Goal: Information Seeking & Learning: Find specific fact

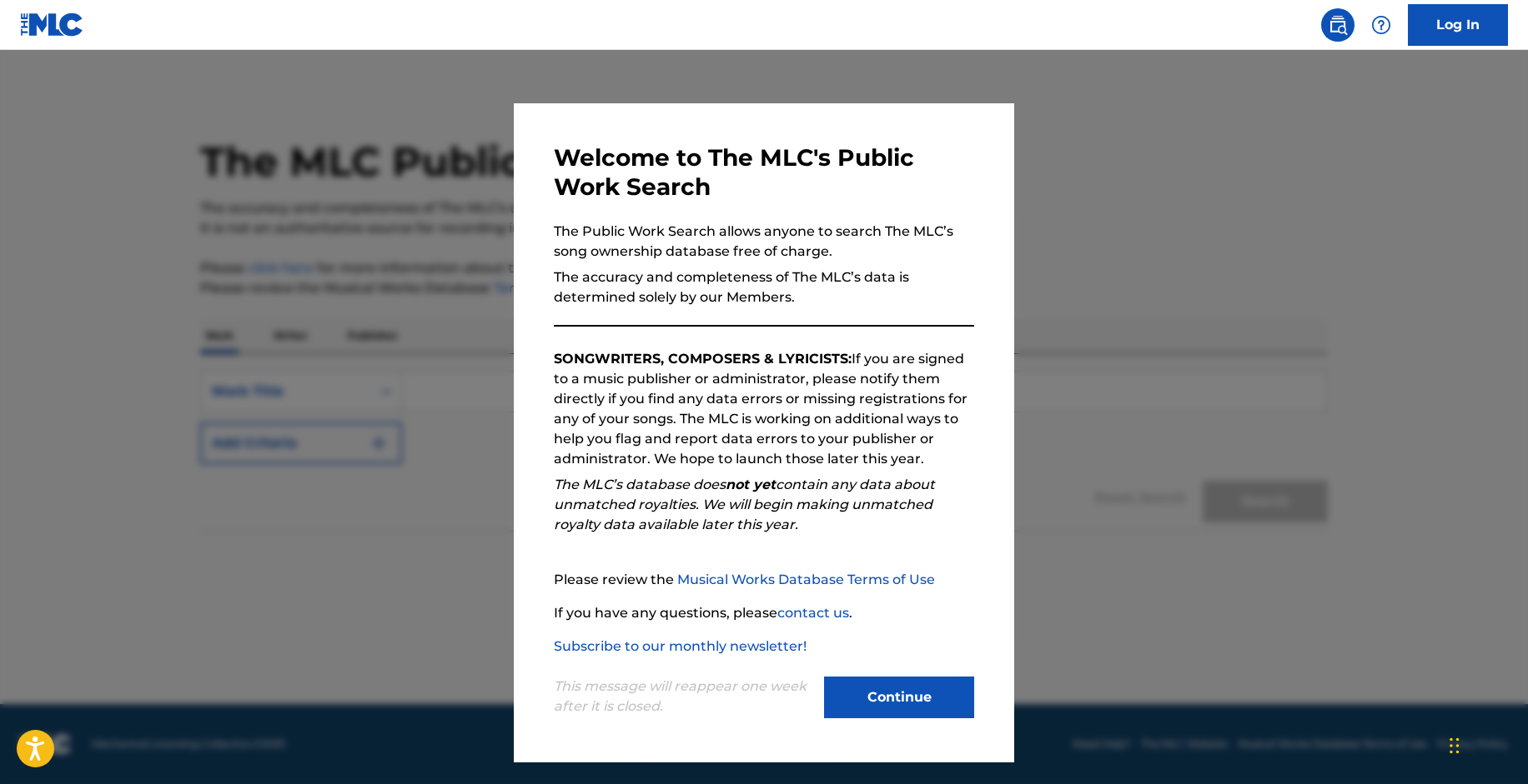
click at [878, 699] on button "Continue" at bounding box center [899, 697] width 151 height 42
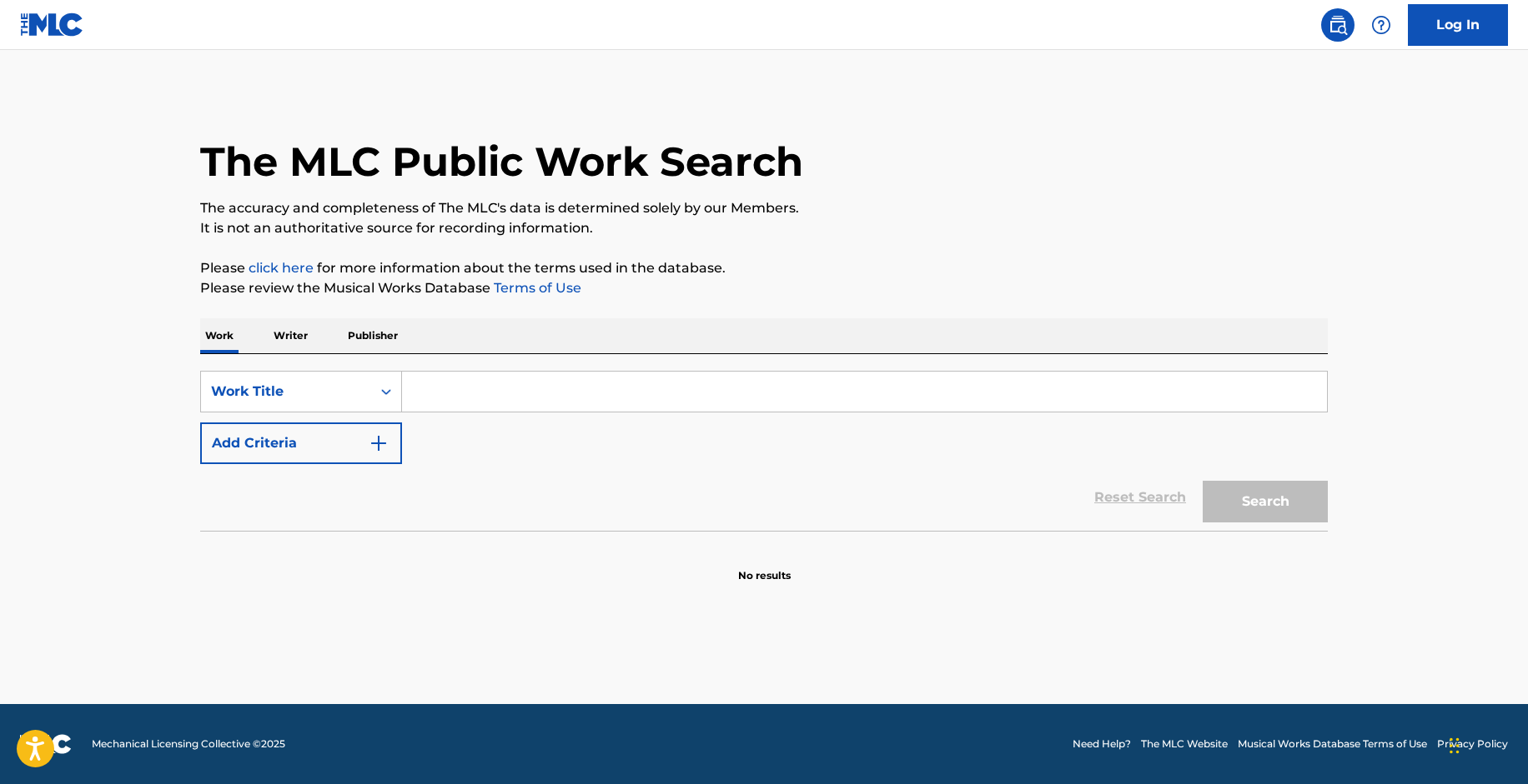
click at [556, 382] on input "Search Form" at bounding box center [864, 392] width 925 height 40
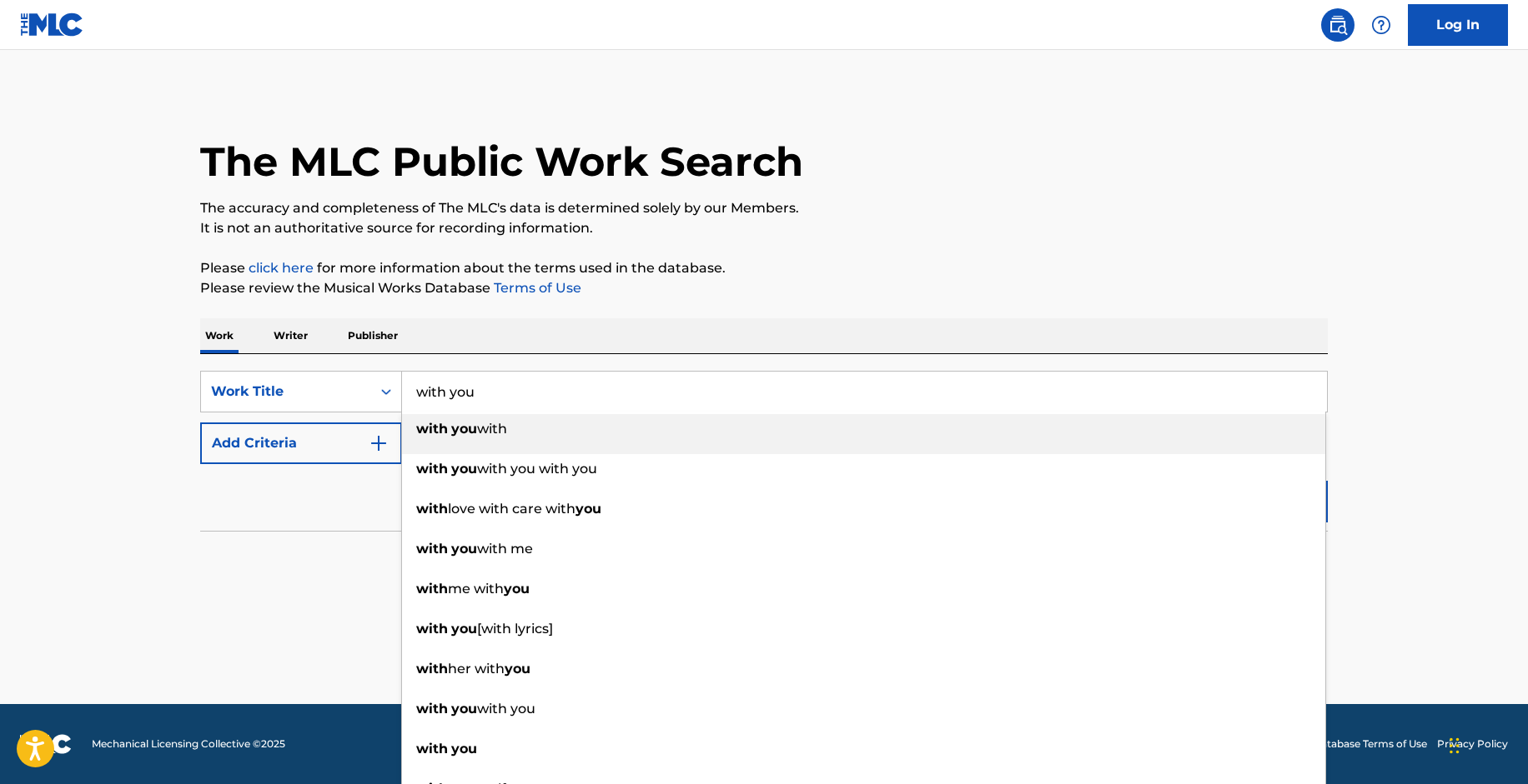
type input "with you"
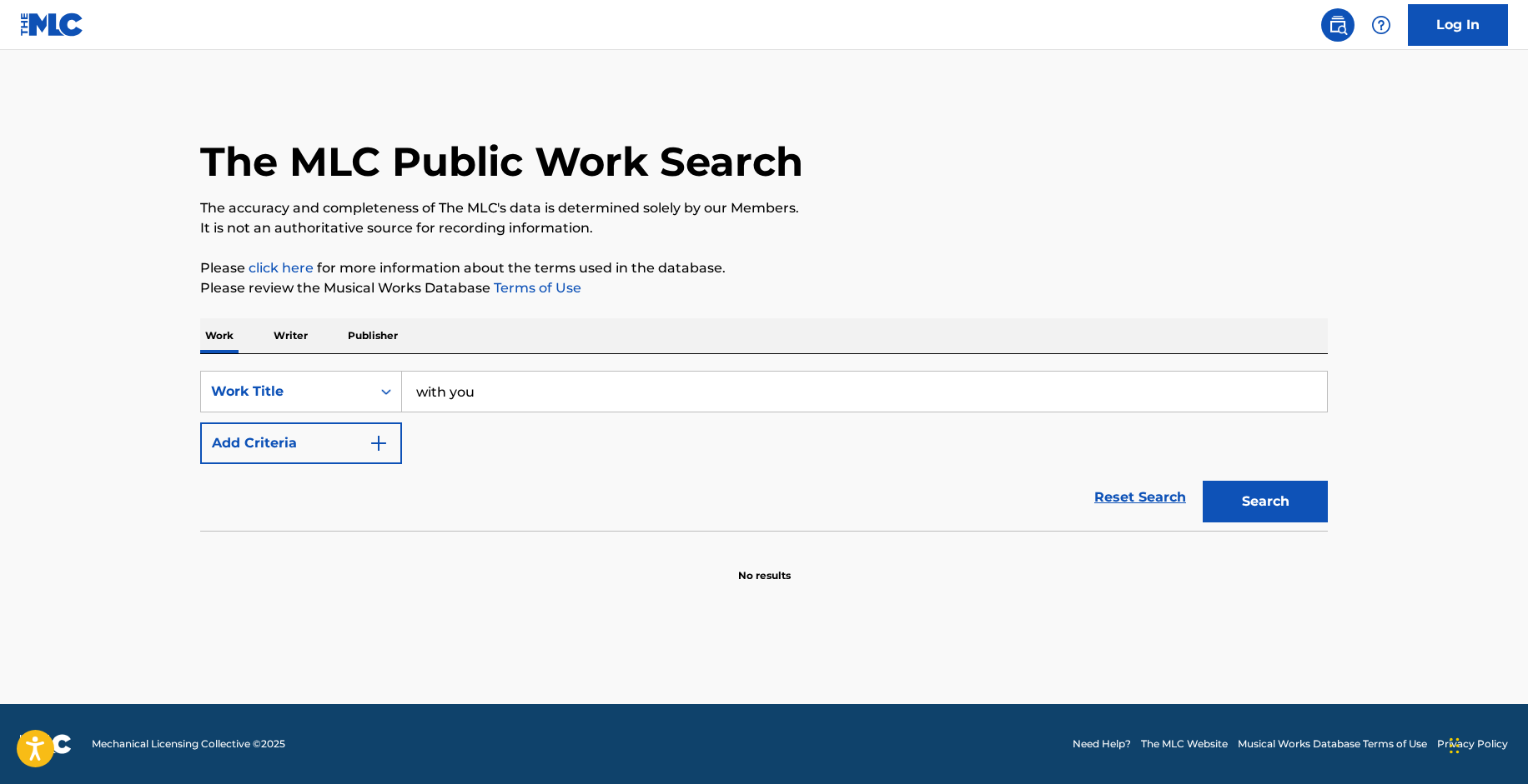
click at [272, 504] on div "Reset Search Search" at bounding box center [764, 497] width 1127 height 67
click at [284, 436] on button "Add Criteria" at bounding box center [301, 443] width 201 height 42
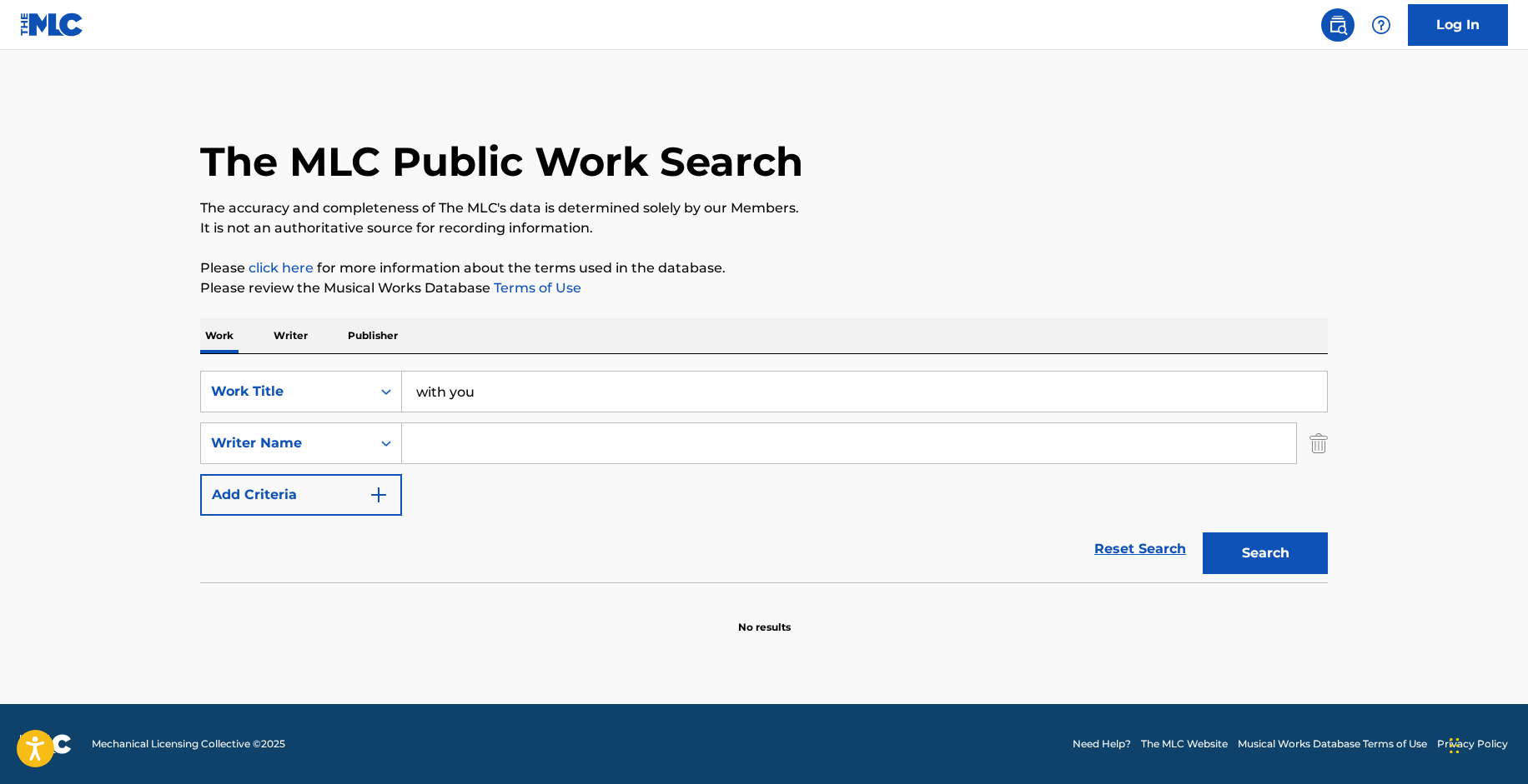
click at [463, 454] on input "Search Form" at bounding box center [848, 443] width 894 height 40
type input "shait"
click at [1202, 533] on button "Search" at bounding box center [1265, 554] width 126 height 42
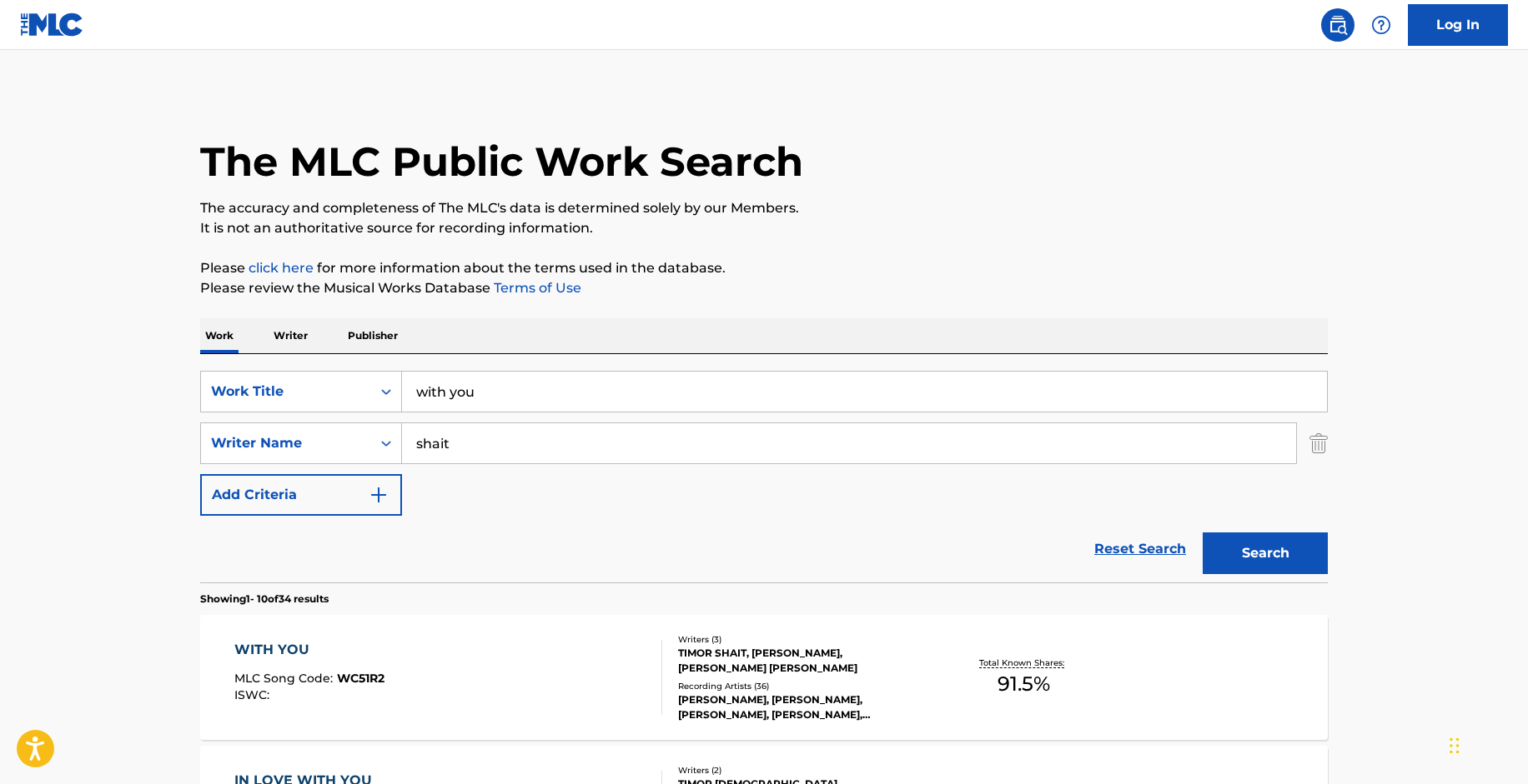
click at [315, 683] on span "MLC Song Code :" at bounding box center [285, 678] width 103 height 15
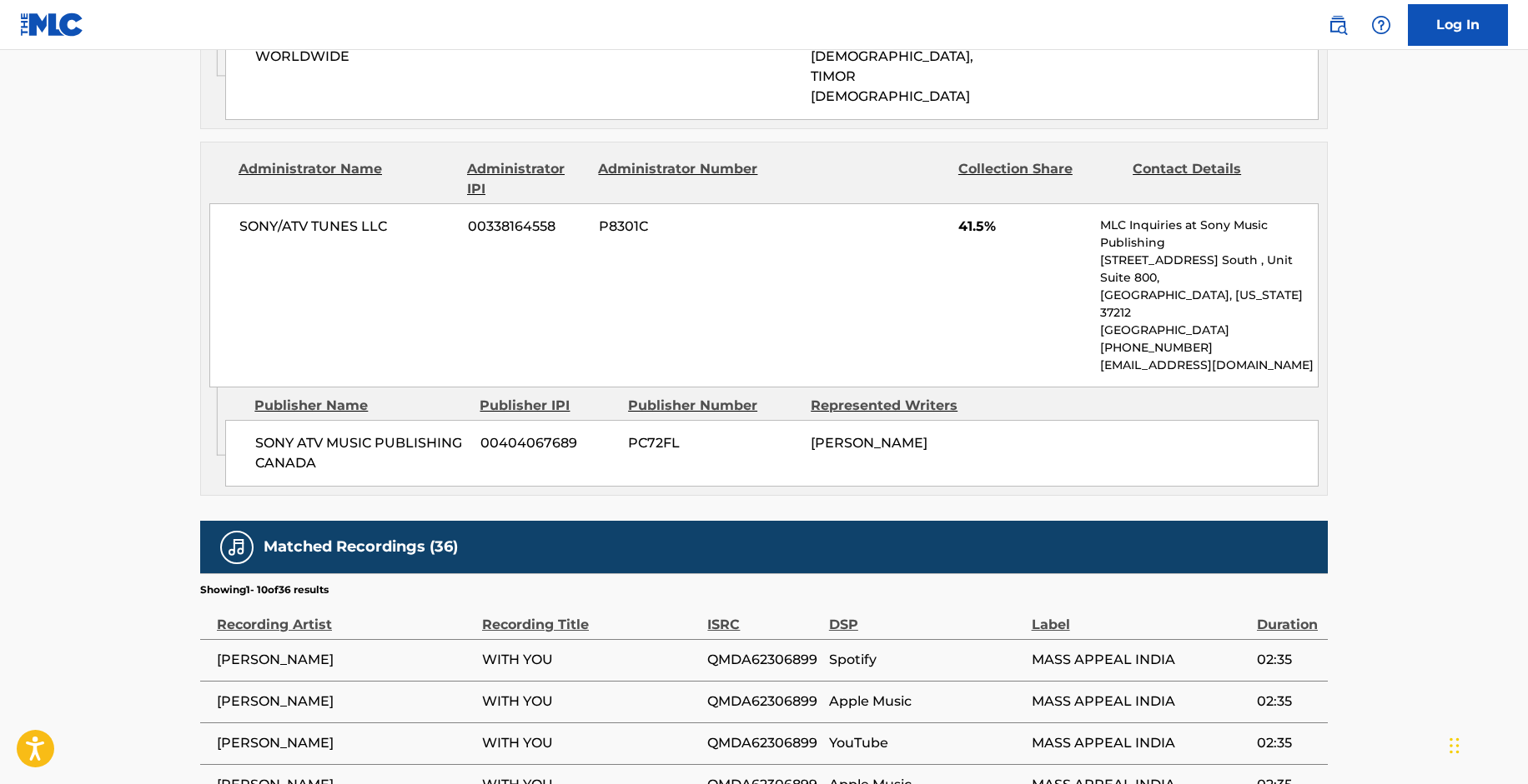
scroll to position [1151, 0]
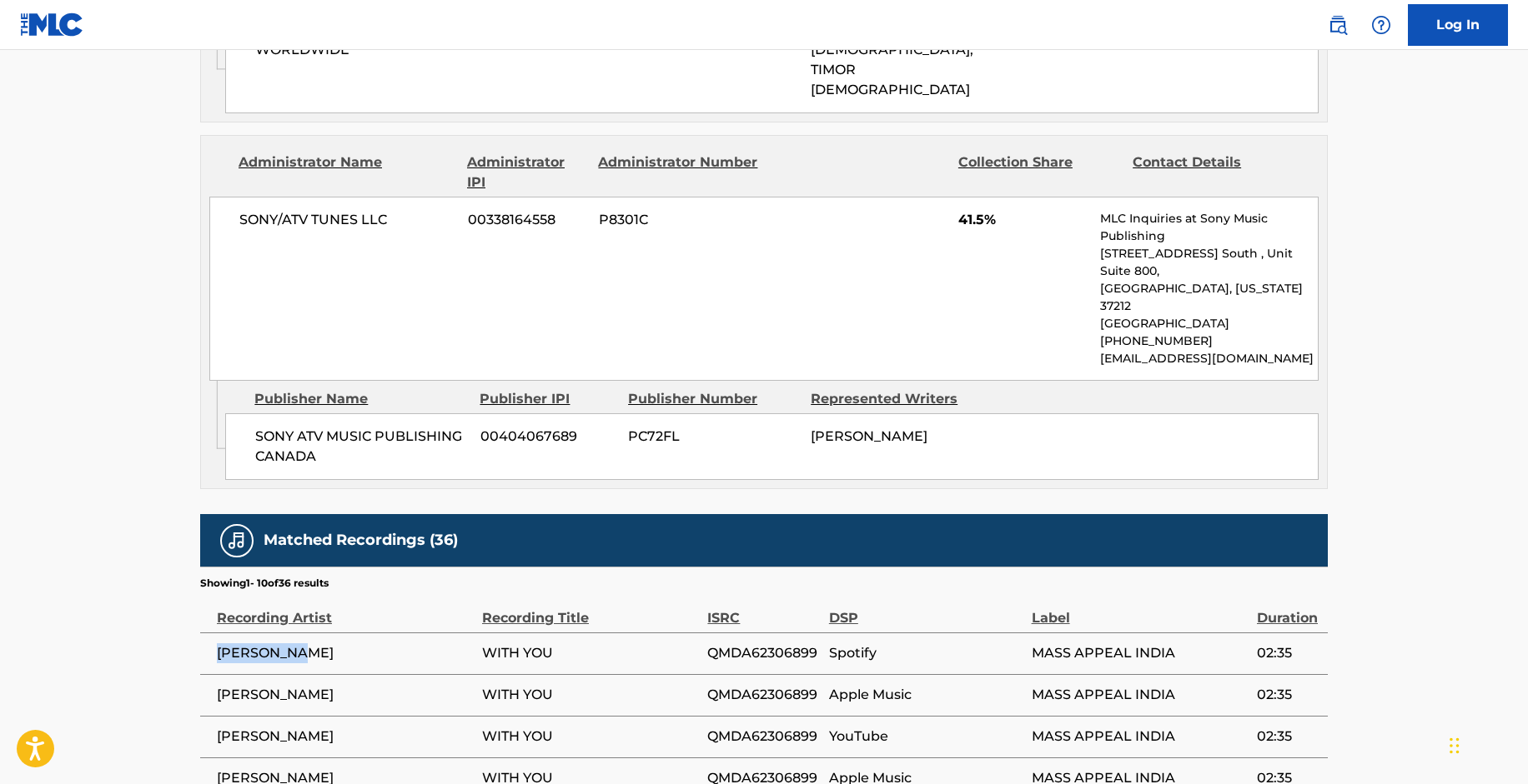
drag, startPoint x: 323, startPoint y: 543, endPoint x: 205, endPoint y: 545, distance: 118.0
click at [205, 633] on td "[PERSON_NAME]" at bounding box center [341, 653] width 282 height 42
copy span "[PERSON_NAME]"
click at [169, 262] on main "< Back to public search results Copy work link WITH YOU Work Detail Member Work…" at bounding box center [764, 18] width 1528 height 2237
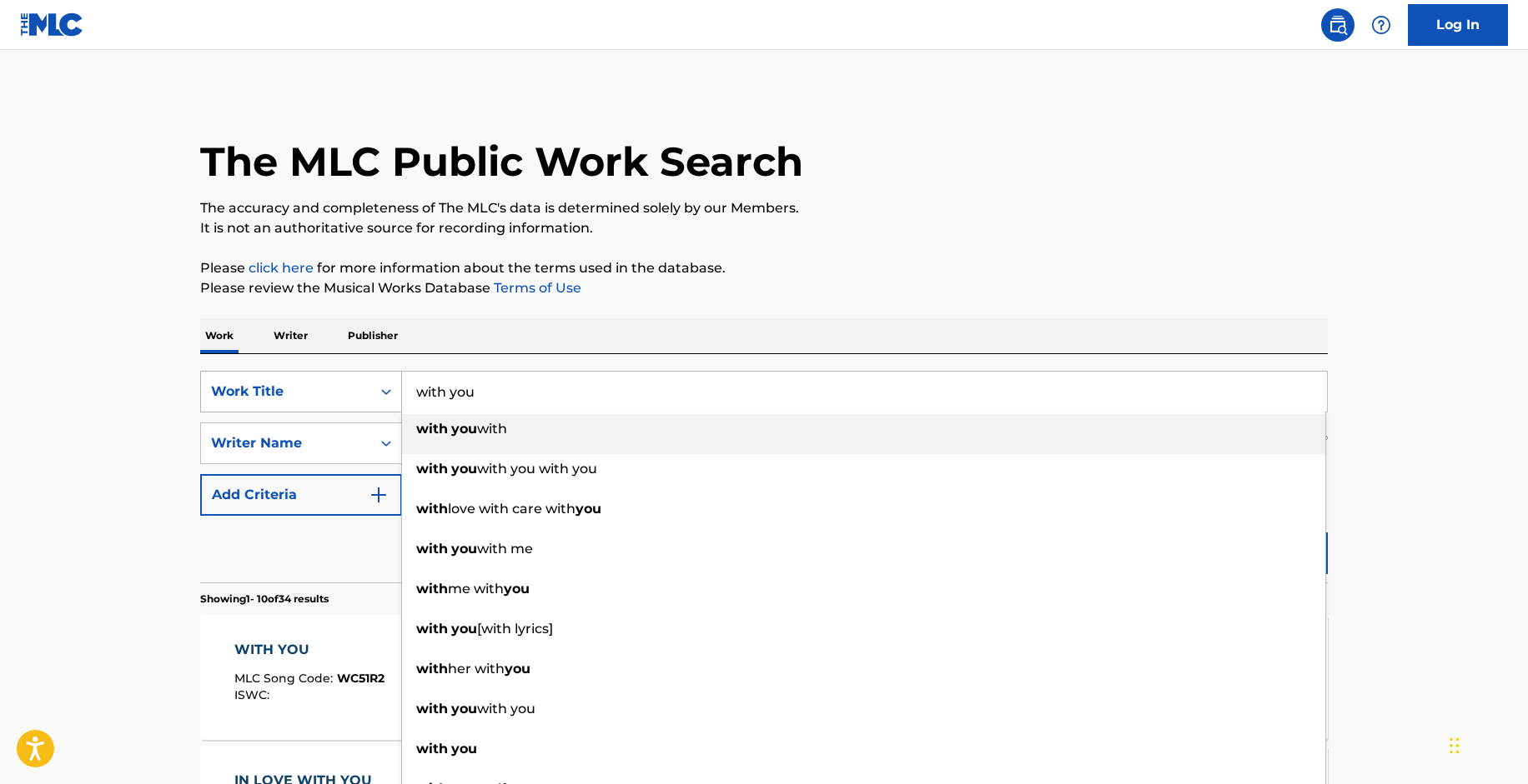
drag, startPoint x: 533, startPoint y: 396, endPoint x: 358, endPoint y: 380, distance: 175.7
click at [358, 380] on div "SearchWithCriteriac1a6a51d-d6df-4878-97c4-0a3b24af5af6 Work Title with you with…" at bounding box center [764, 392] width 1127 height 42
type input "dil nu"
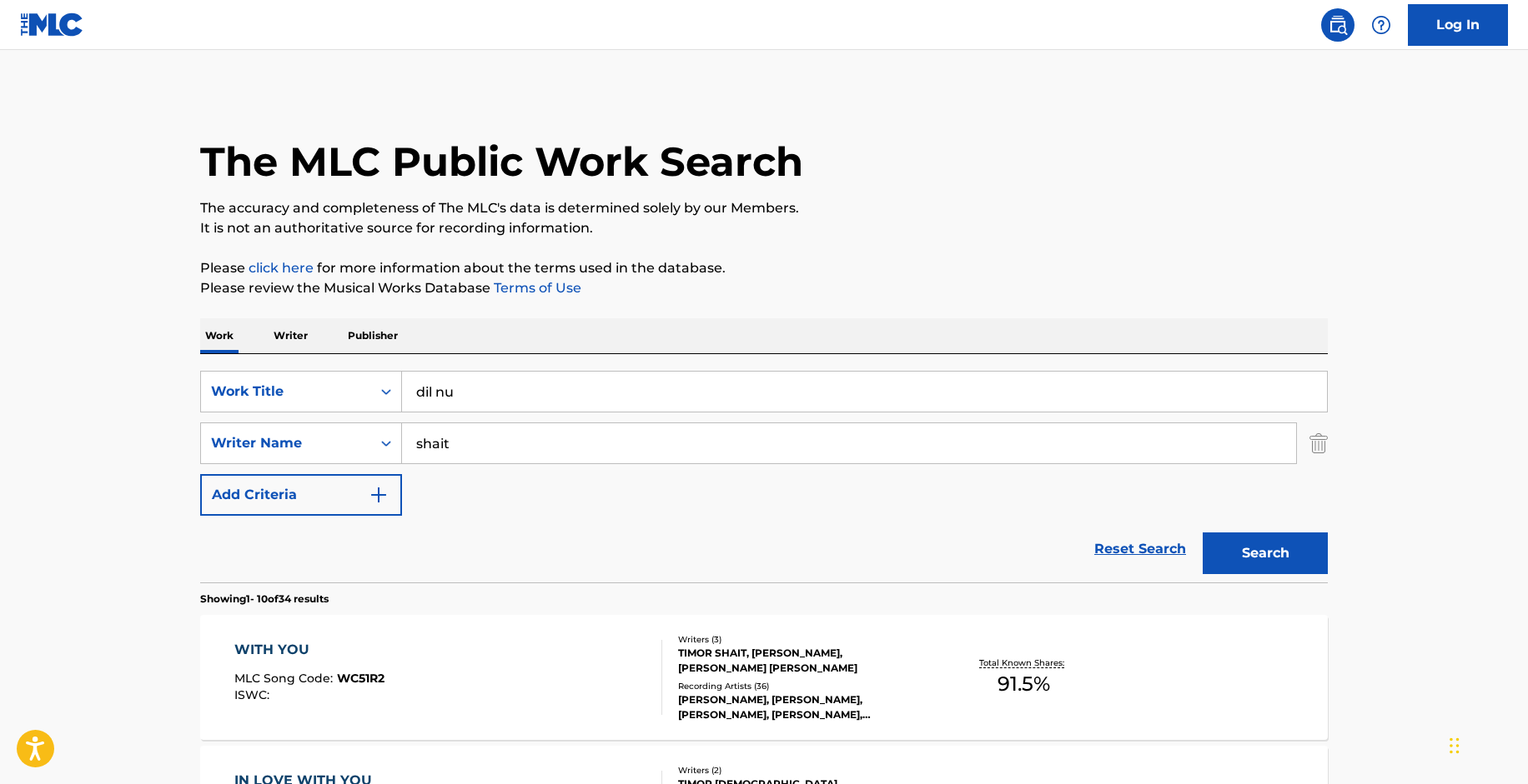
click at [1244, 564] on button "Search" at bounding box center [1265, 554] width 126 height 42
click at [392, 696] on div "DIL NU MLC Song Code : DC9DK5 ISWC :" at bounding box center [449, 677] width 429 height 75
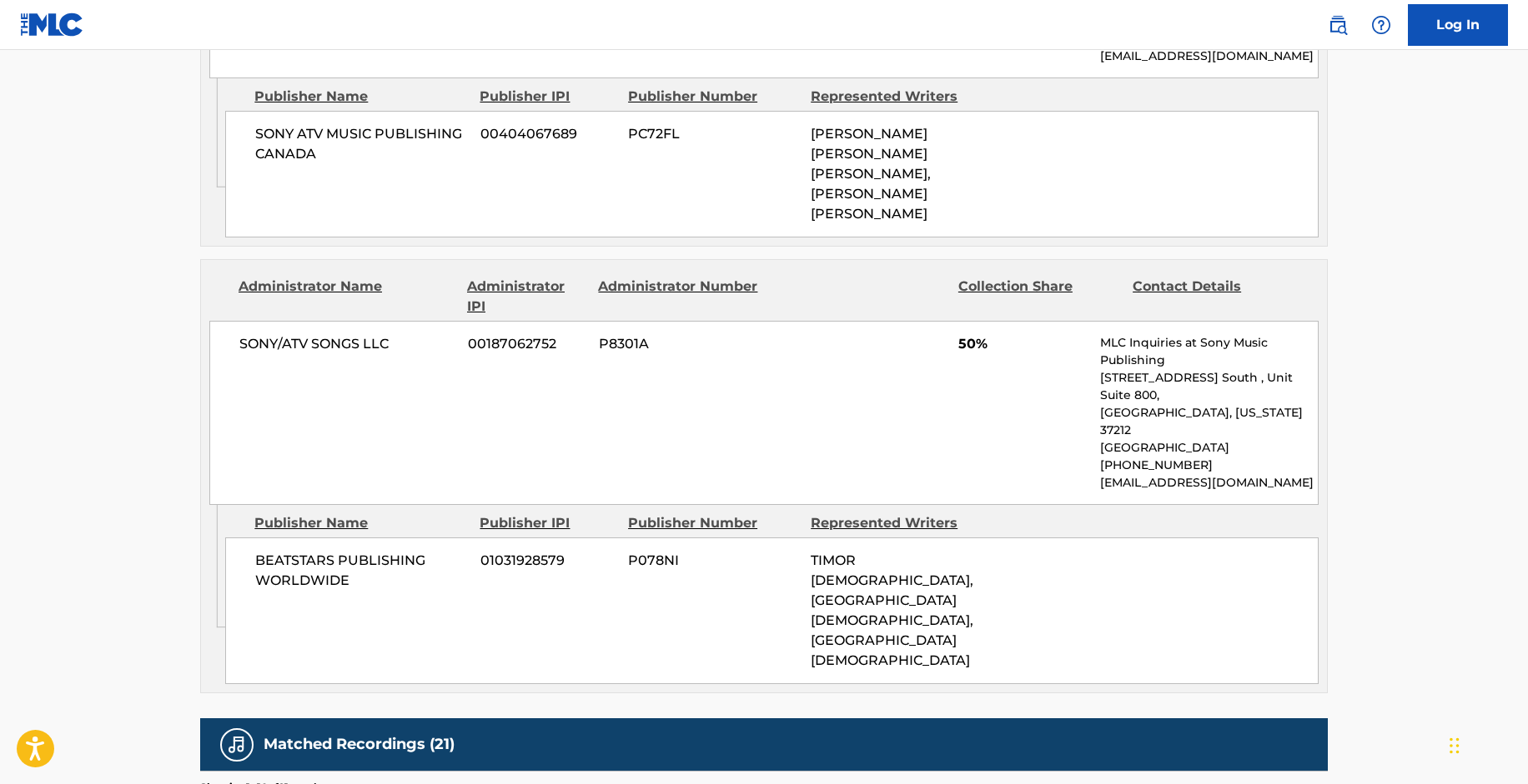
scroll to position [1763, 0]
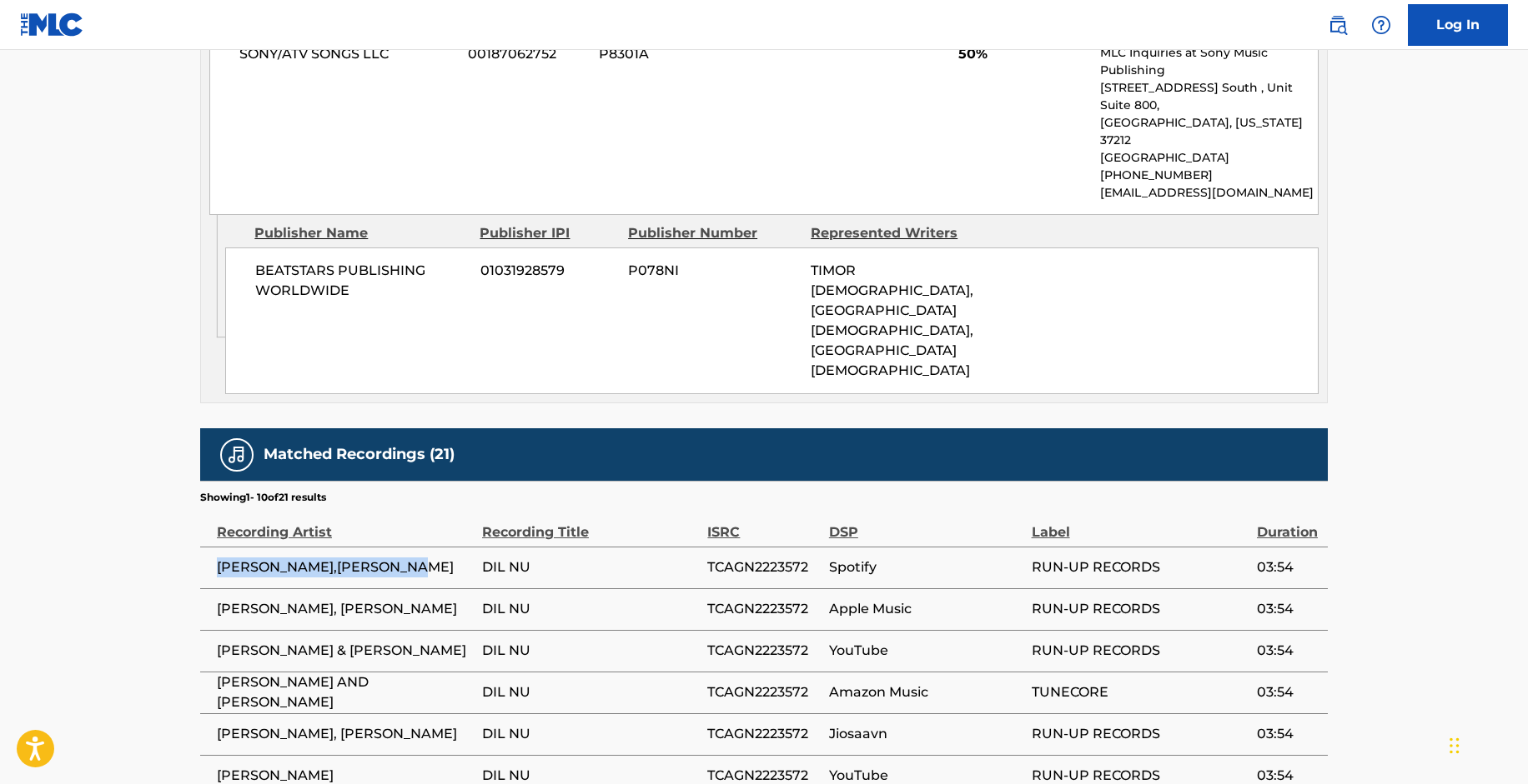
drag, startPoint x: 216, startPoint y: 334, endPoint x: 451, endPoint y: 341, distance: 235.1
click at [451, 558] on span "[PERSON_NAME],[PERSON_NAME]" at bounding box center [346, 568] width 257 height 20
copy span "[PERSON_NAME],[PERSON_NAME]"
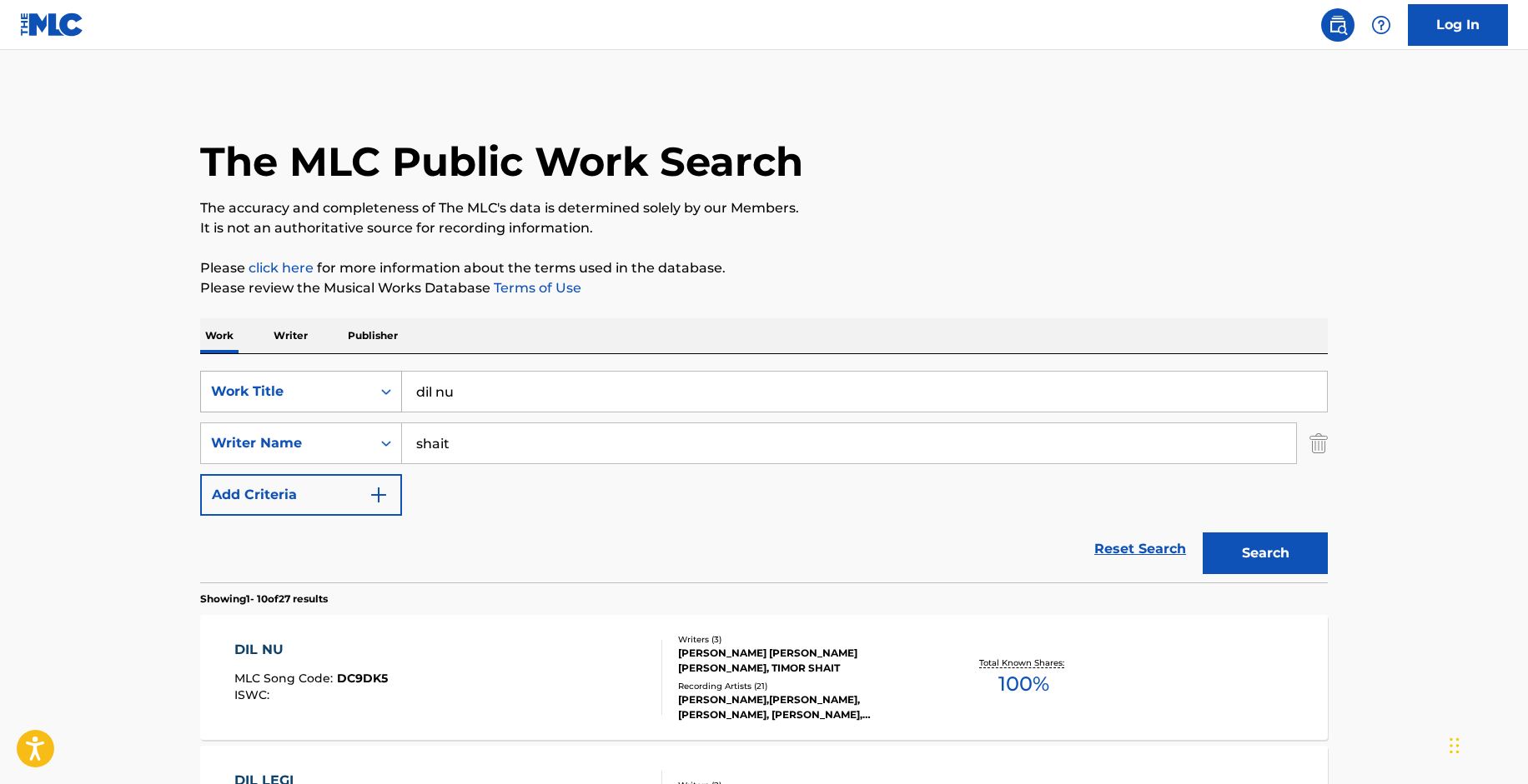
drag, startPoint x: 508, startPoint y: 404, endPoint x: 350, endPoint y: 386, distance: 159.0
click at [350, 386] on div "SearchWithCriteriac1a6a51d-d6df-4878-97c4-0a3b24af5af6 Work Title dil nu" at bounding box center [764, 392] width 1127 height 42
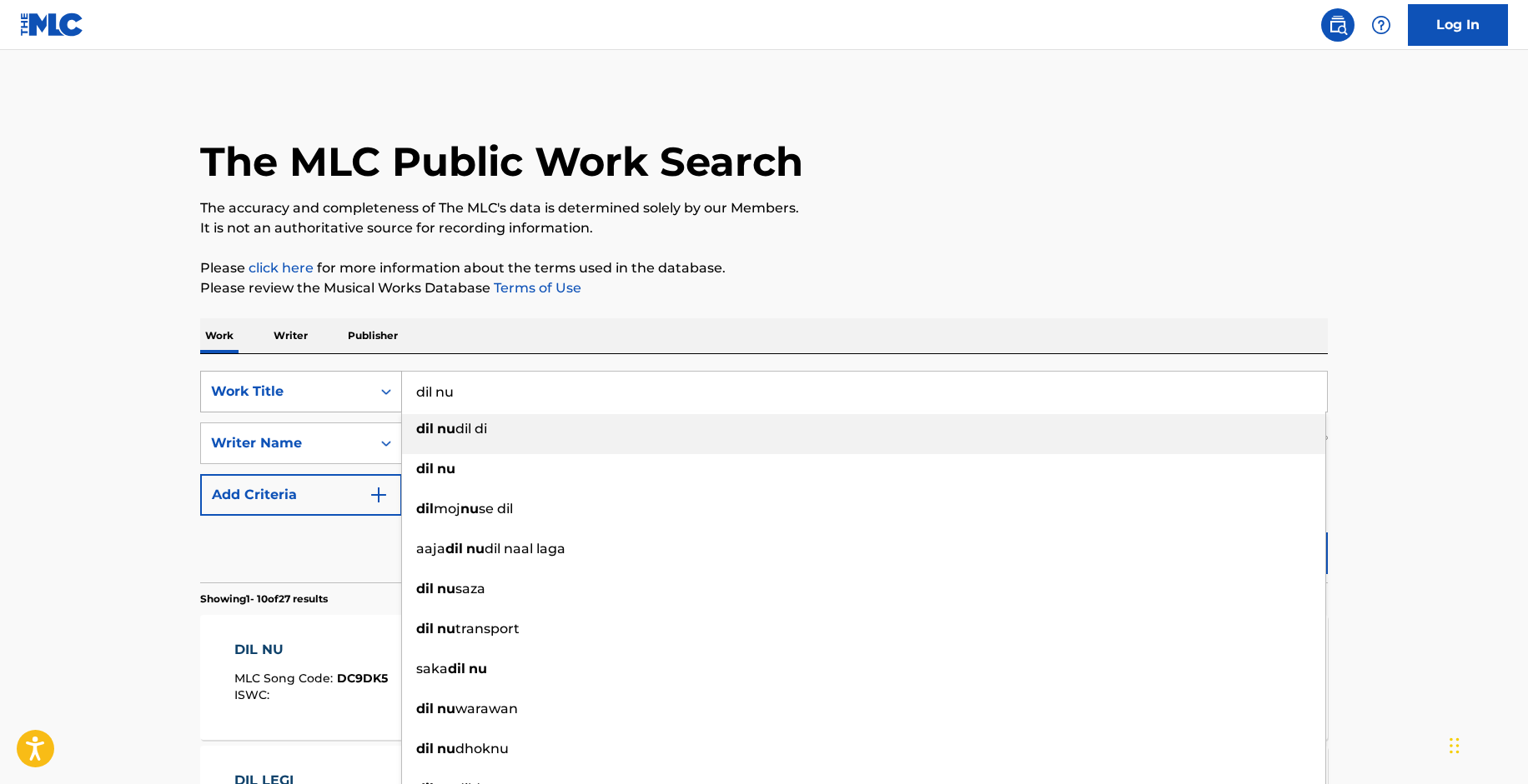
paste input "Quiero Decirte"
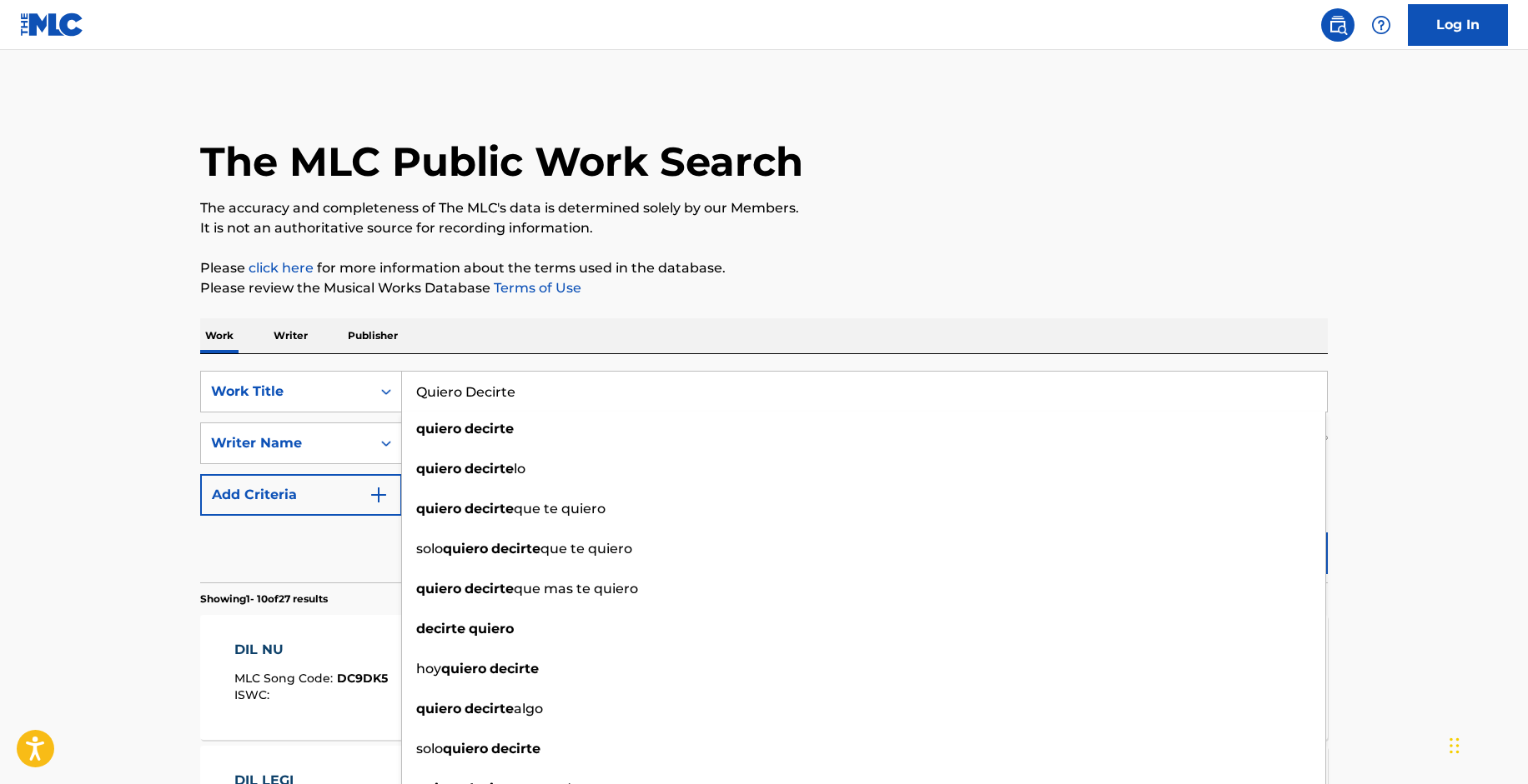
type input "Quiero Decirte"
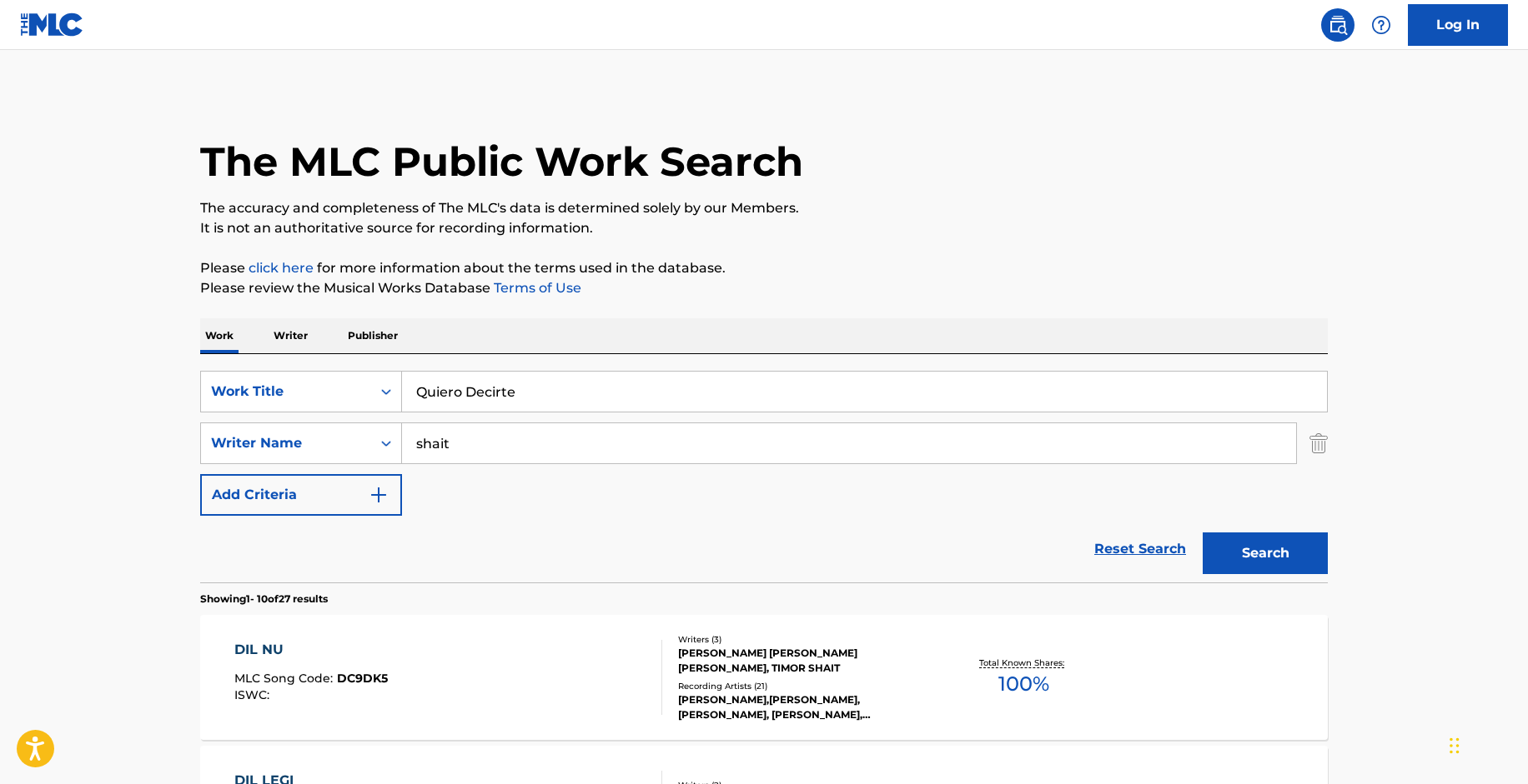
click at [1233, 554] on button "Search" at bounding box center [1265, 554] width 126 height 42
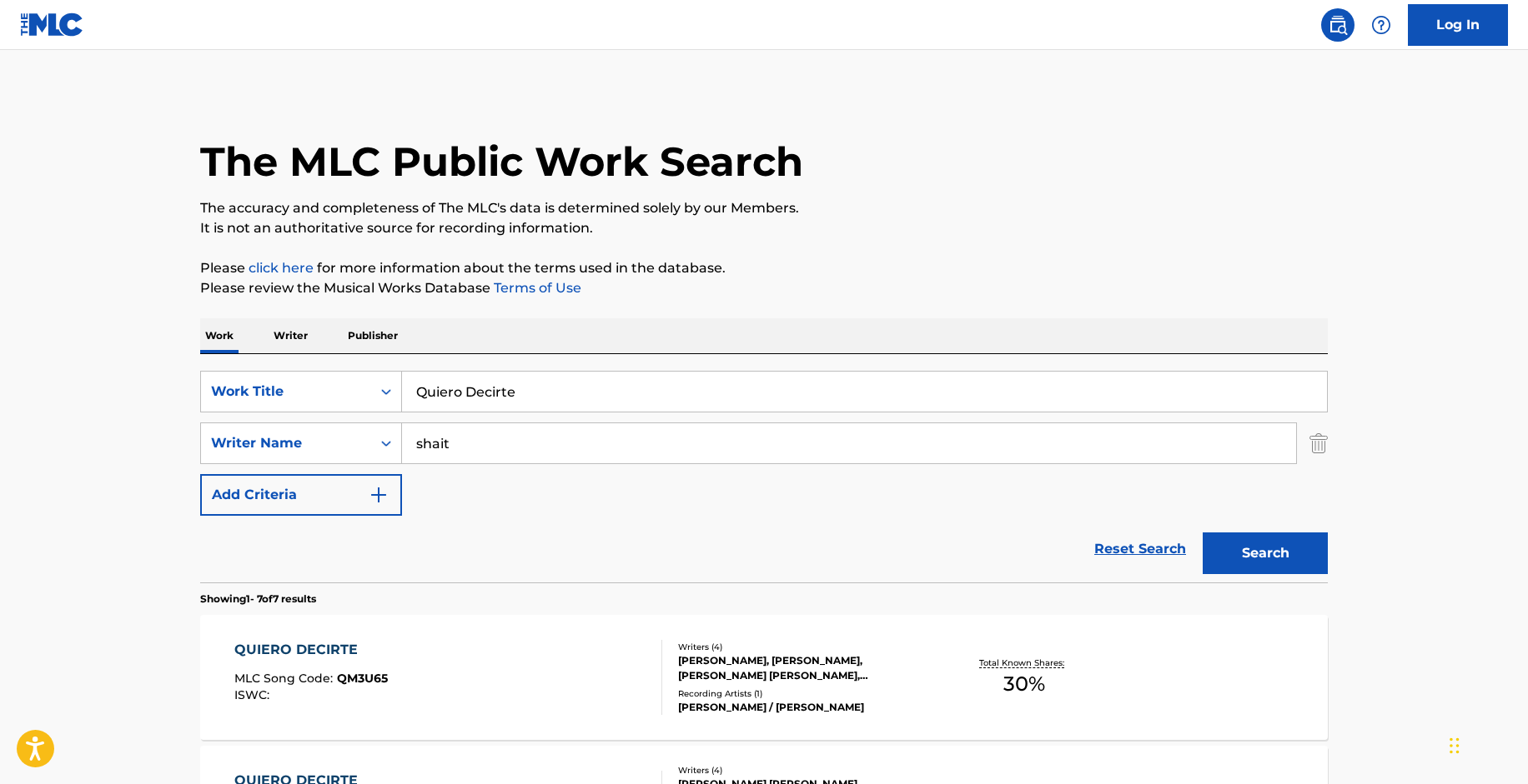
click at [279, 671] on span "MLC Song Code :" at bounding box center [285, 678] width 103 height 15
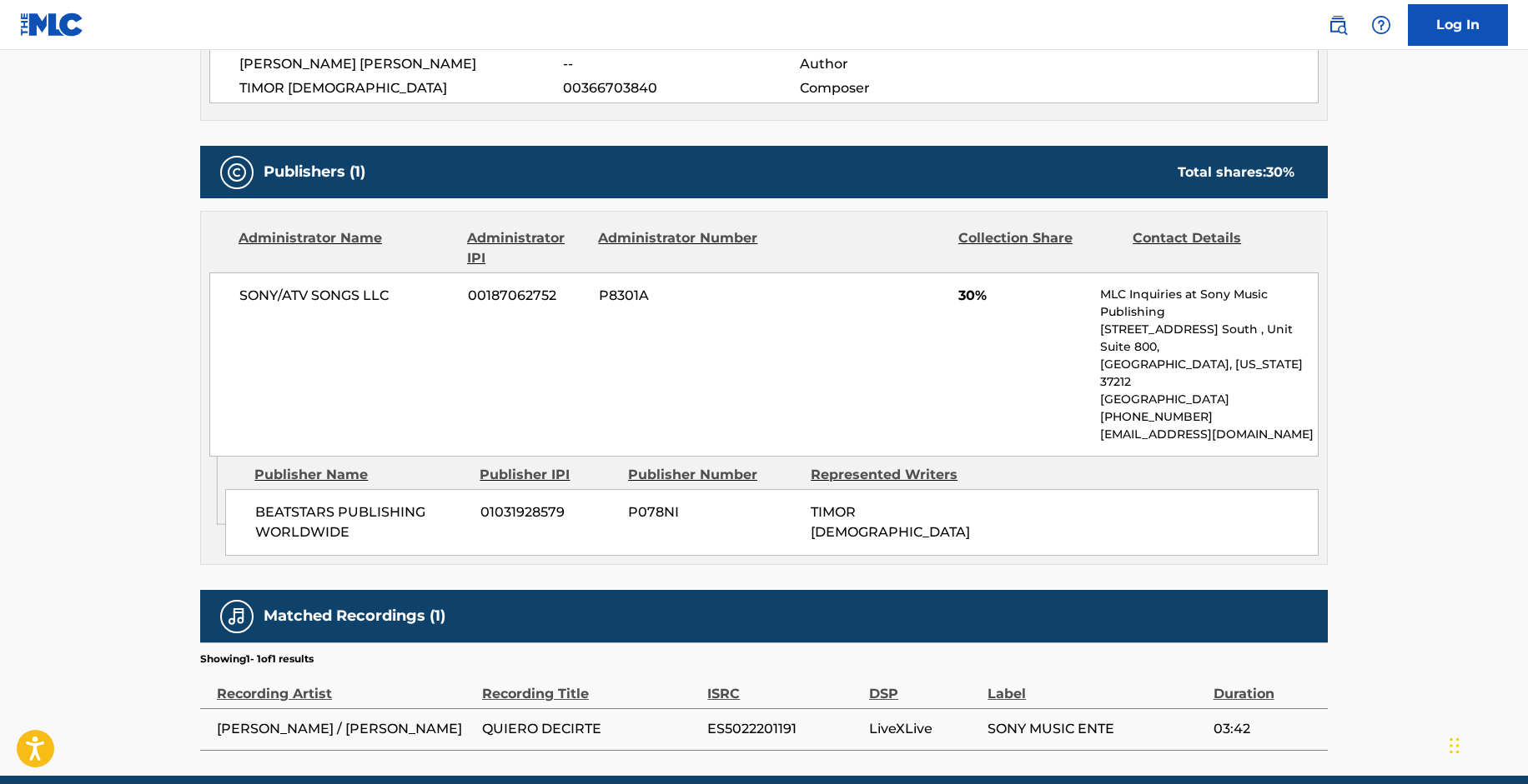
scroll to position [725, 0]
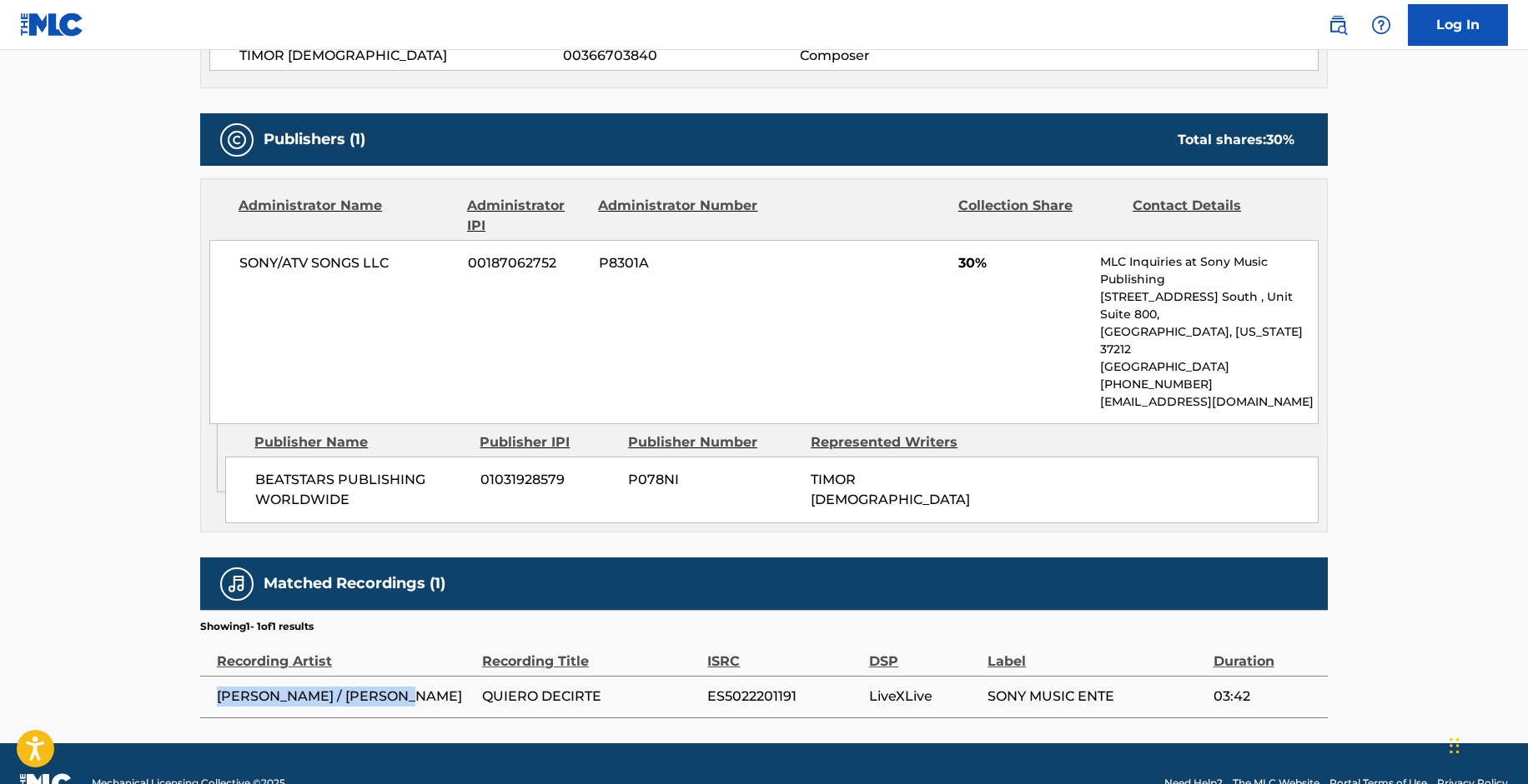
drag, startPoint x: 433, startPoint y: 651, endPoint x: 214, endPoint y: 655, distance: 219.0
click at [214, 676] on td "[PERSON_NAME] / [PERSON_NAME]" at bounding box center [341, 697] width 282 height 42
copy span "[PERSON_NAME] / [PERSON_NAME]"
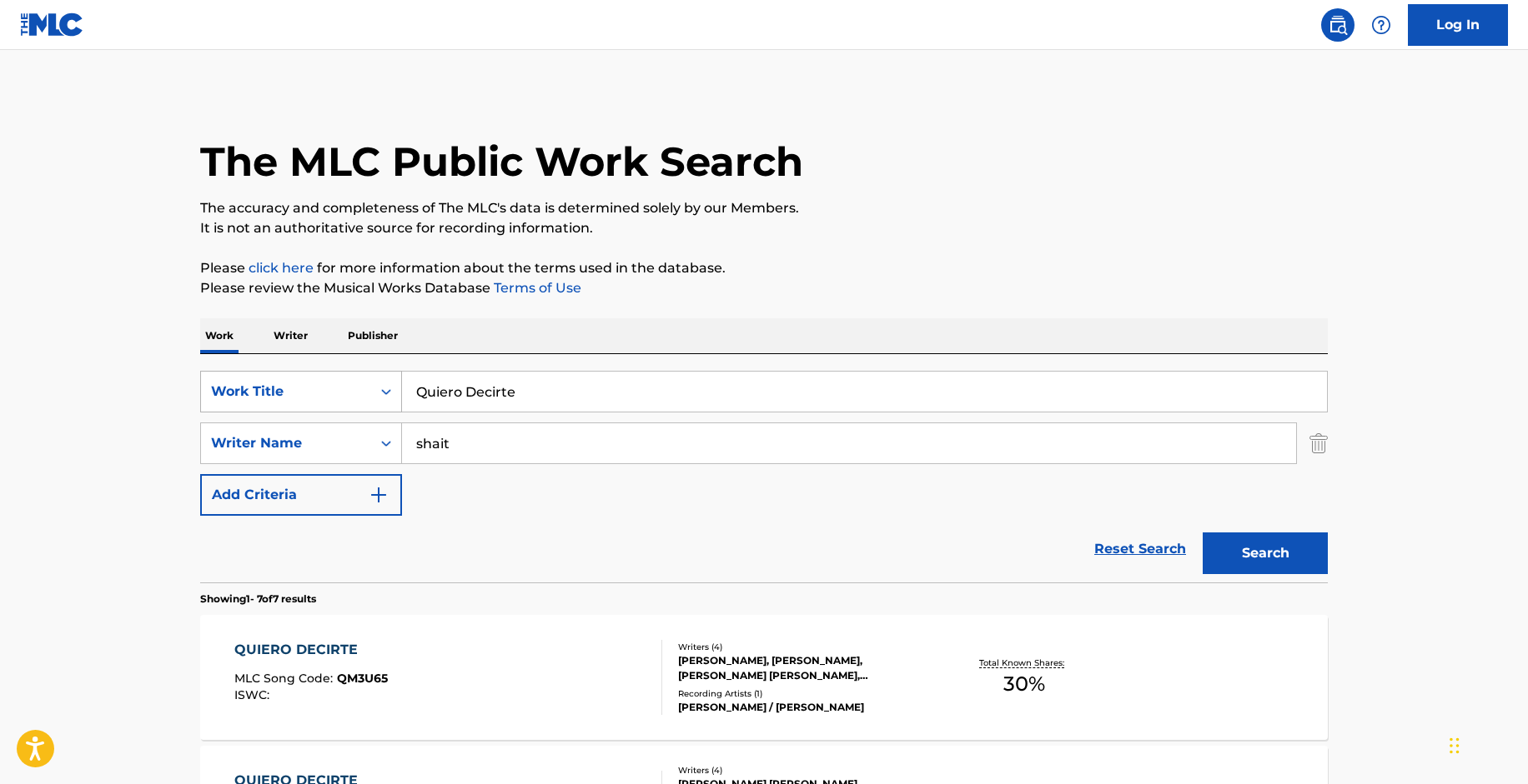
drag, startPoint x: 550, startPoint y: 397, endPoint x: 359, endPoint y: 392, distance: 191.1
click at [359, 392] on div "SearchWithCriteriac1a6a51d-d6df-4878-97c4-0a3b24af5af6 Work Title Quiero Decirte" at bounding box center [764, 392] width 1127 height 42
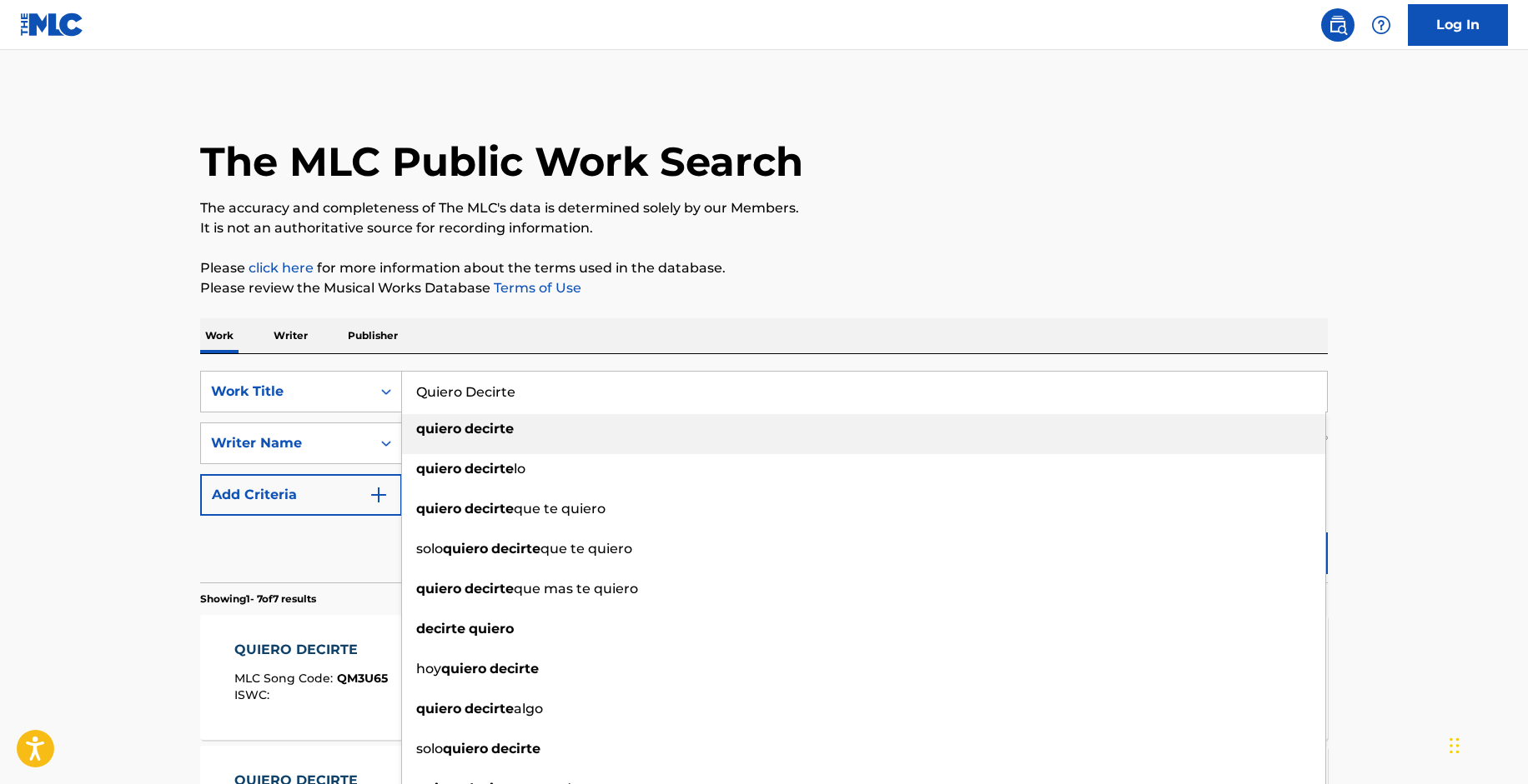
paste input "[PERSON_NAME]"
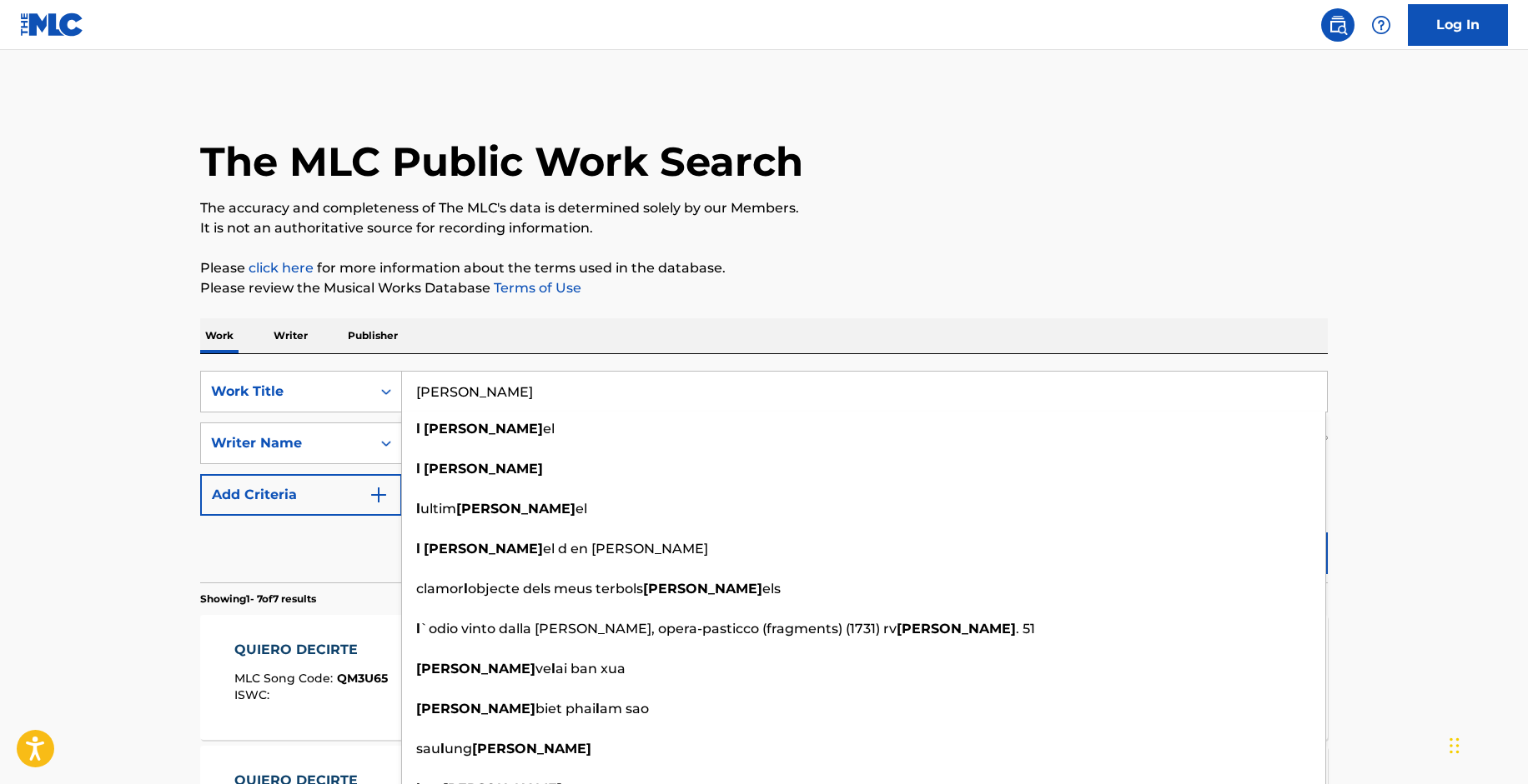
type input "[PERSON_NAME]"
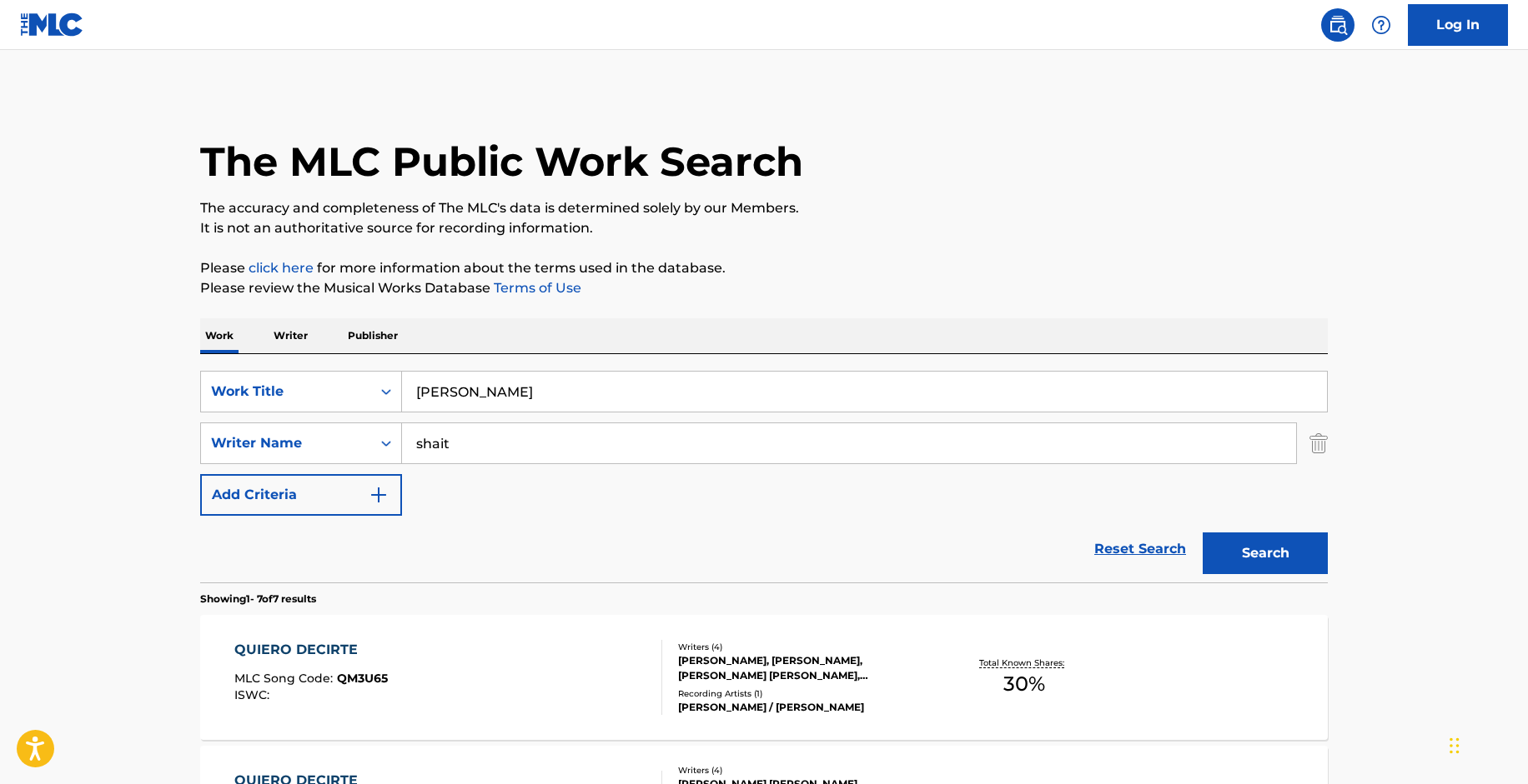
click at [1245, 541] on button "Search" at bounding box center [1265, 554] width 126 height 42
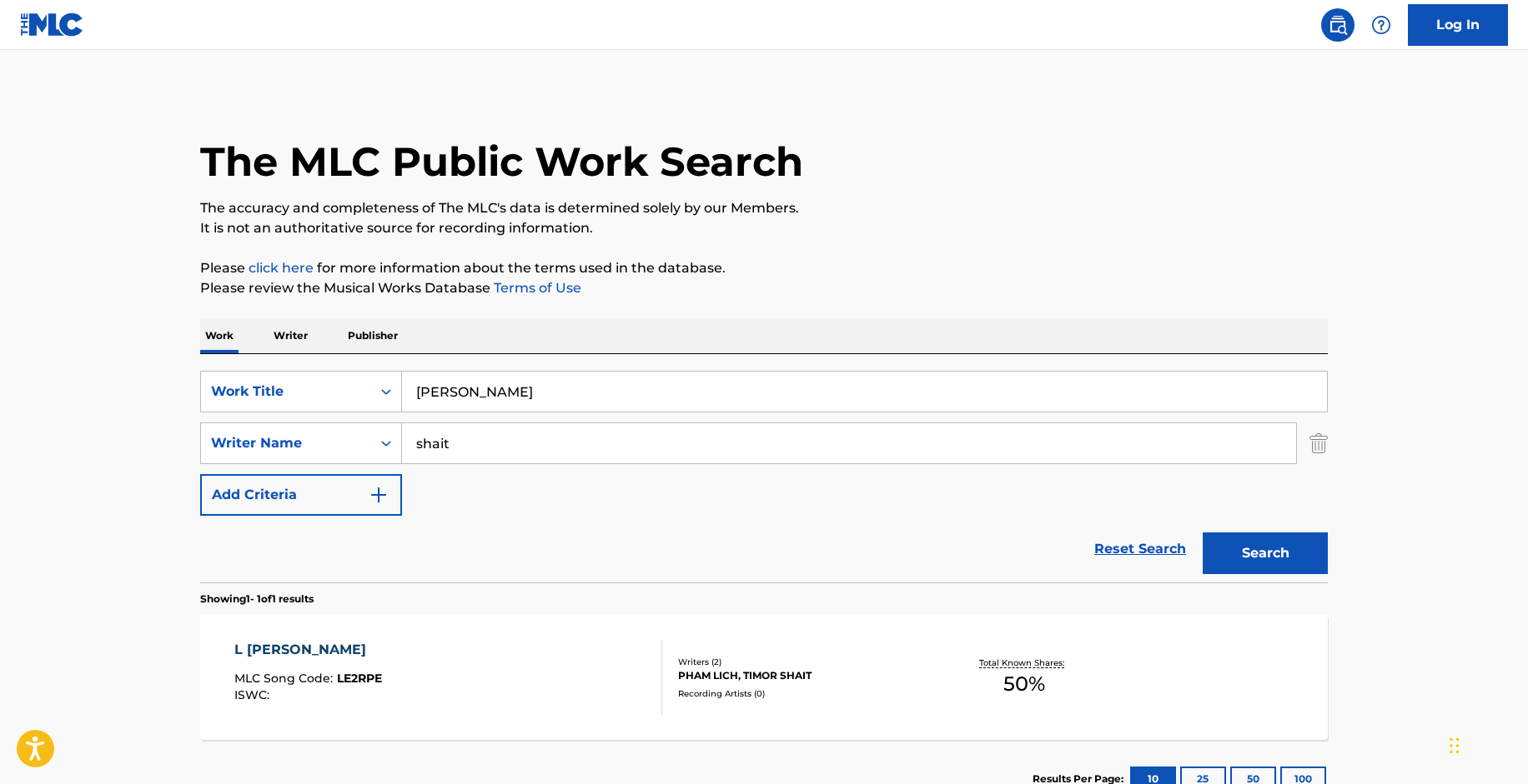
click at [247, 649] on div "L [PERSON_NAME]" at bounding box center [308, 651] width 148 height 20
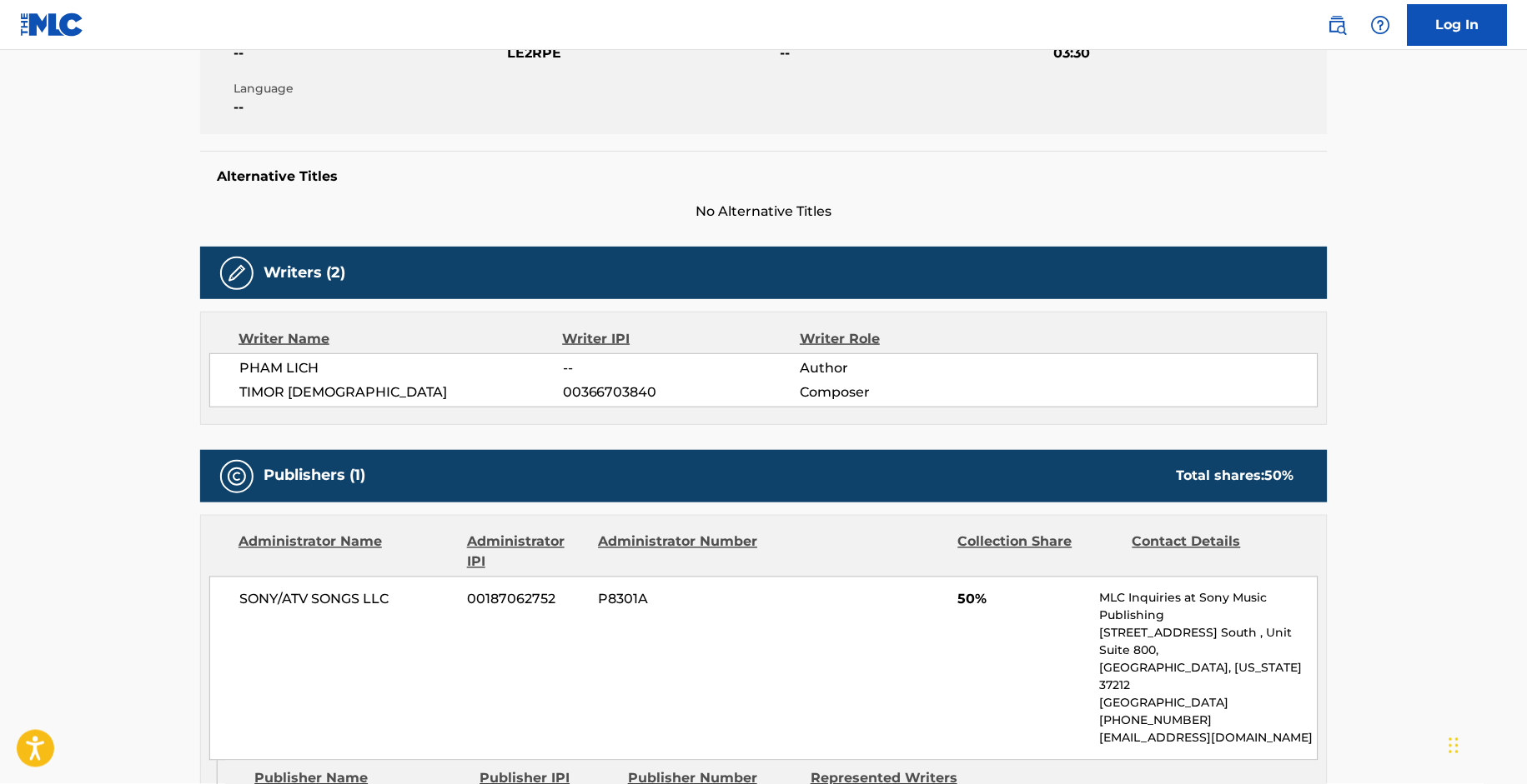
scroll to position [340, 0]
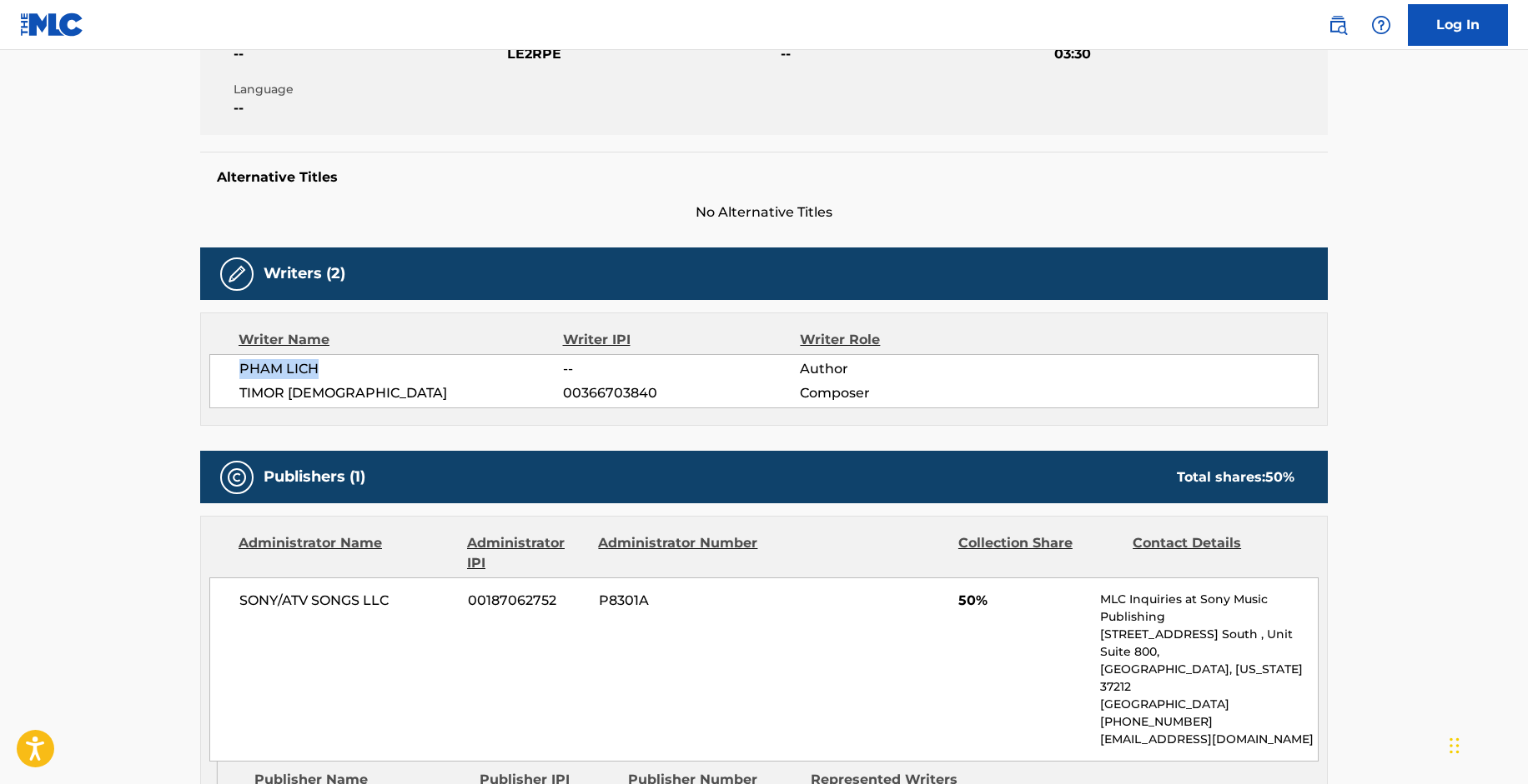
drag, startPoint x: 362, startPoint y: 369, endPoint x: 206, endPoint y: 355, distance: 156.6
click at [206, 355] on div "Writer Name Writer IPI Writer Role [PERSON_NAME] -- Author TIMOR SHAIT 00366703…" at bounding box center [764, 370] width 1127 height 114
copy span "PHAM LICH"
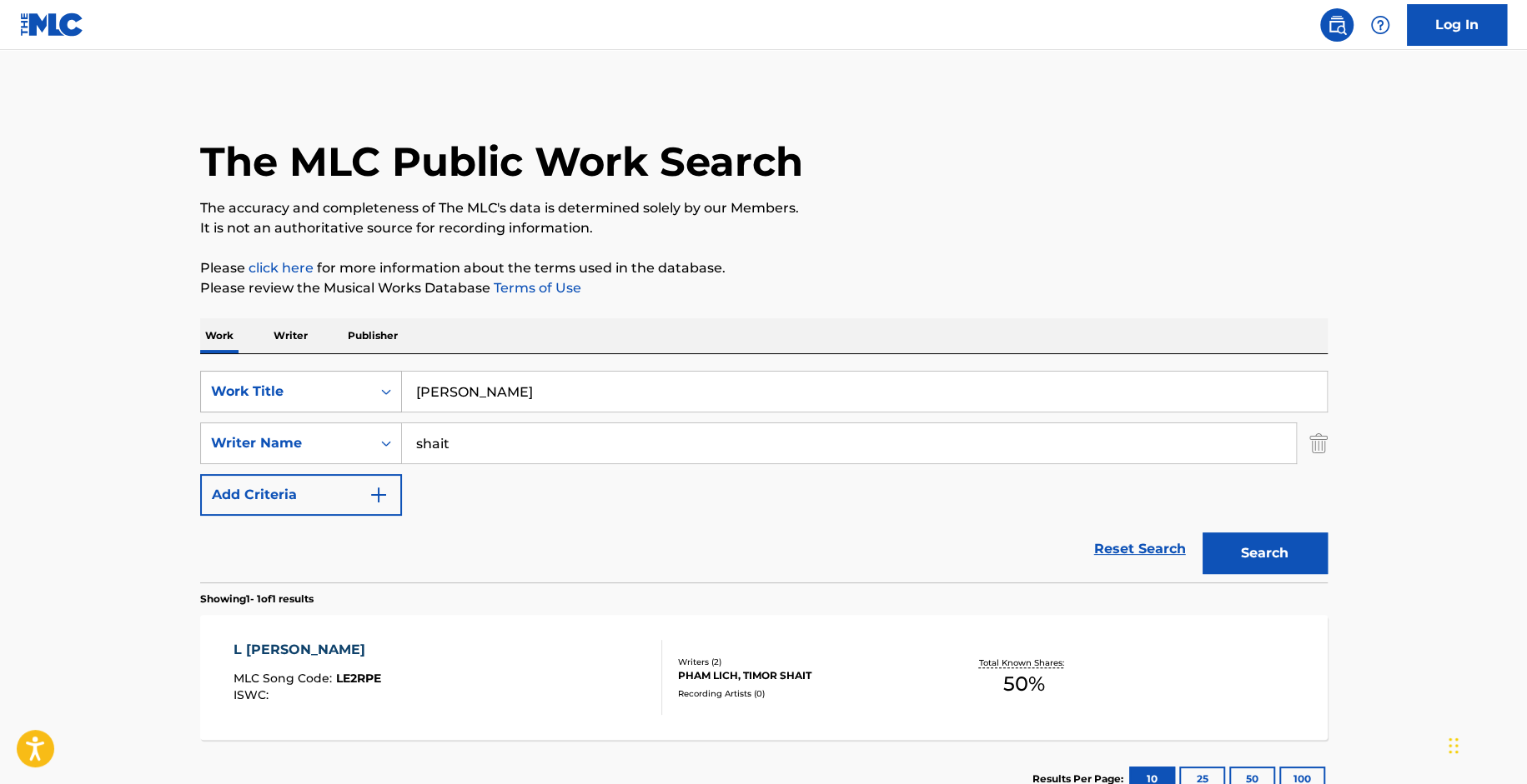
drag, startPoint x: 504, startPoint y: 397, endPoint x: 371, endPoint y: 374, distance: 135.0
click at [371, 374] on div "SearchWithCriteriac1a6a51d-d6df-4878-97c4-0a3b24af5af6 Work Title [PERSON_NAME]" at bounding box center [764, 392] width 1127 height 42
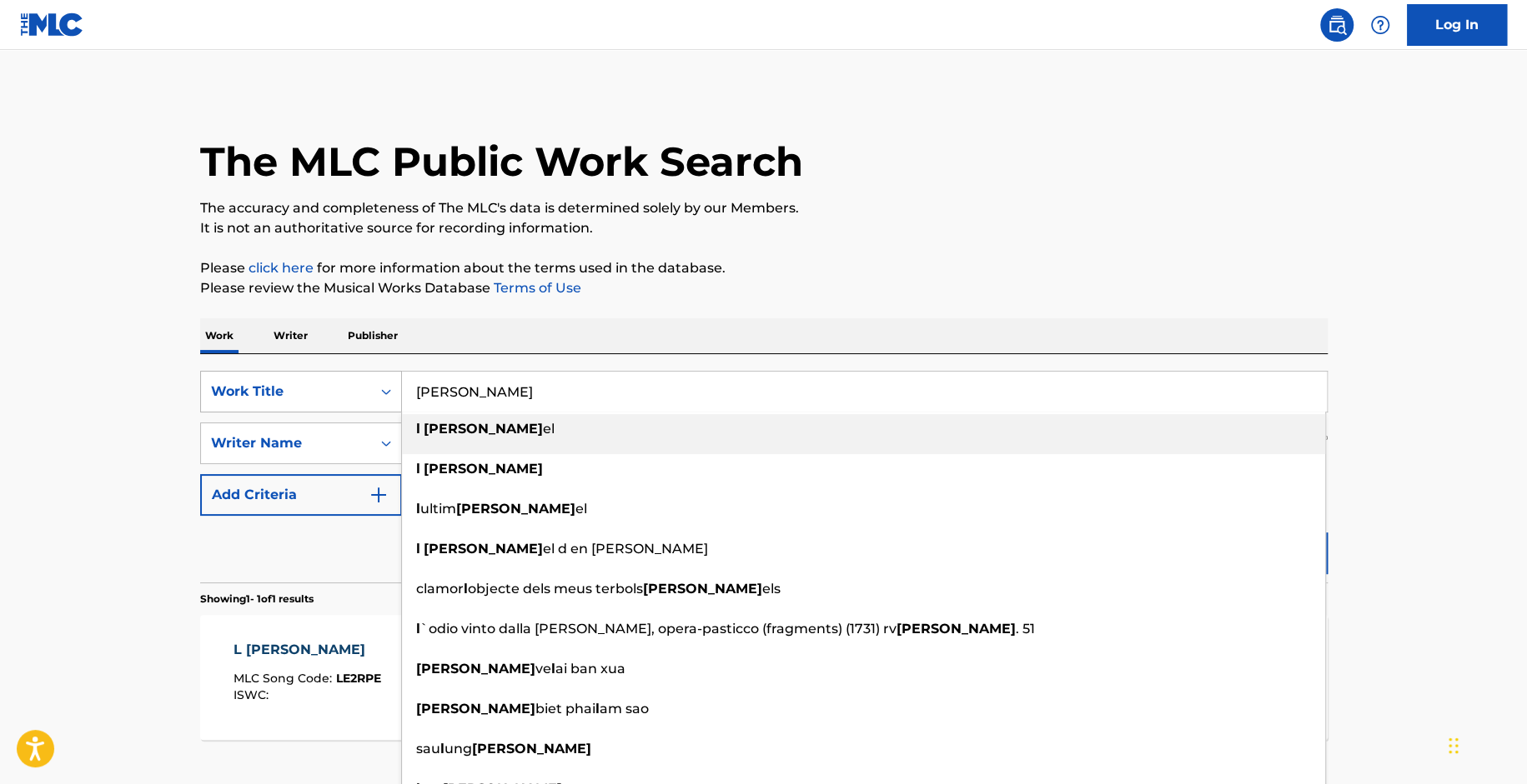
paste input "Il futuro ci aspettera"
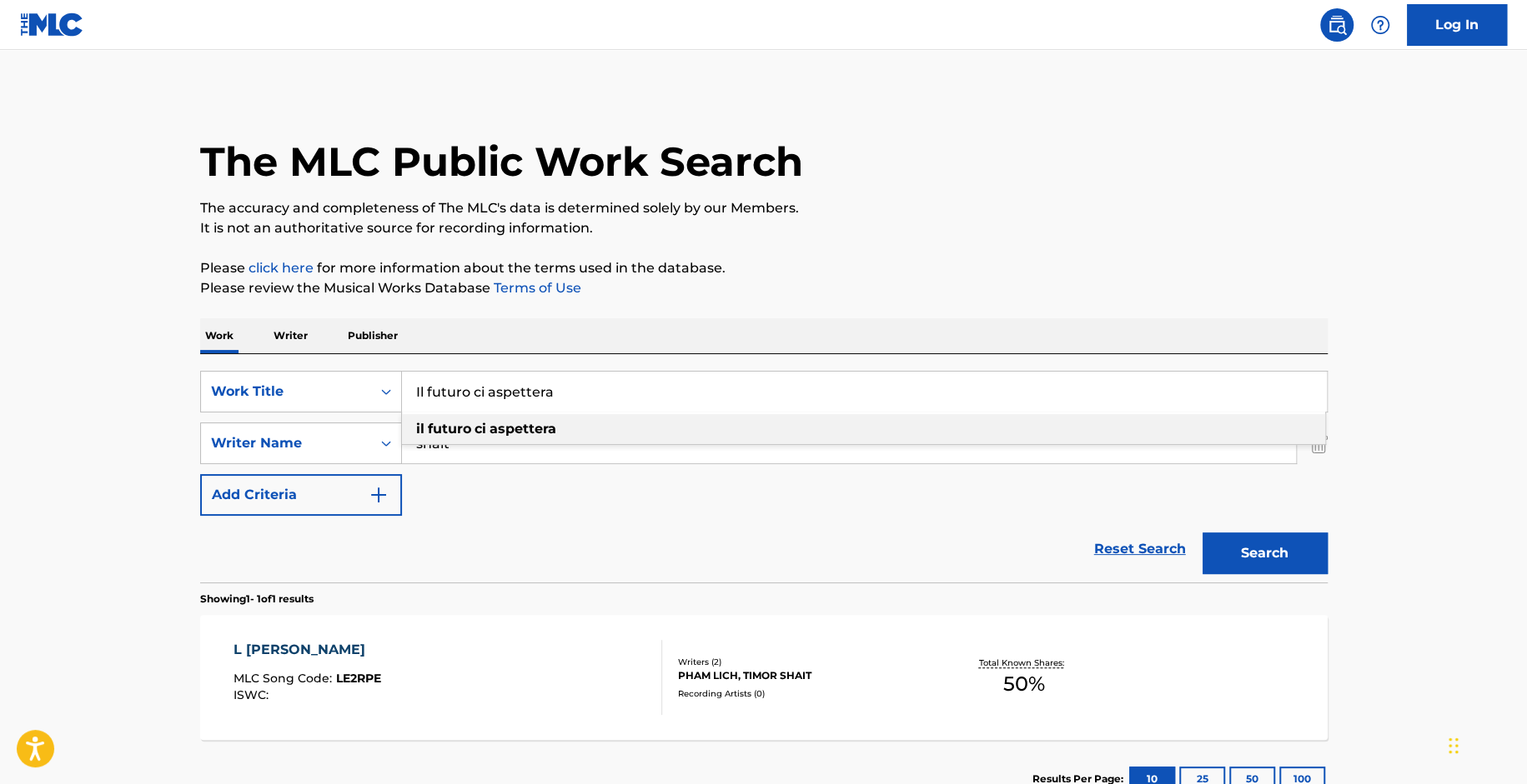
type input "Il futuro ci aspettera"
click at [86, 511] on main "The MLC Public Work Search The accuracy and completeness of The MLC's data is d…" at bounding box center [764, 438] width 1527 height 777
click at [1287, 549] on button "Search" at bounding box center [1265, 554] width 126 height 42
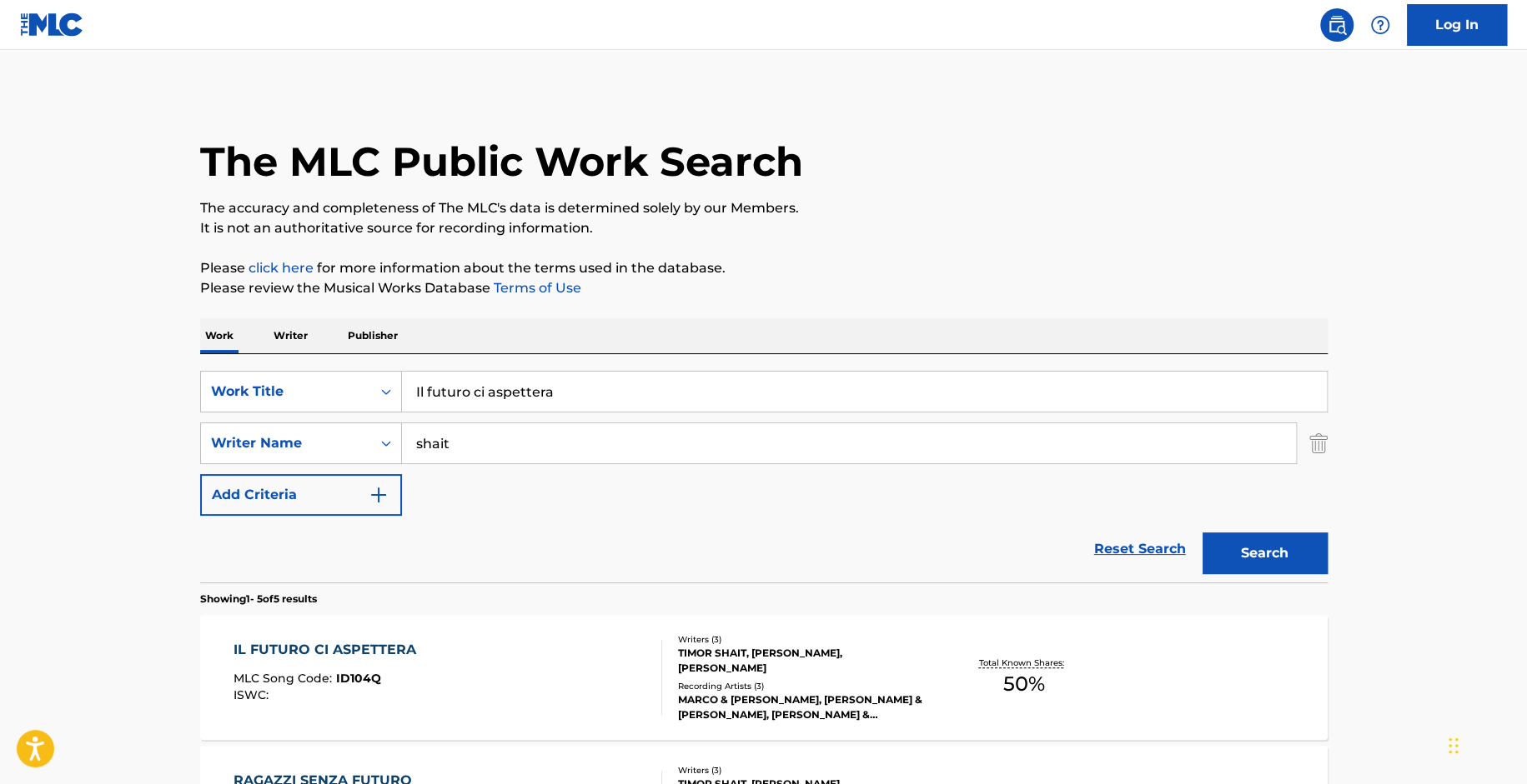
click at [396, 672] on div "MLC Song Code : ID104Q" at bounding box center [329, 680] width 191 height 17
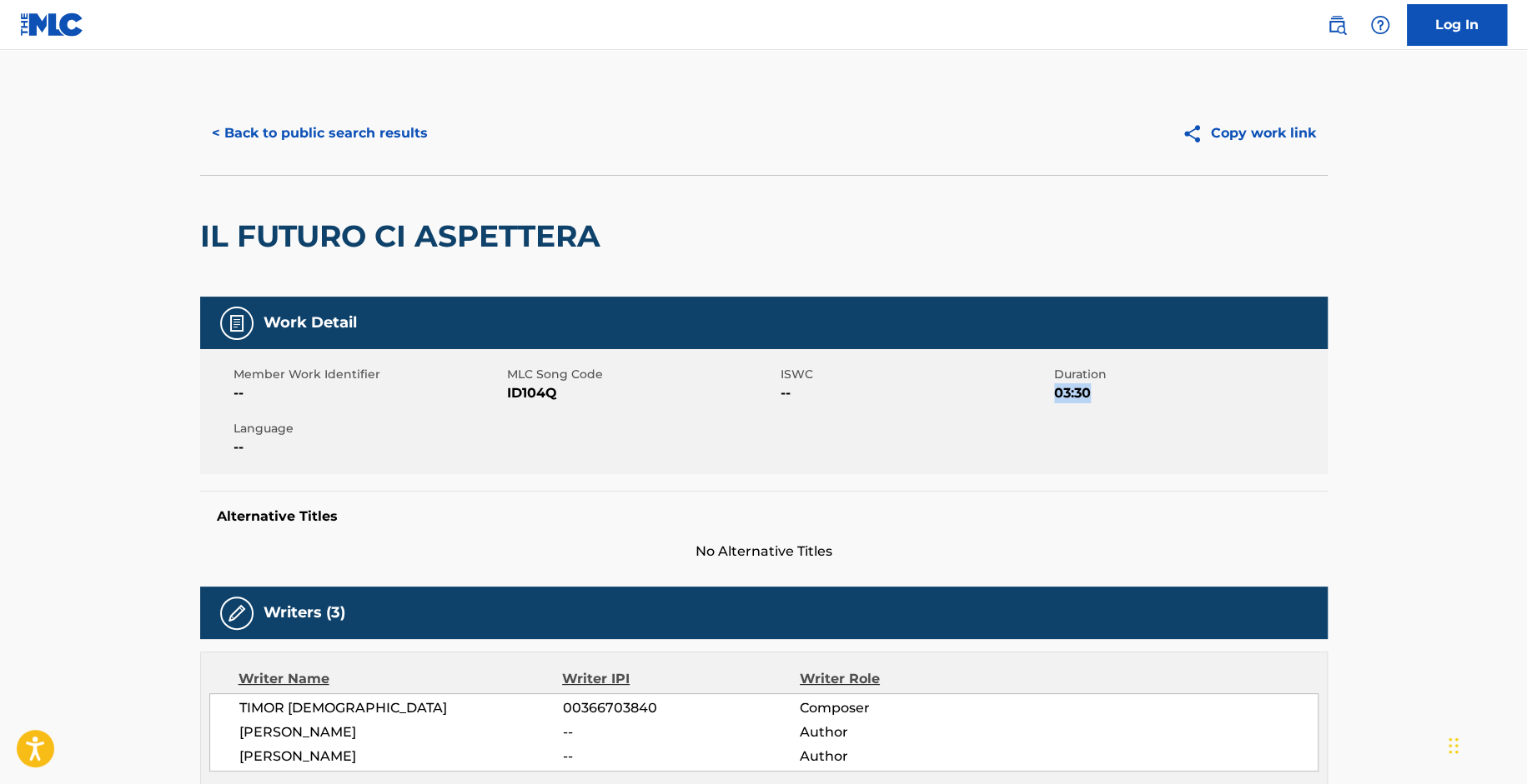
drag, startPoint x: 1525, startPoint y: 370, endPoint x: 1529, endPoint y: 426, distance: 56.1
click at [1527, 426] on html "Accessibility Screen-Reader Guide, Feedback, and Issue Reporting | New window L…" at bounding box center [764, 392] width 1527 height 784
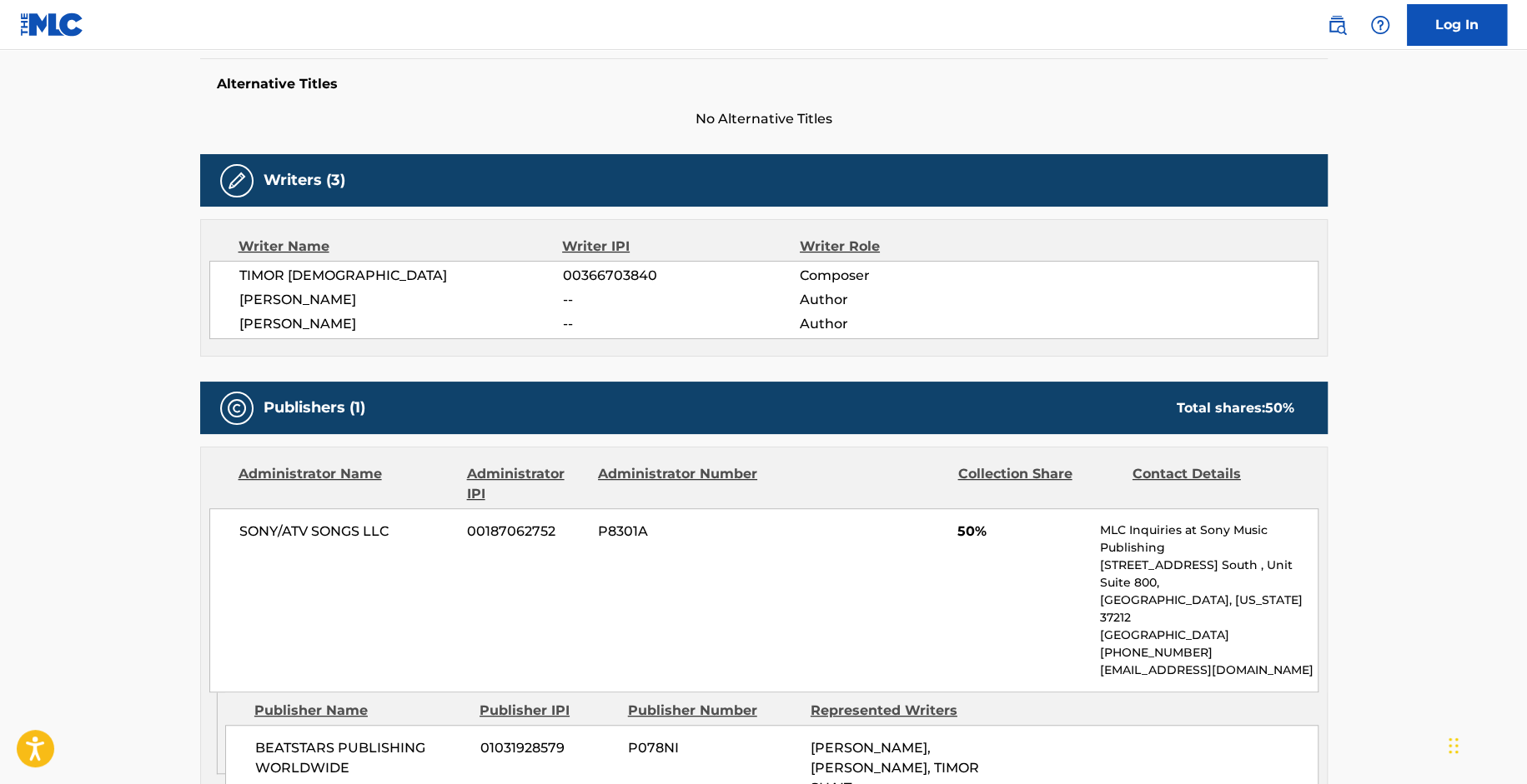
scroll to position [804, 0]
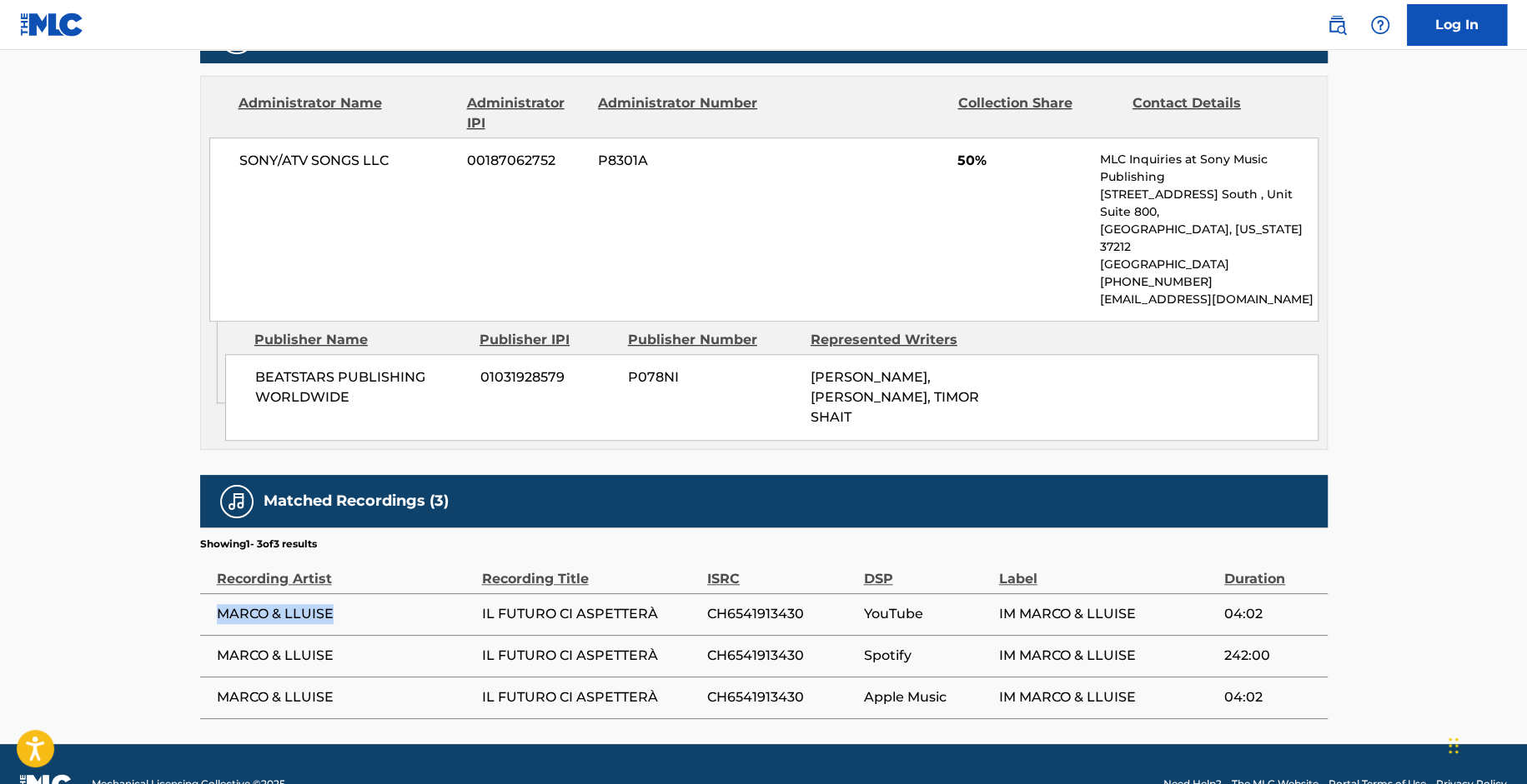
drag, startPoint x: 348, startPoint y: 574, endPoint x: 210, endPoint y: 574, distance: 138.0
click at [210, 594] on td "MARCO & LLUISE" at bounding box center [341, 615] width 282 height 42
copy span "MARCO & LLUISE"
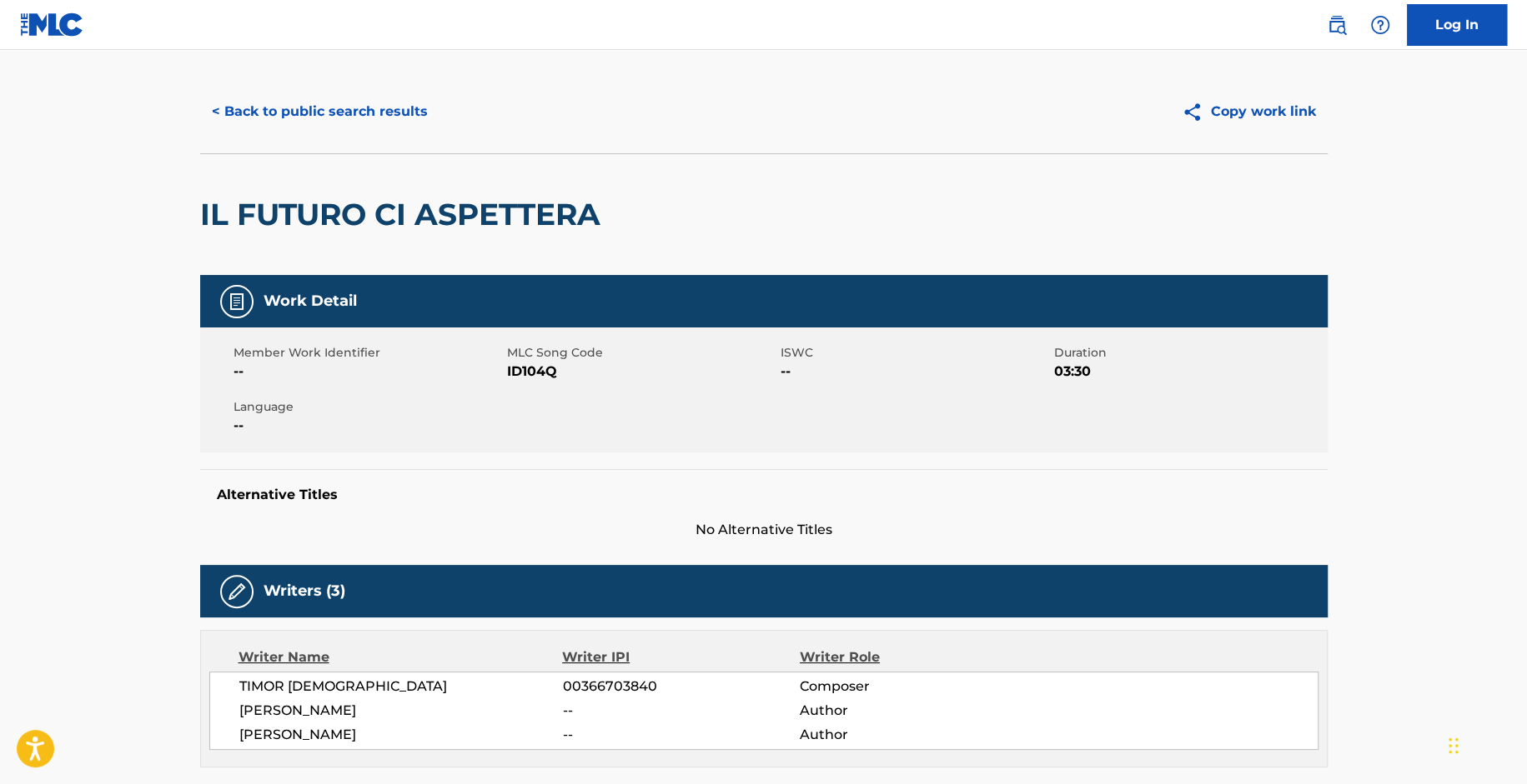
scroll to position [0, 0]
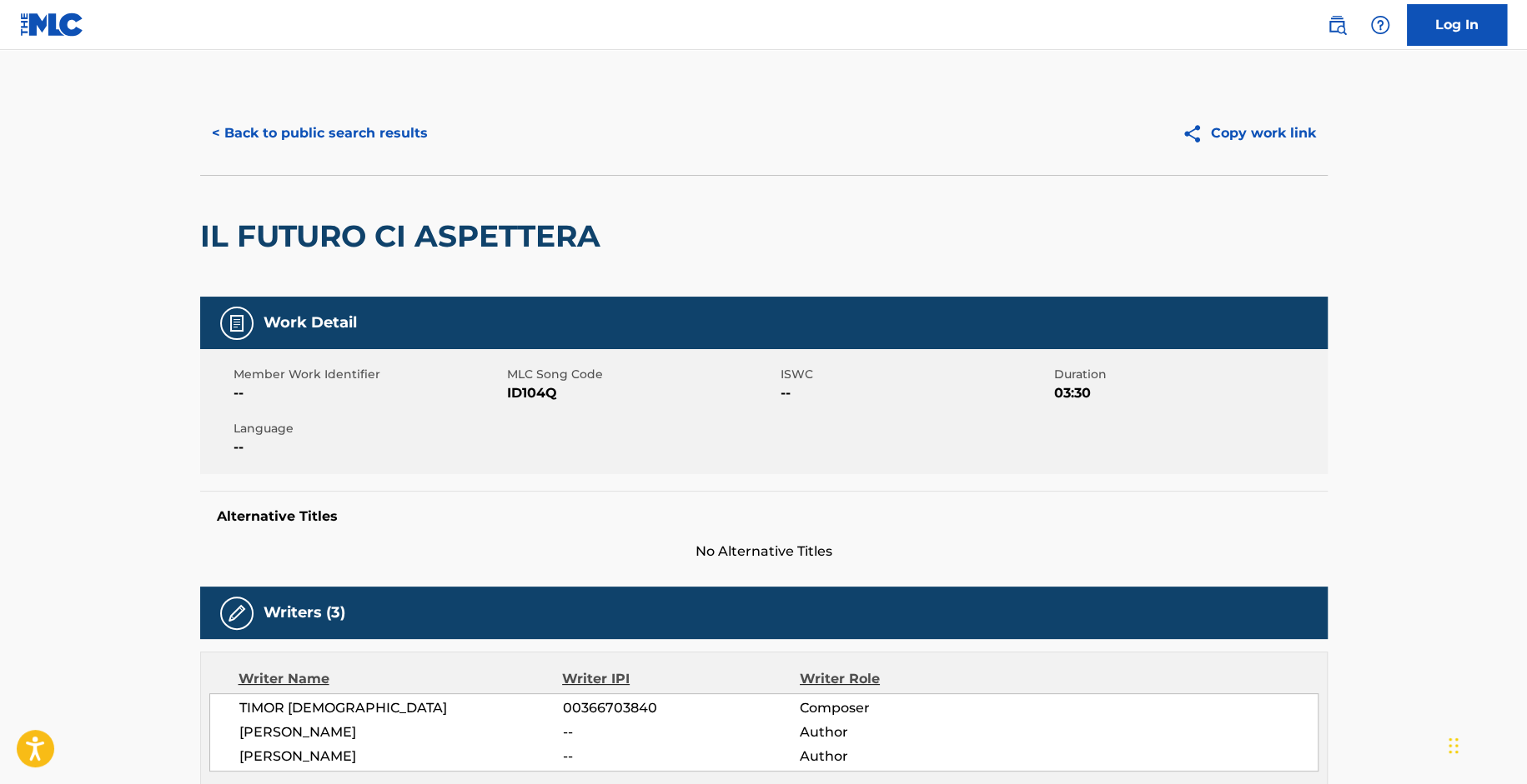
click at [356, 122] on button "< Back to public search results" at bounding box center [320, 133] width 239 height 42
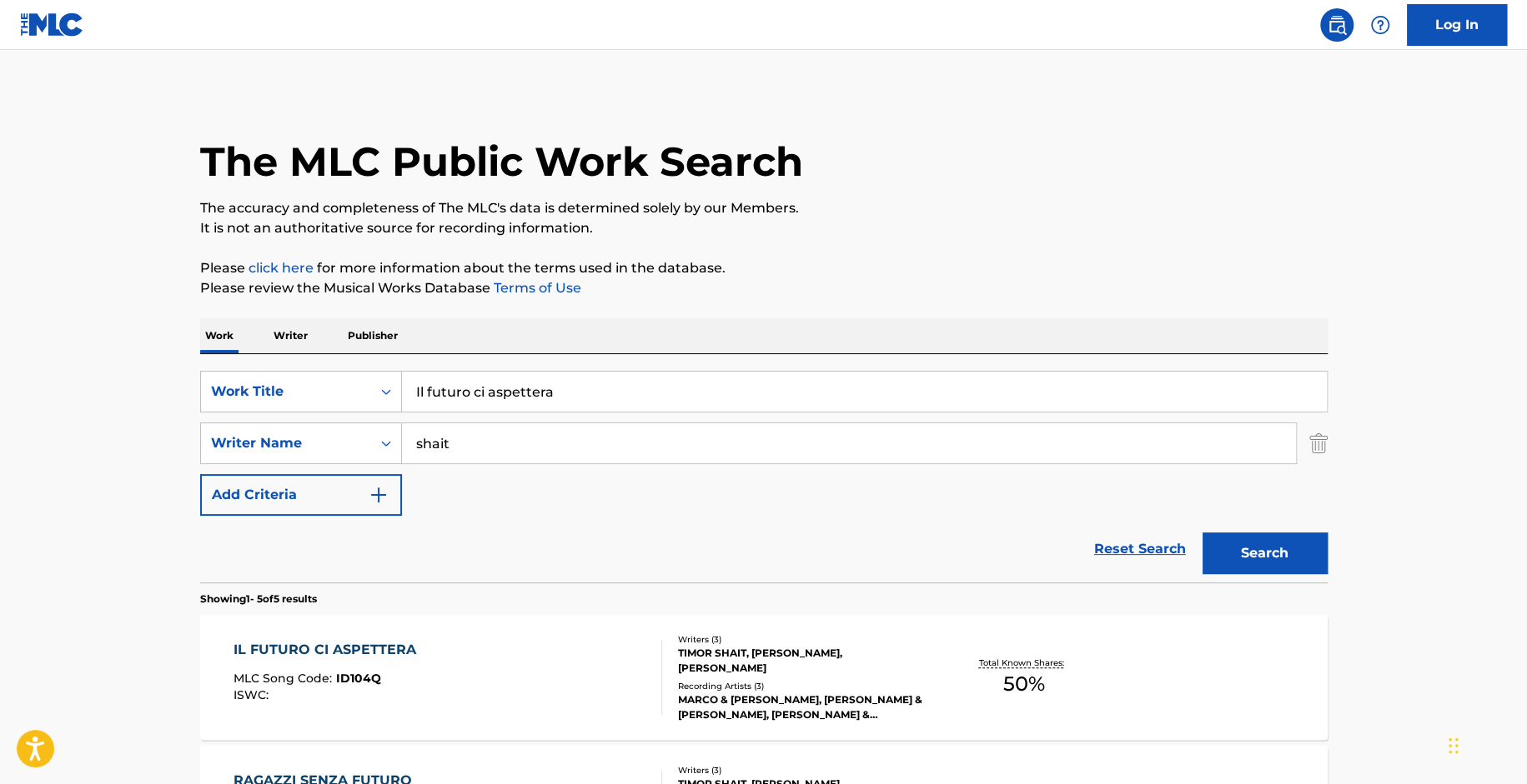
drag, startPoint x: 605, startPoint y: 395, endPoint x: 338, endPoint y: 362, distance: 269.0
click at [338, 362] on div "SearchWithCriteriac1a6a51d-d6df-4878-97c4-0a3b24af5af6 Work Title Il futuro ci …" at bounding box center [764, 468] width 1127 height 228
paste input "[PERSON_NAME]"
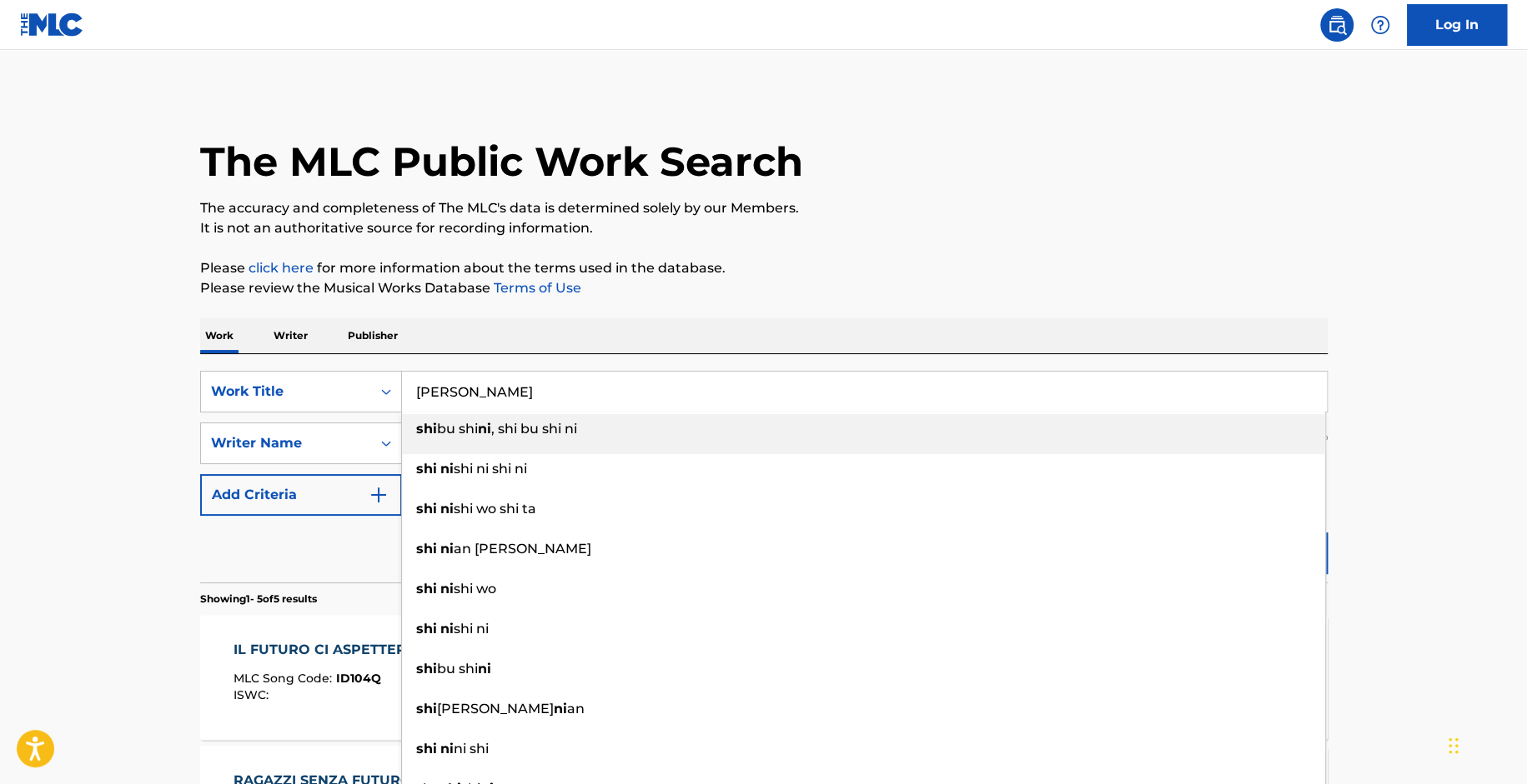
type input "[PERSON_NAME]"
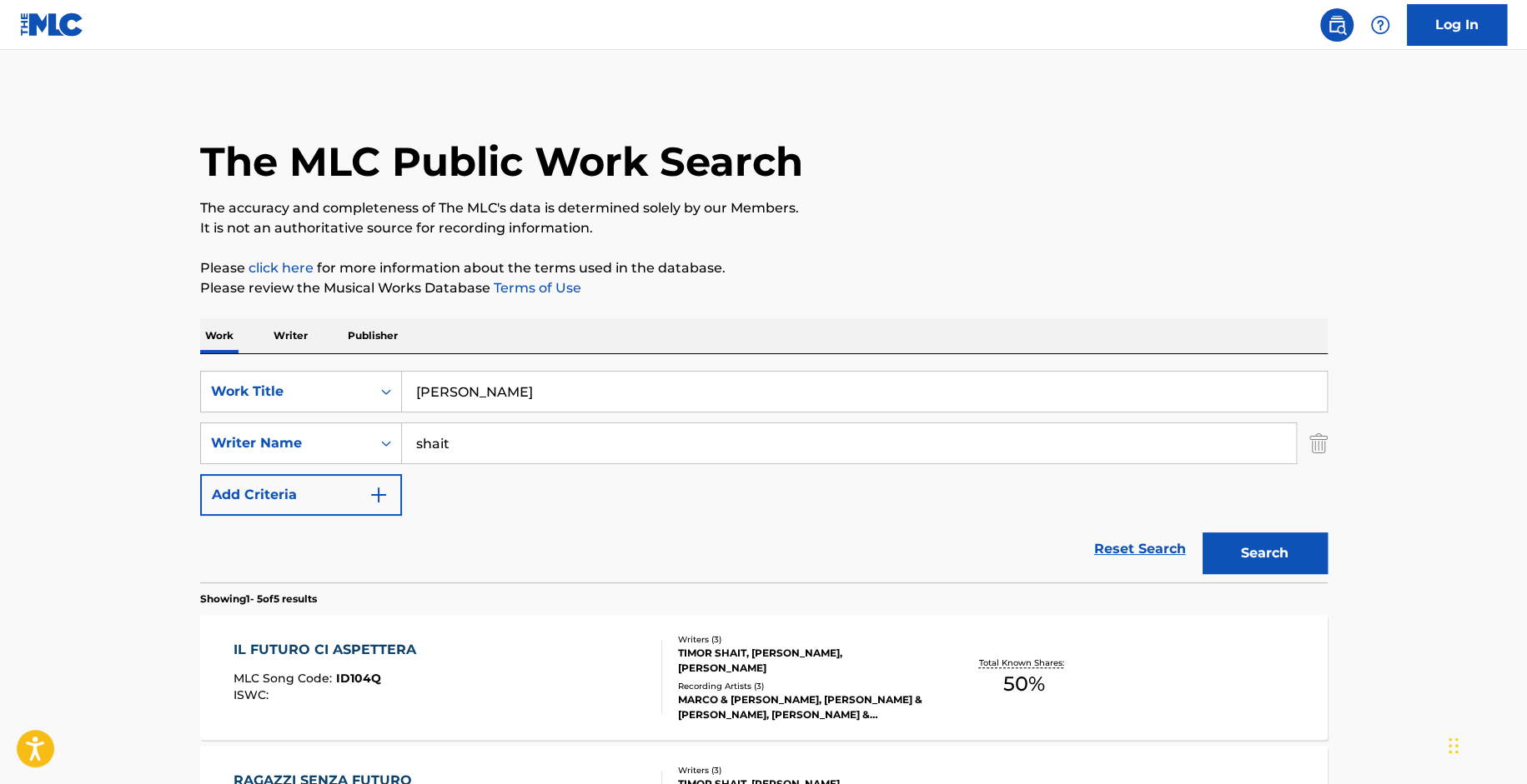
click at [926, 276] on p "Please click here for more information about the terms used in the database." at bounding box center [764, 268] width 1127 height 20
click at [1320, 536] on button "Search" at bounding box center [1265, 554] width 126 height 42
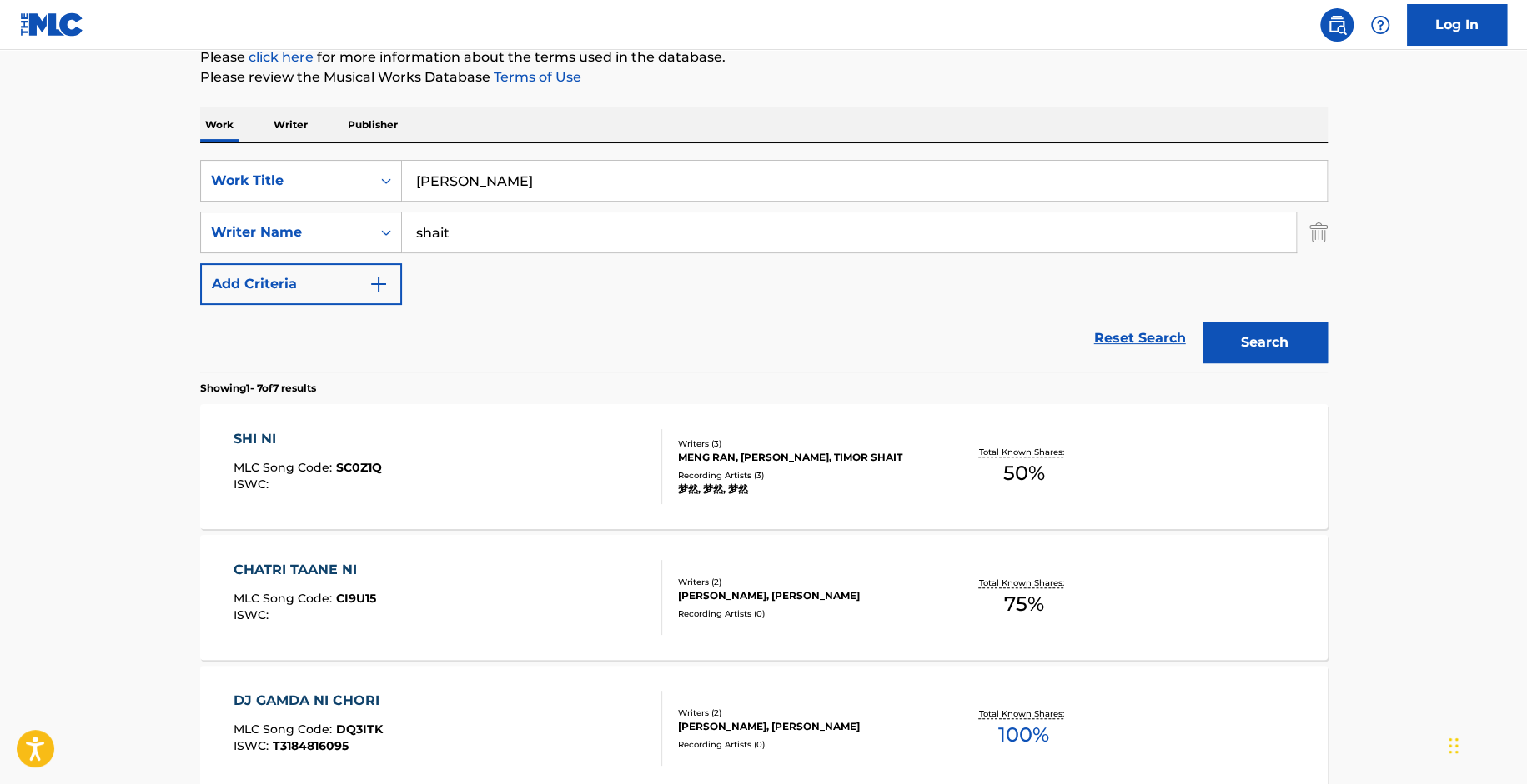
scroll to position [229, 0]
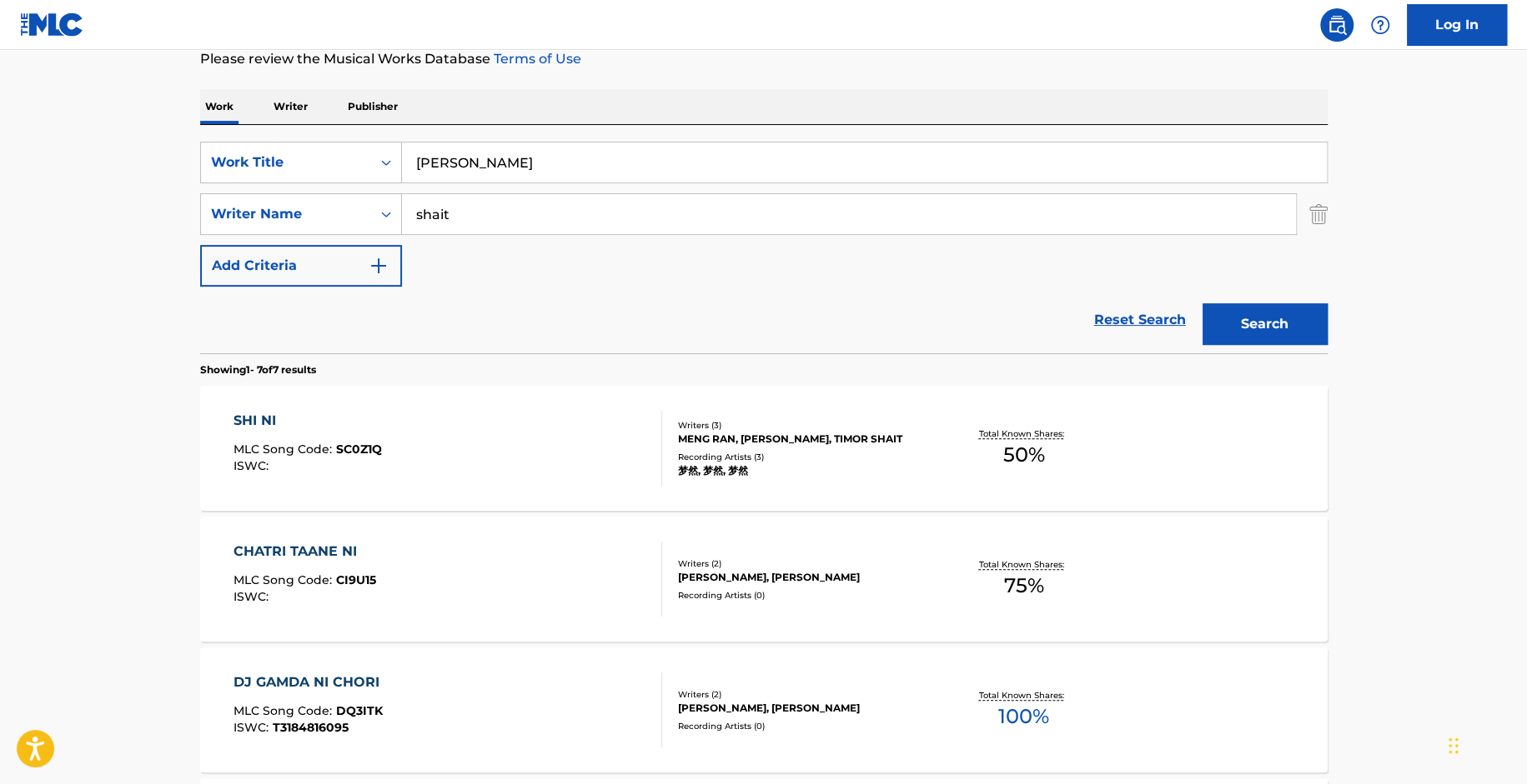
click at [443, 467] on div "SHI NI MLC Song Code : SC0Z1Q ISWC :" at bounding box center [448, 447] width 429 height 75
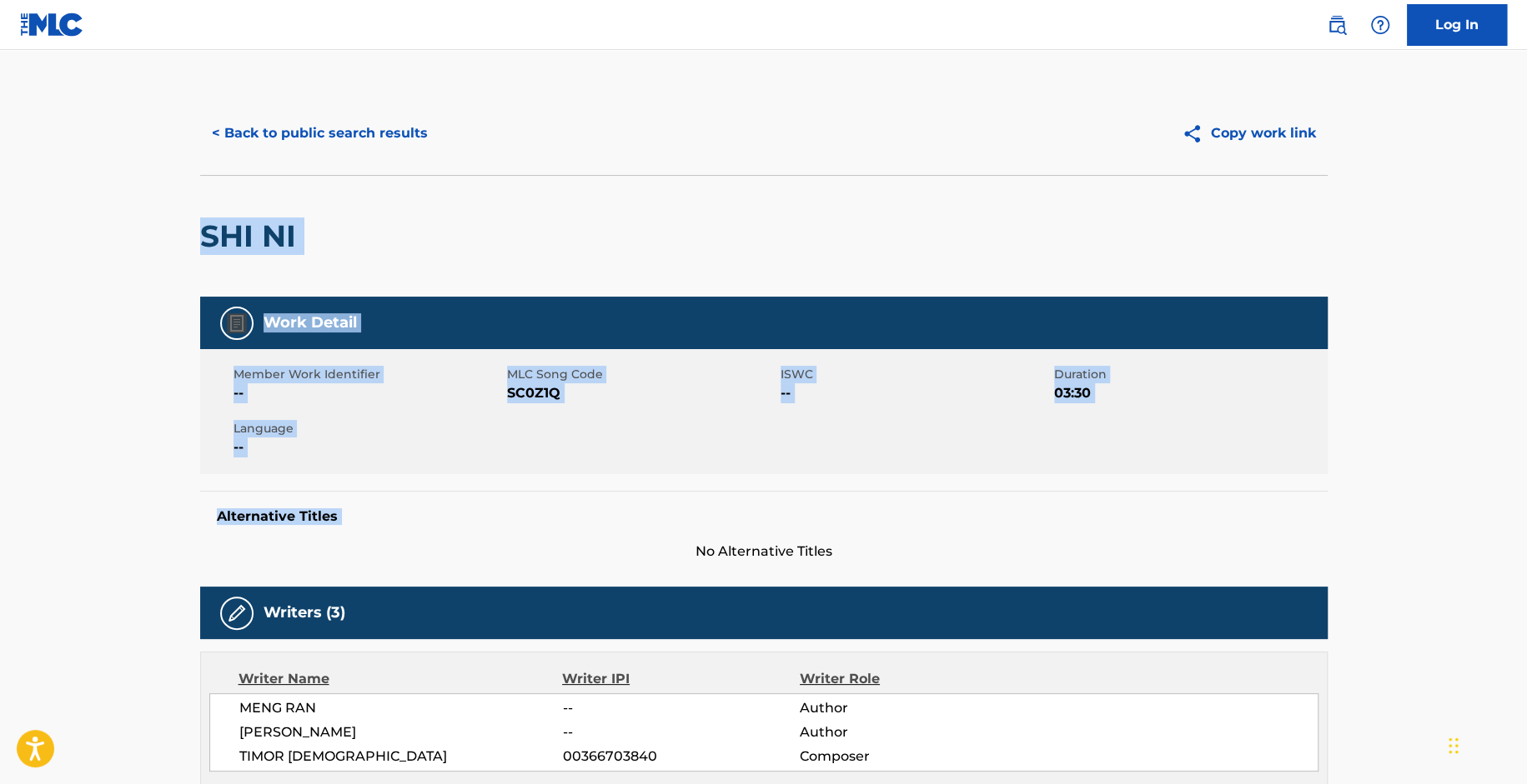
drag, startPoint x: 1526, startPoint y: 177, endPoint x: 1539, endPoint y: 485, distance: 308.3
click at [1527, 485] on html "Accessibility Screen-Reader Guide, Feedback, and Issue Reporting | New window L…" at bounding box center [764, 392] width 1527 height 784
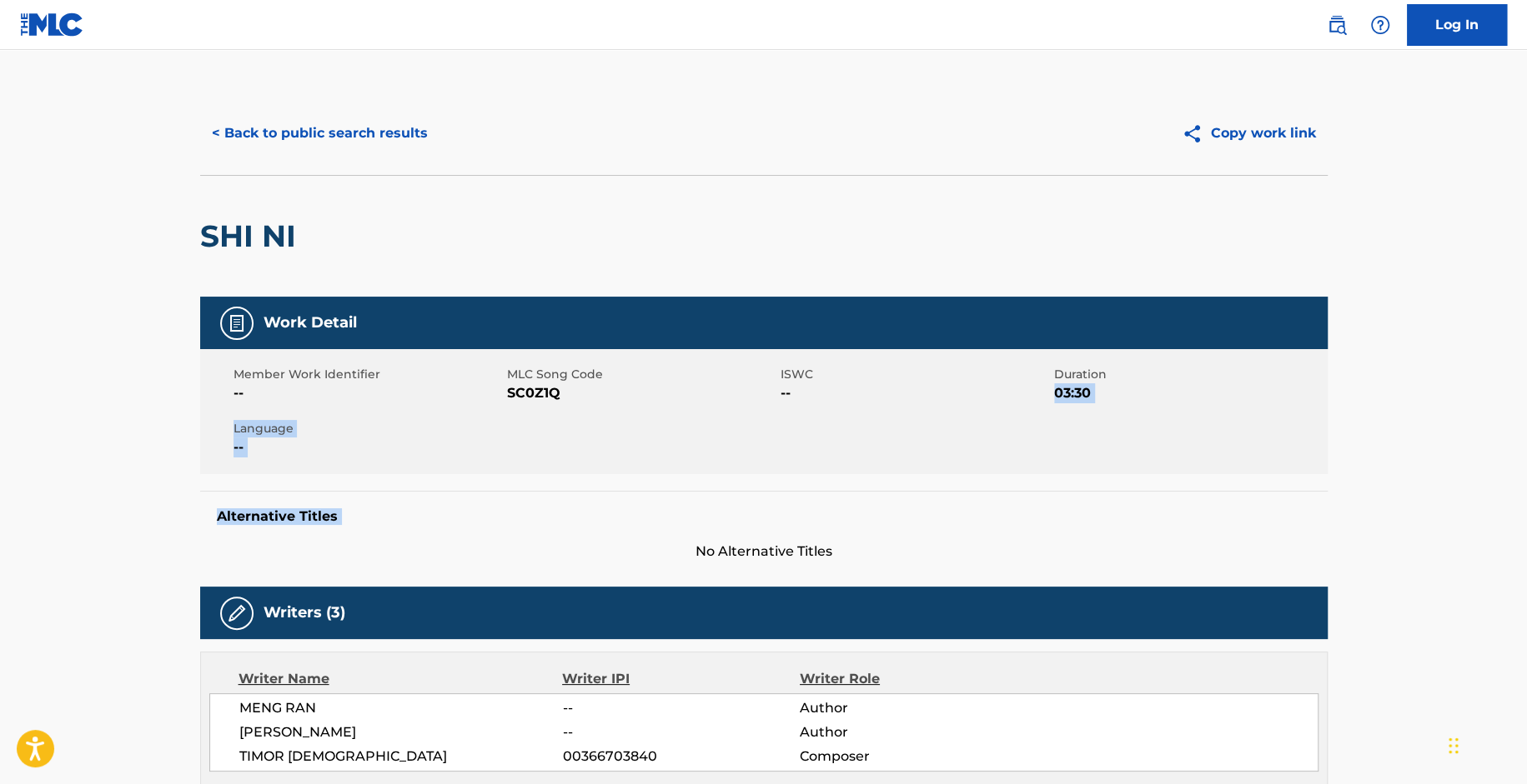
drag, startPoint x: 1525, startPoint y: 377, endPoint x: 1540, endPoint y: 517, distance: 140.8
click at [1527, 517] on html "Accessibility Screen-Reader Guide, Feedback, and Issue Reporting | New window L…" at bounding box center [764, 392] width 1527 height 784
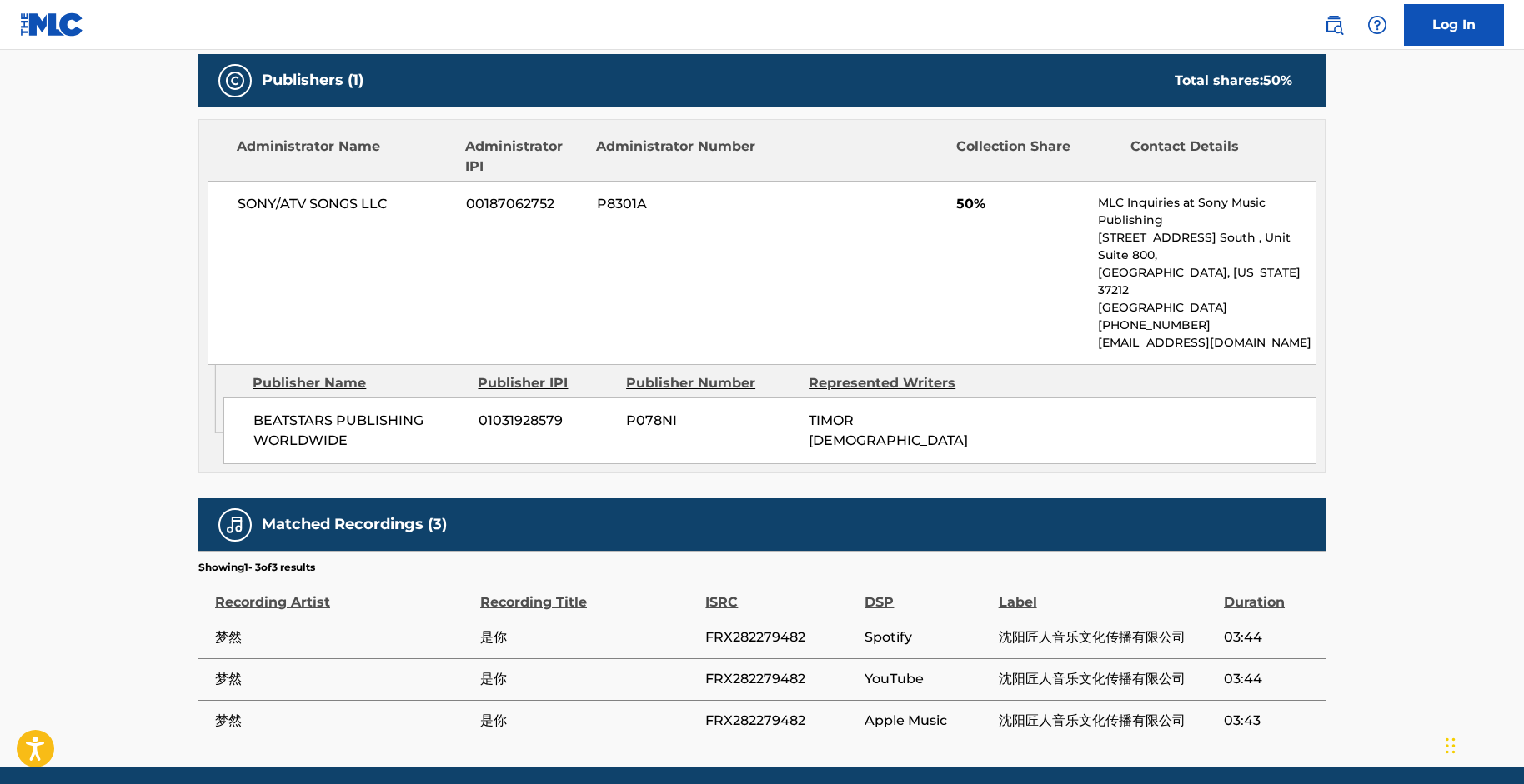
scroll to position [768, 0]
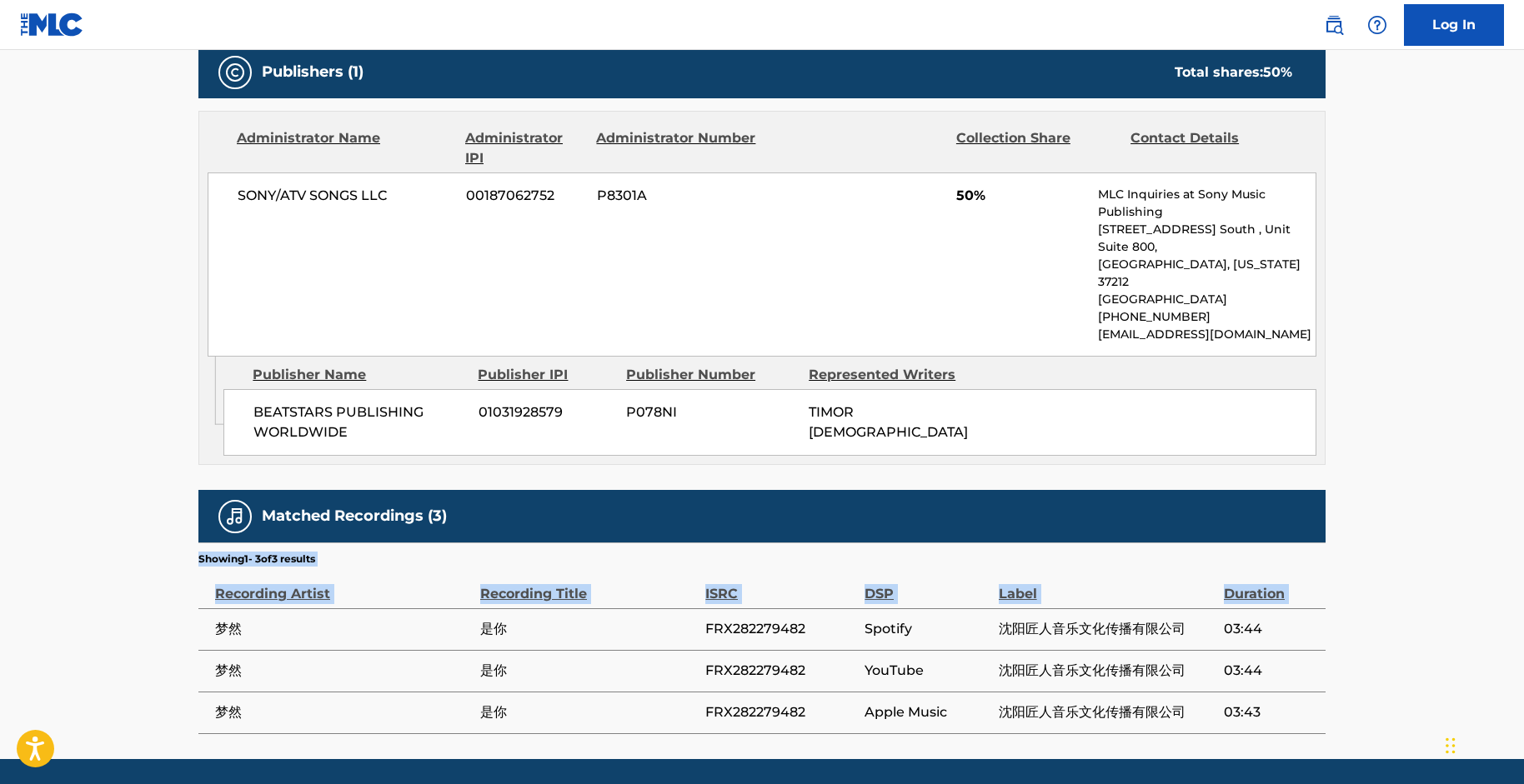
drag, startPoint x: 270, startPoint y: 573, endPoint x: 191, endPoint y: 585, distance: 79.9
click at [191, 585] on div "< Back to public search results Copy work link SHI NI Work Detail Member Work I…" at bounding box center [762, 29] width 1167 height 1411
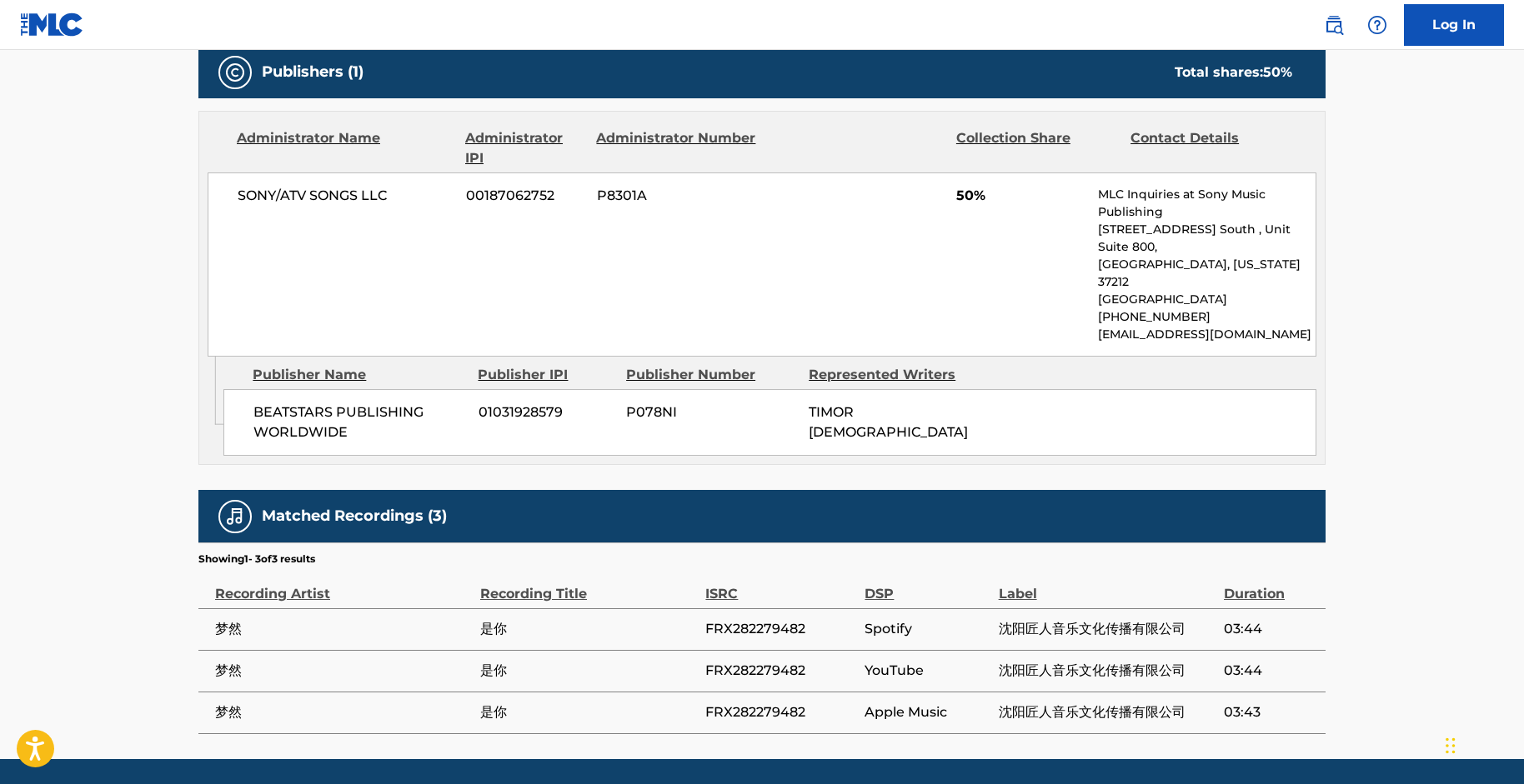
click at [263, 620] on span "梦然" at bounding box center [344, 630] width 257 height 20
drag, startPoint x: 270, startPoint y: 590, endPoint x: 202, endPoint y: 587, distance: 68.1
click at [202, 609] on td "梦然" at bounding box center [339, 630] width 282 height 42
copy span "梦然"
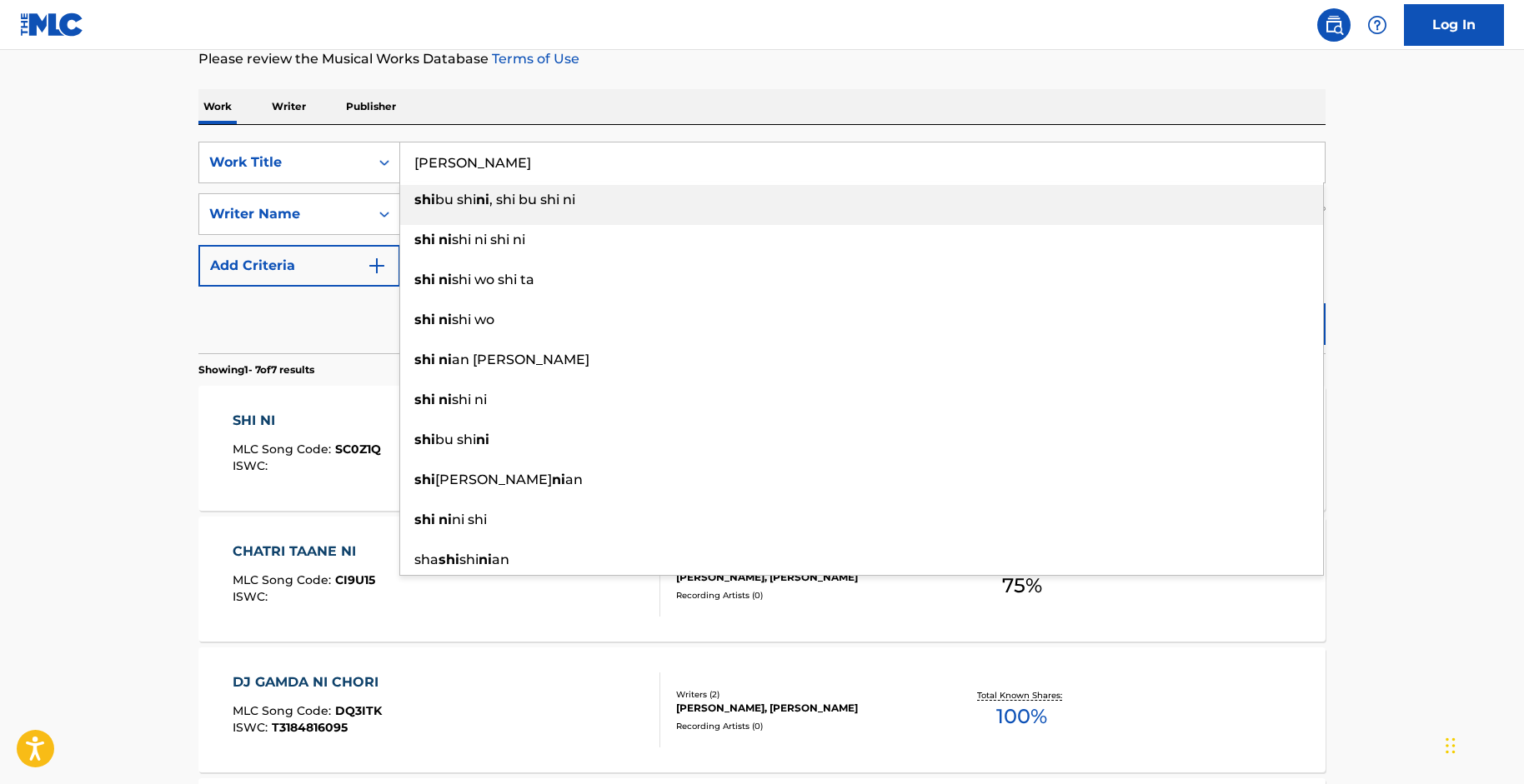
drag, startPoint x: 501, startPoint y: 169, endPoint x: 403, endPoint y: 148, distance: 100.2
click at [403, 148] on input "[PERSON_NAME]" at bounding box center [863, 162] width 925 height 40
paste input "Quedate conmigo"
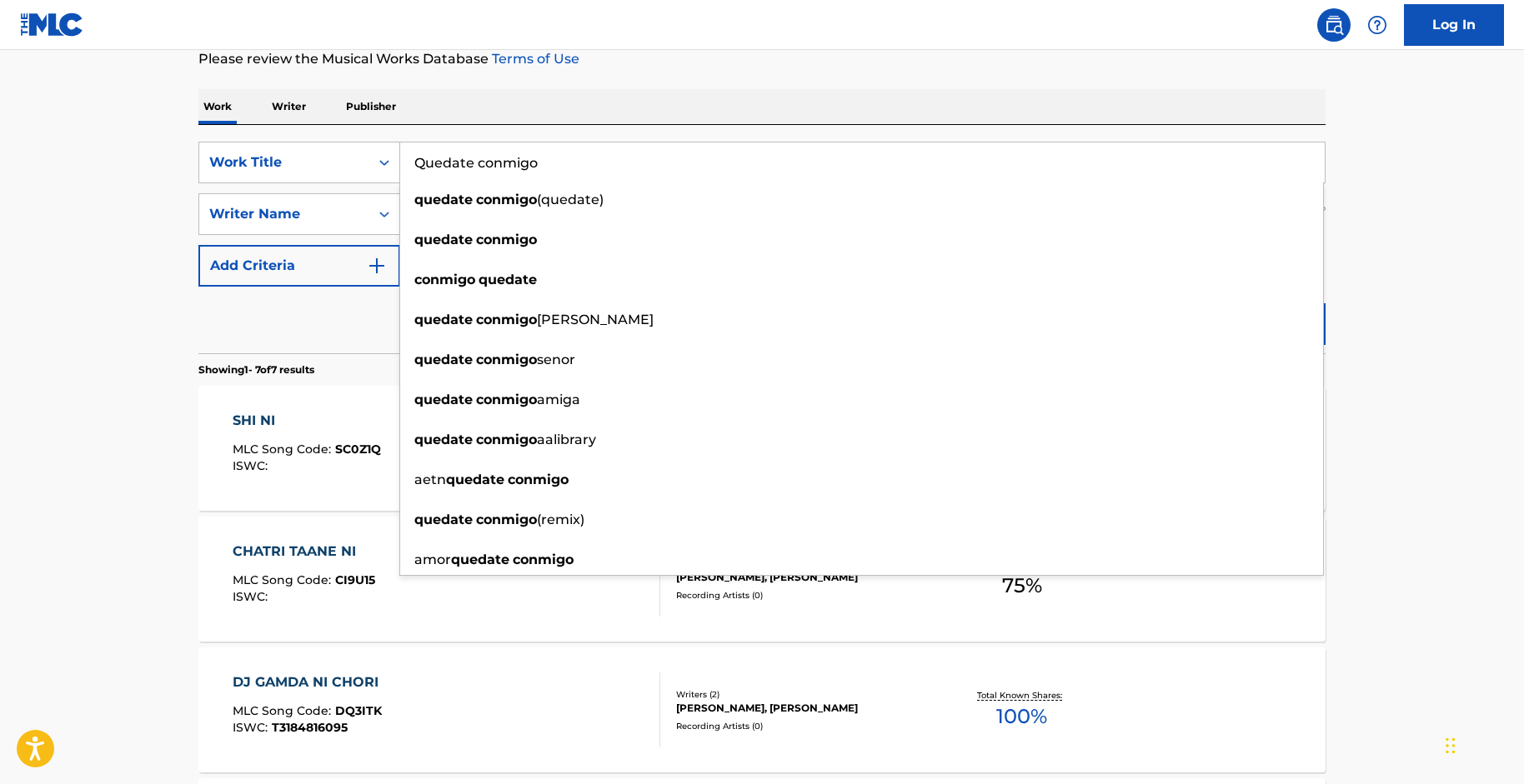
type input "Quedate conmigo"
click at [146, 360] on main "The MLC Public Work Search The accuracy and completeness of The MLC's data is d…" at bounding box center [762, 602] width 1524 height 1562
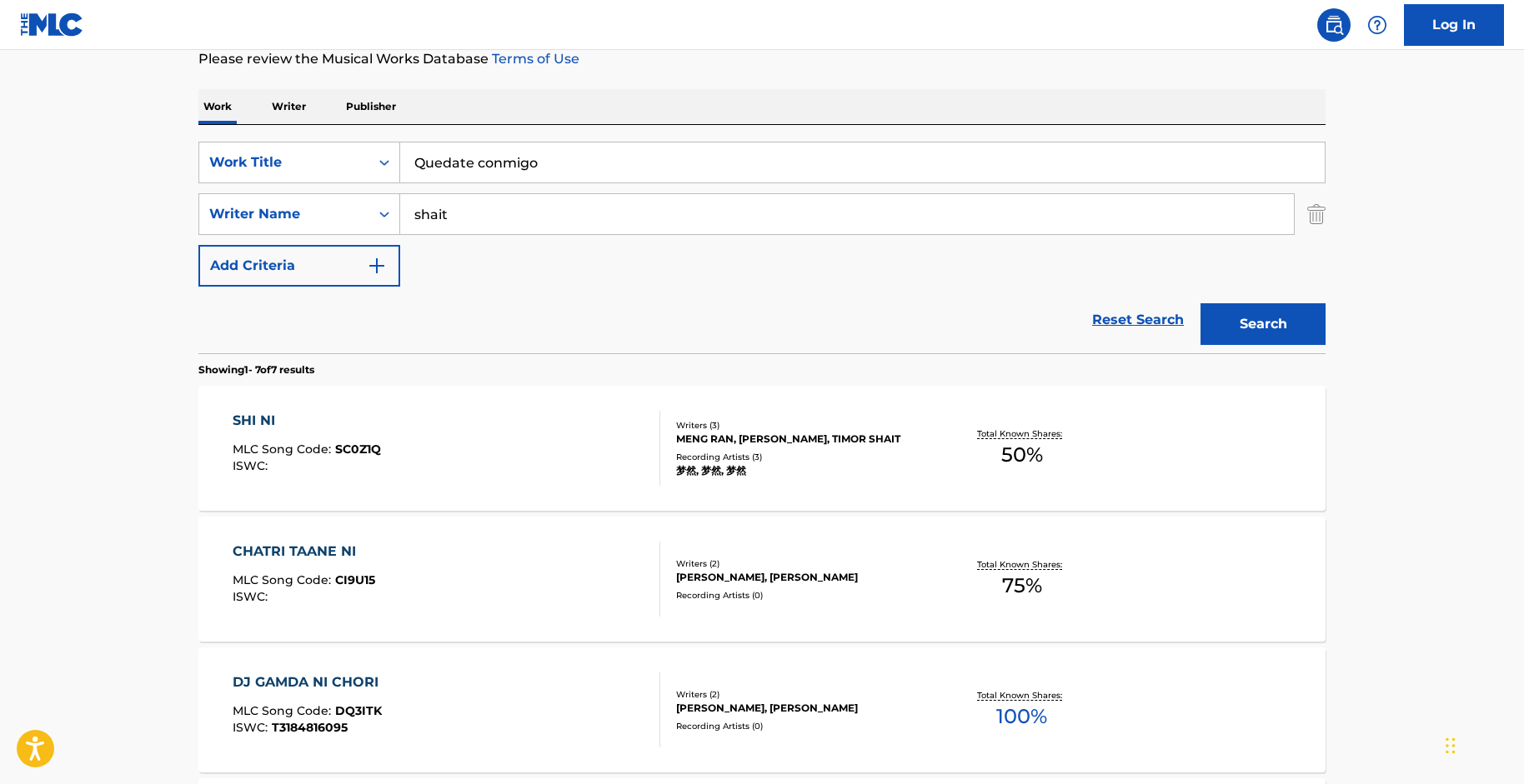
click at [1227, 309] on button "Search" at bounding box center [1264, 325] width 126 height 42
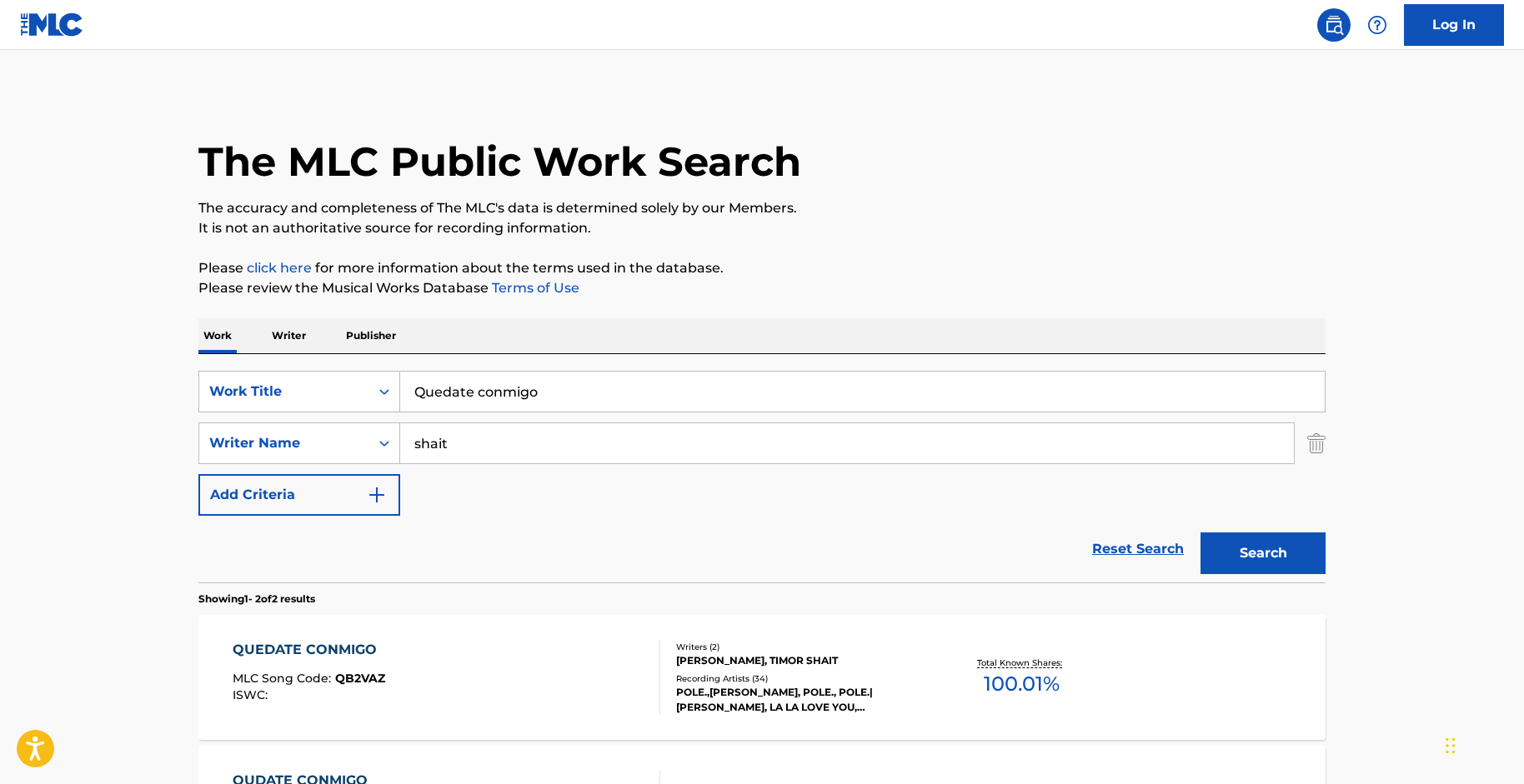
click at [459, 681] on div "QUEDATE CONMIGO MLC Song Code : QB2VAZ ISWC :" at bounding box center [447, 677] width 429 height 75
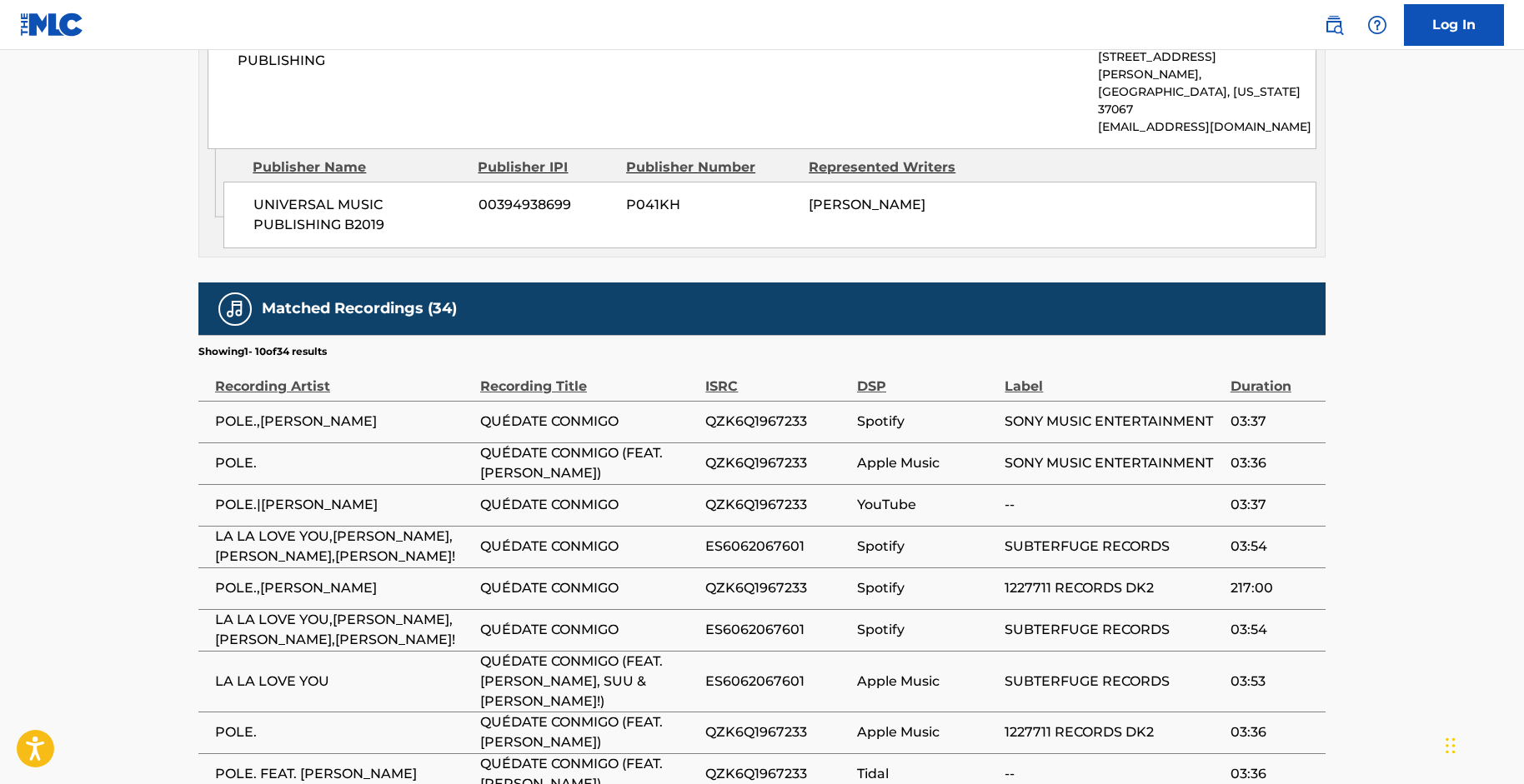
scroll to position [1426, 0]
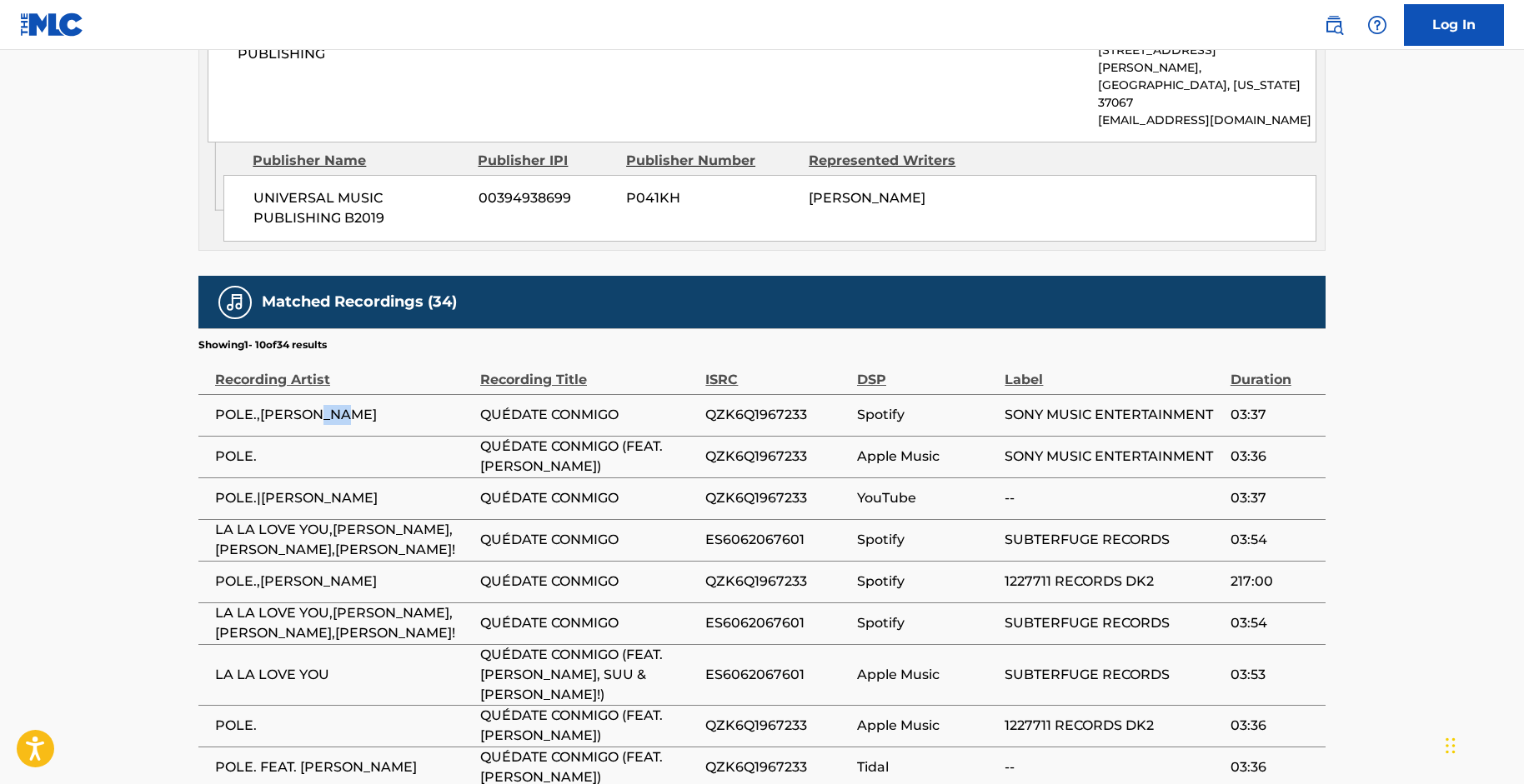
drag, startPoint x: 370, startPoint y: 339, endPoint x: 1025, endPoint y: 182, distance: 673.6
click at [385, 353] on table "Recording Artist Recording Title ISRC DSP Label Duration POLE.,[PERSON_NAME] QU…" at bounding box center [762, 592] width 1127 height 478
copy table "Recording Title ISRC DSP Label Duration POLE.,[PERSON_NAME]"
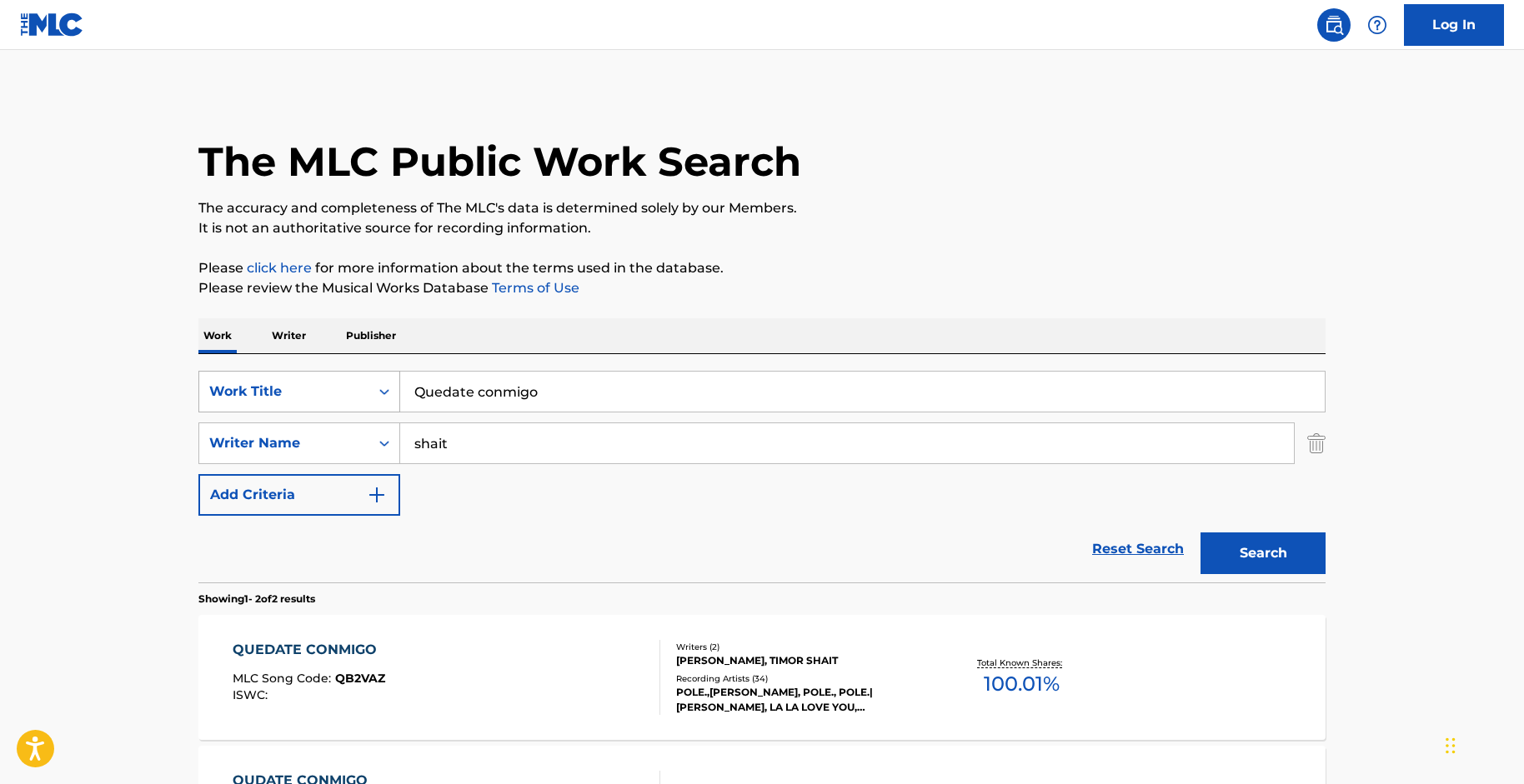
drag, startPoint x: 565, startPoint y: 405, endPoint x: 269, endPoint y: 386, distance: 296.6
click at [269, 386] on div "SearchWithCriteriac1a6a51d-d6df-4878-97c4-0a3b24af5af6 Work Title Quedate conmi…" at bounding box center [762, 392] width 1127 height 42
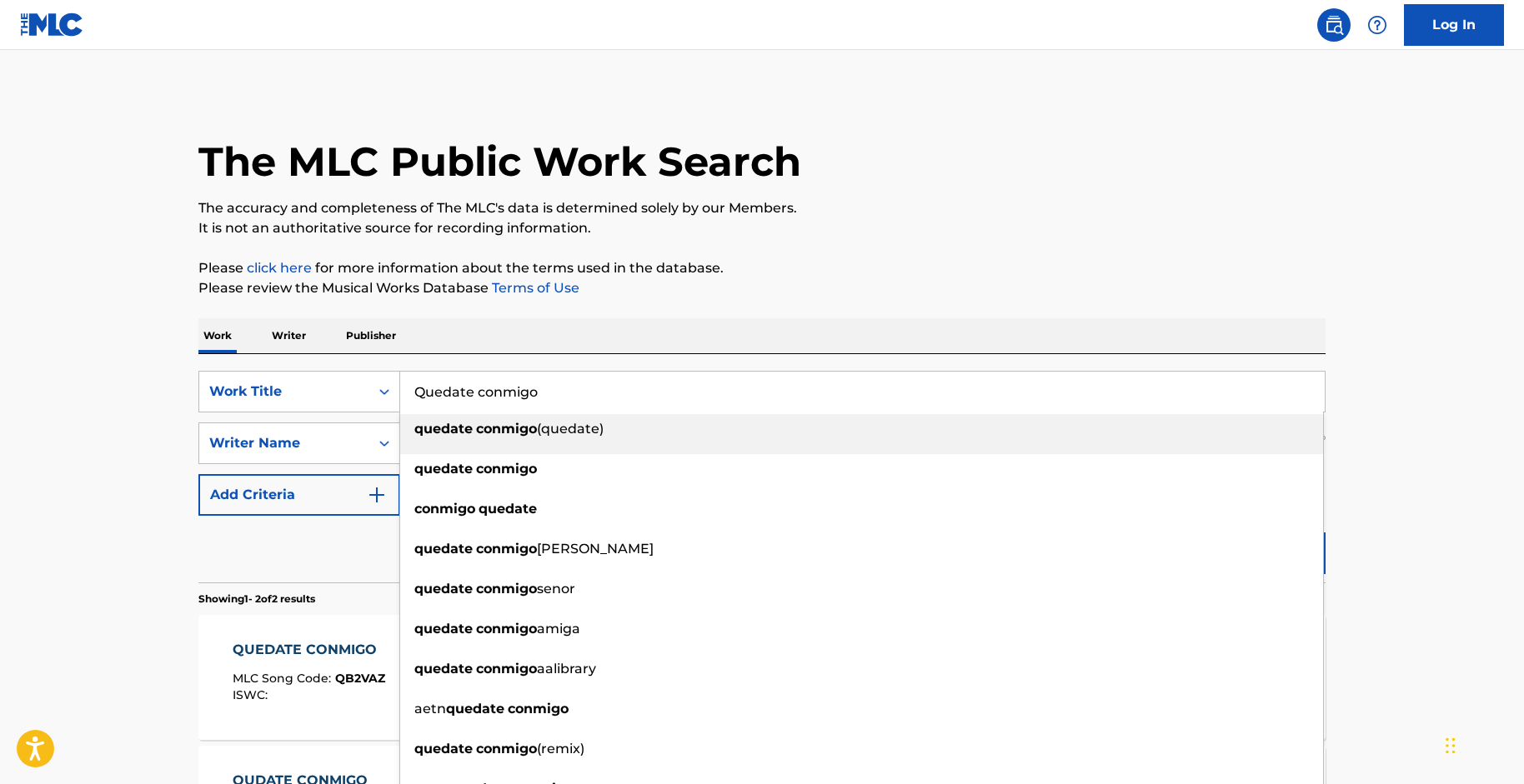
paste input "Le Aaunga"
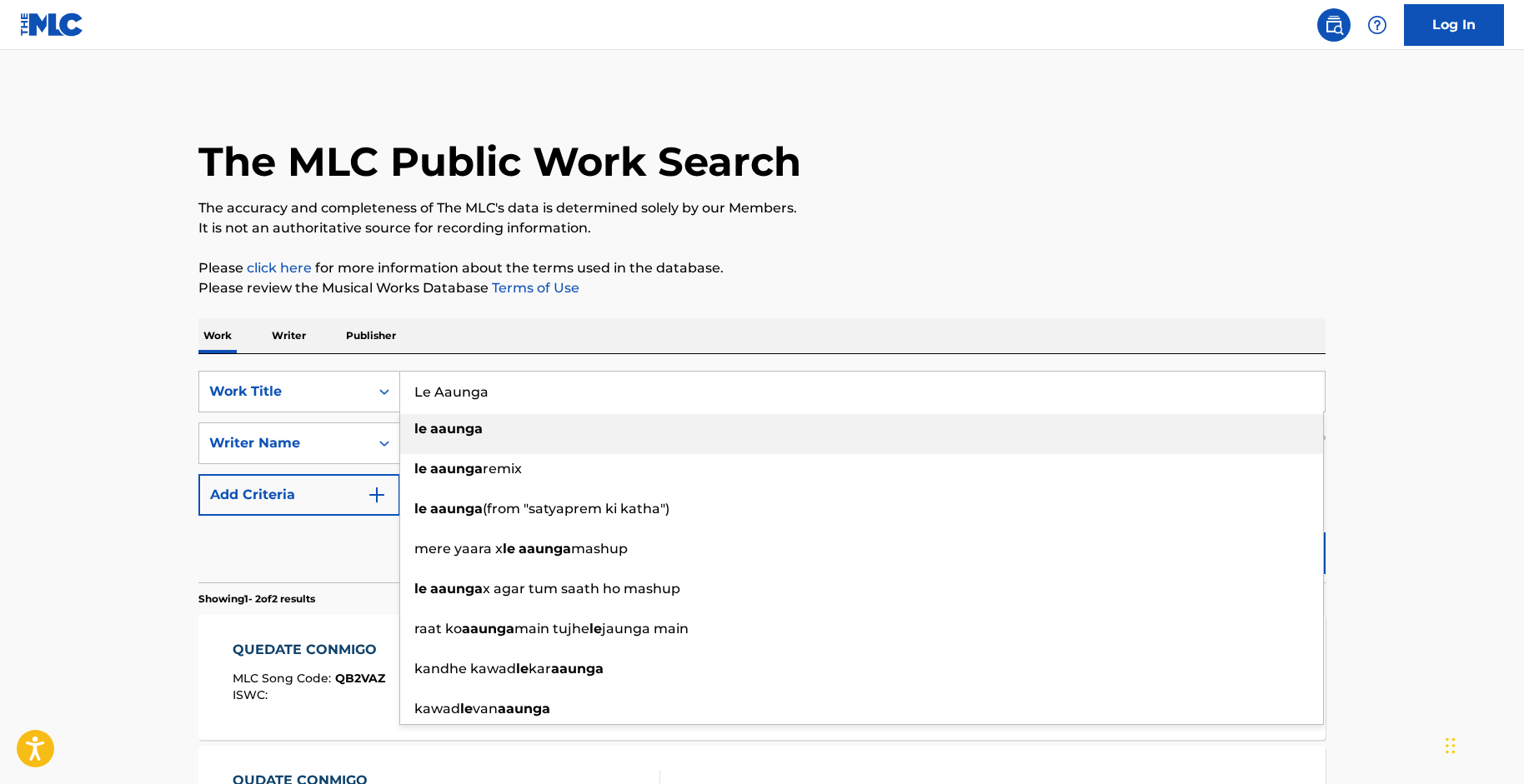
type input "Le Aaunga"
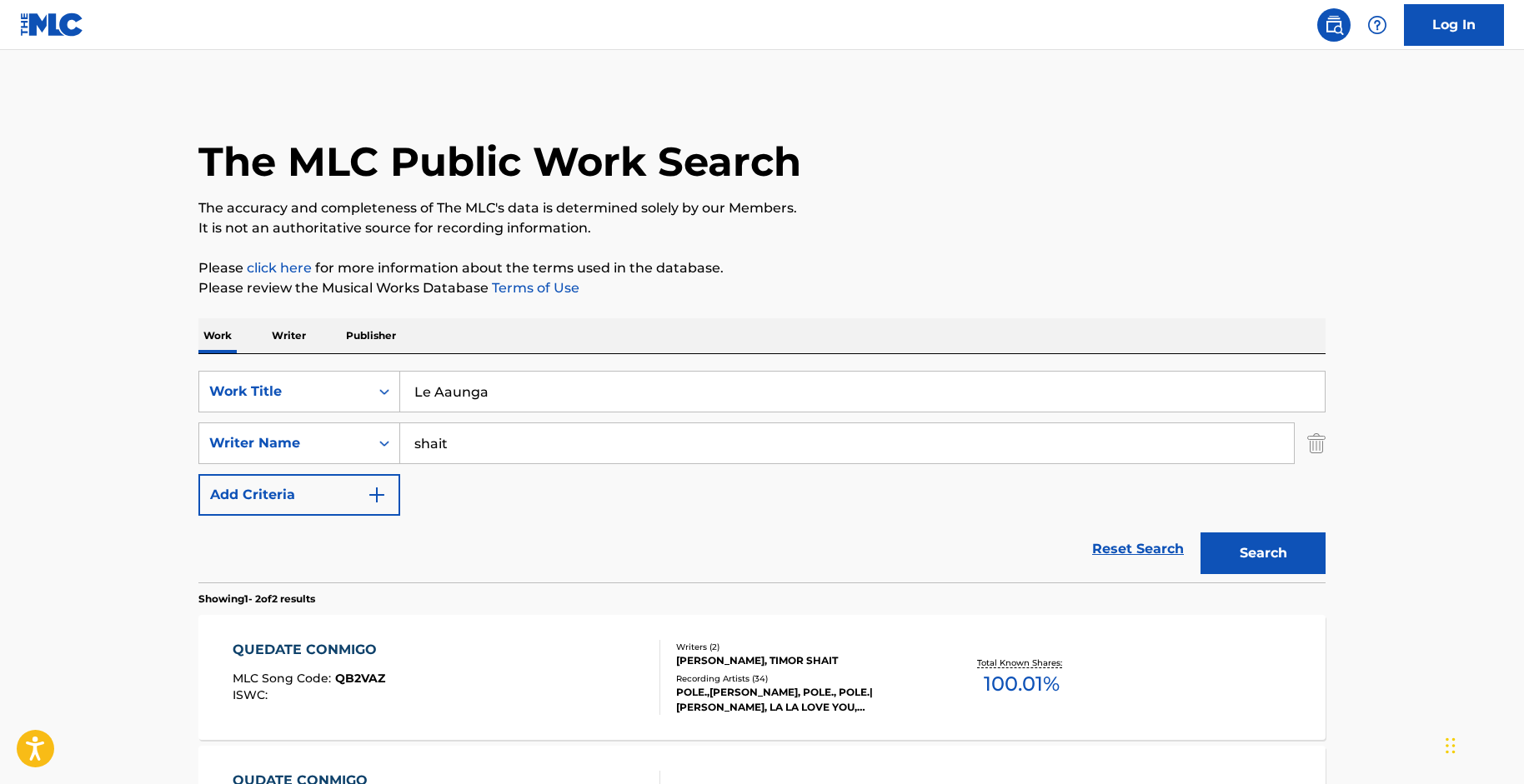
click at [1392, 394] on main "The MLC Public Work Search The accuracy and completeness of The MLC's data is d…" at bounding box center [762, 503] width 1524 height 908
click at [1226, 556] on button "Search" at bounding box center [1264, 554] width 126 height 42
click at [483, 649] on div "LE AAUNGA (FROM "SATYAPREM KI KATHA")" at bounding box center [392, 651] width 320 height 20
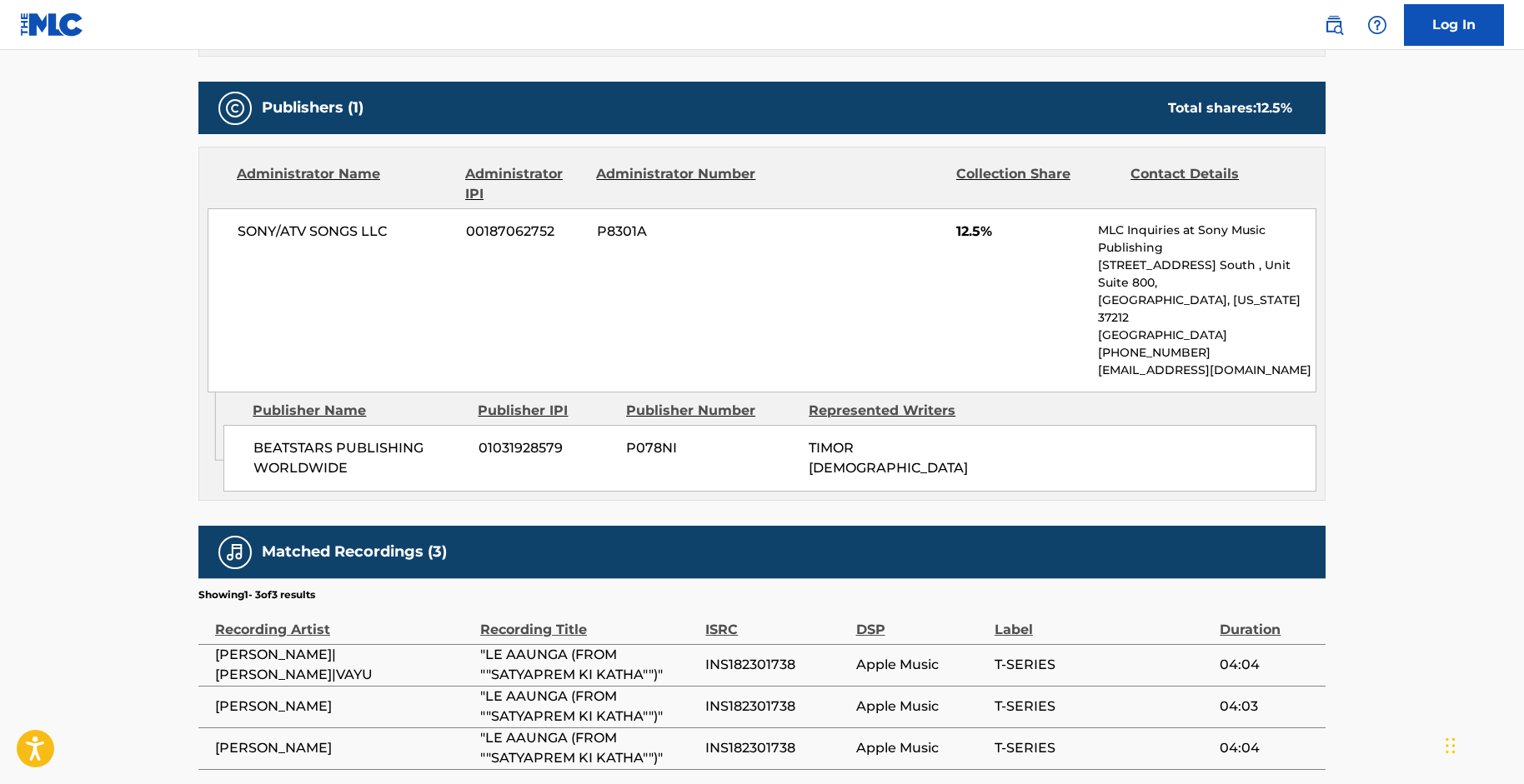
scroll to position [773, 0]
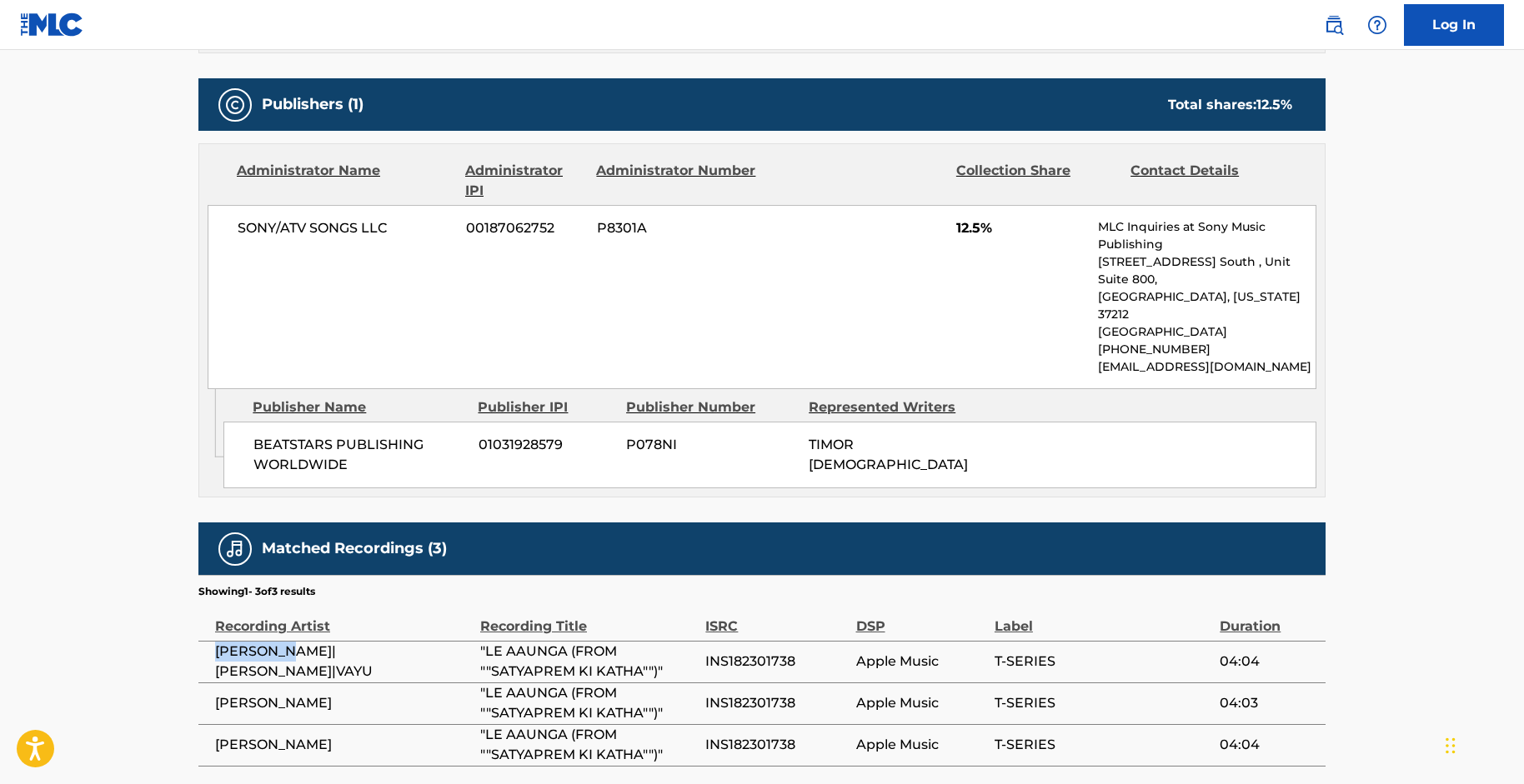
drag, startPoint x: 217, startPoint y: 620, endPoint x: 293, endPoint y: 623, distance: 76.1
click at [293, 641] on td "[PERSON_NAME]|[PERSON_NAME]|VAYU" at bounding box center [339, 661] width 282 height 42
drag, startPoint x: 336, startPoint y: 668, endPoint x: 206, endPoint y: 668, distance: 130.0
click at [206, 682] on td "[PERSON_NAME]" at bounding box center [339, 703] width 282 height 42
copy span "[PERSON_NAME]"
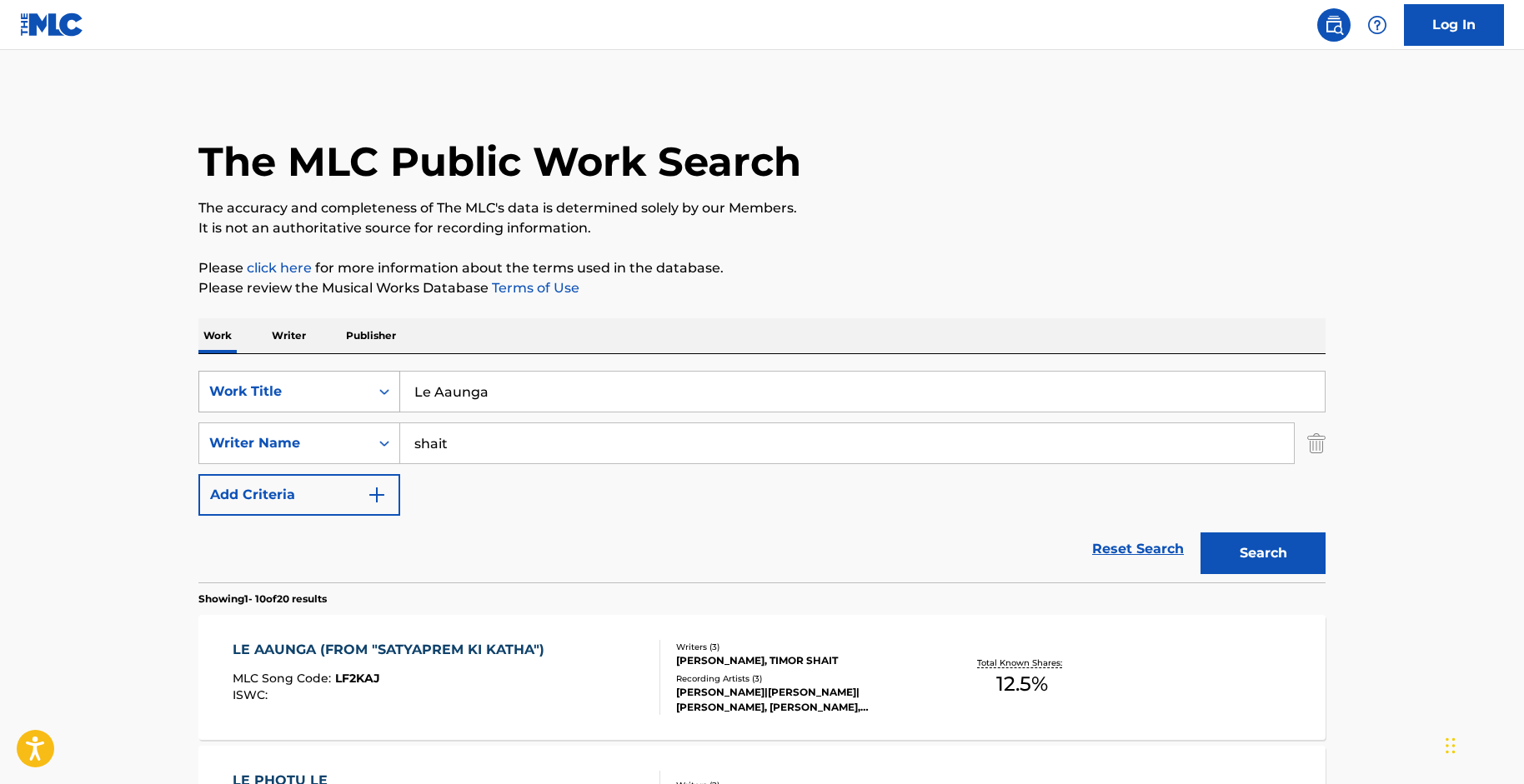
drag, startPoint x: 496, startPoint y: 398, endPoint x: 315, endPoint y: 385, distance: 181.5
click at [315, 385] on div "SearchWithCriteriac1a6a51d-d6df-4878-97c4-0a3b24af5af6 Work Title Le Aaunga" at bounding box center [762, 392] width 1127 height 42
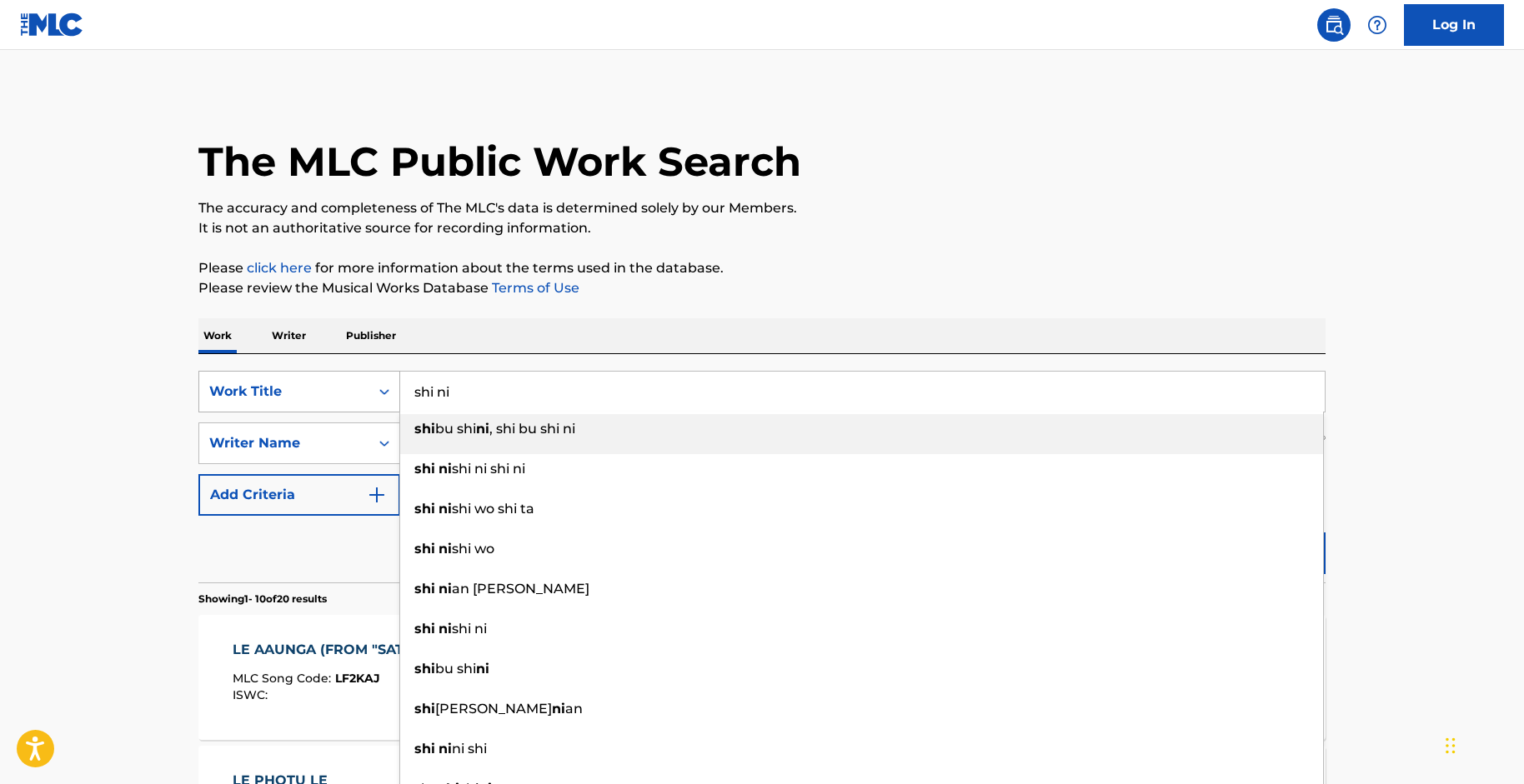
type input "shi bu shi ni, shi bu shi ni"
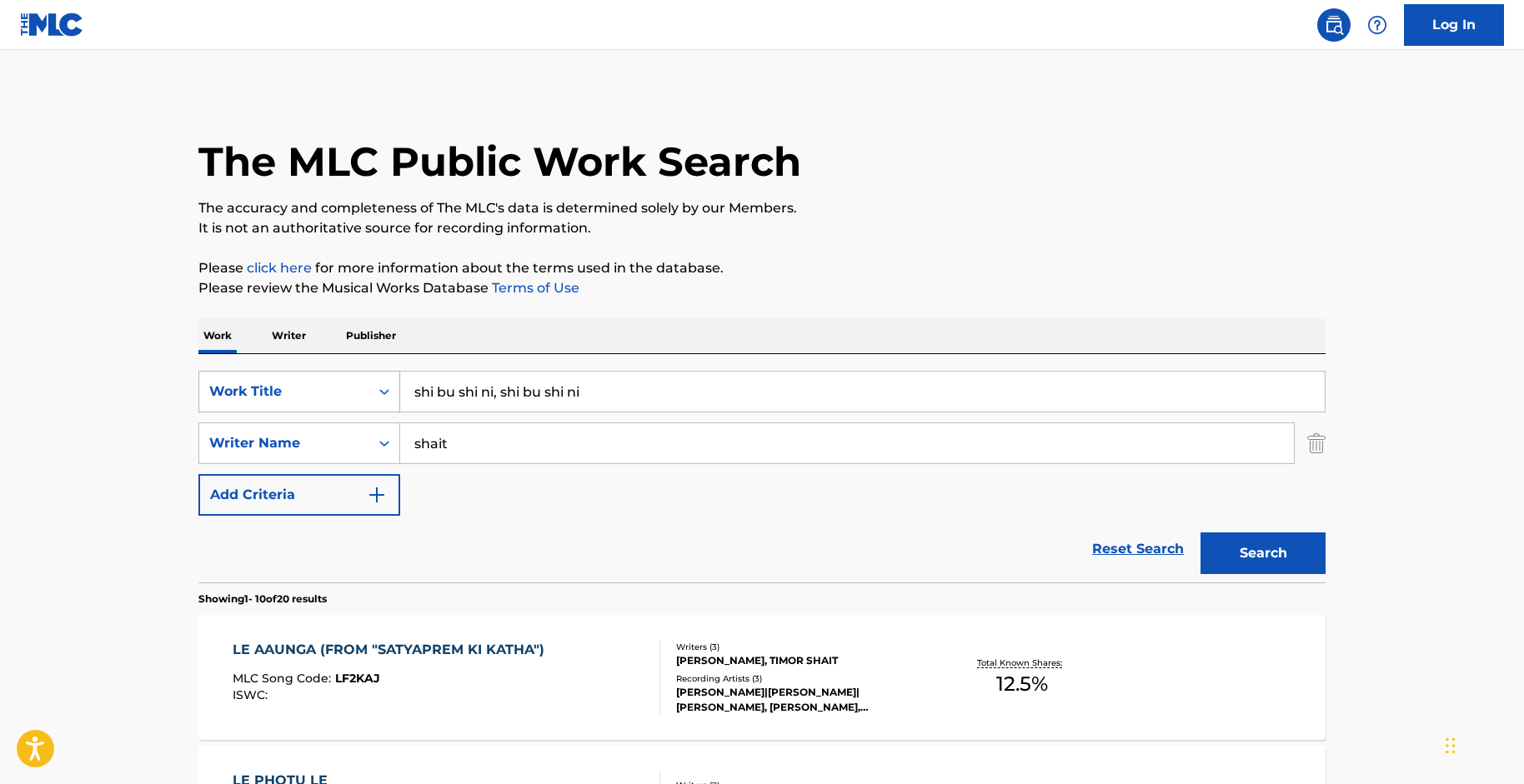
drag, startPoint x: 579, startPoint y: 381, endPoint x: 378, endPoint y: 379, distance: 201.0
click at [378, 379] on div "SearchWithCriteriac1a6a51d-d6df-4878-97c4-0a3b24af5af6 Work Title shi bu shi ni…" at bounding box center [762, 392] width 1127 height 42
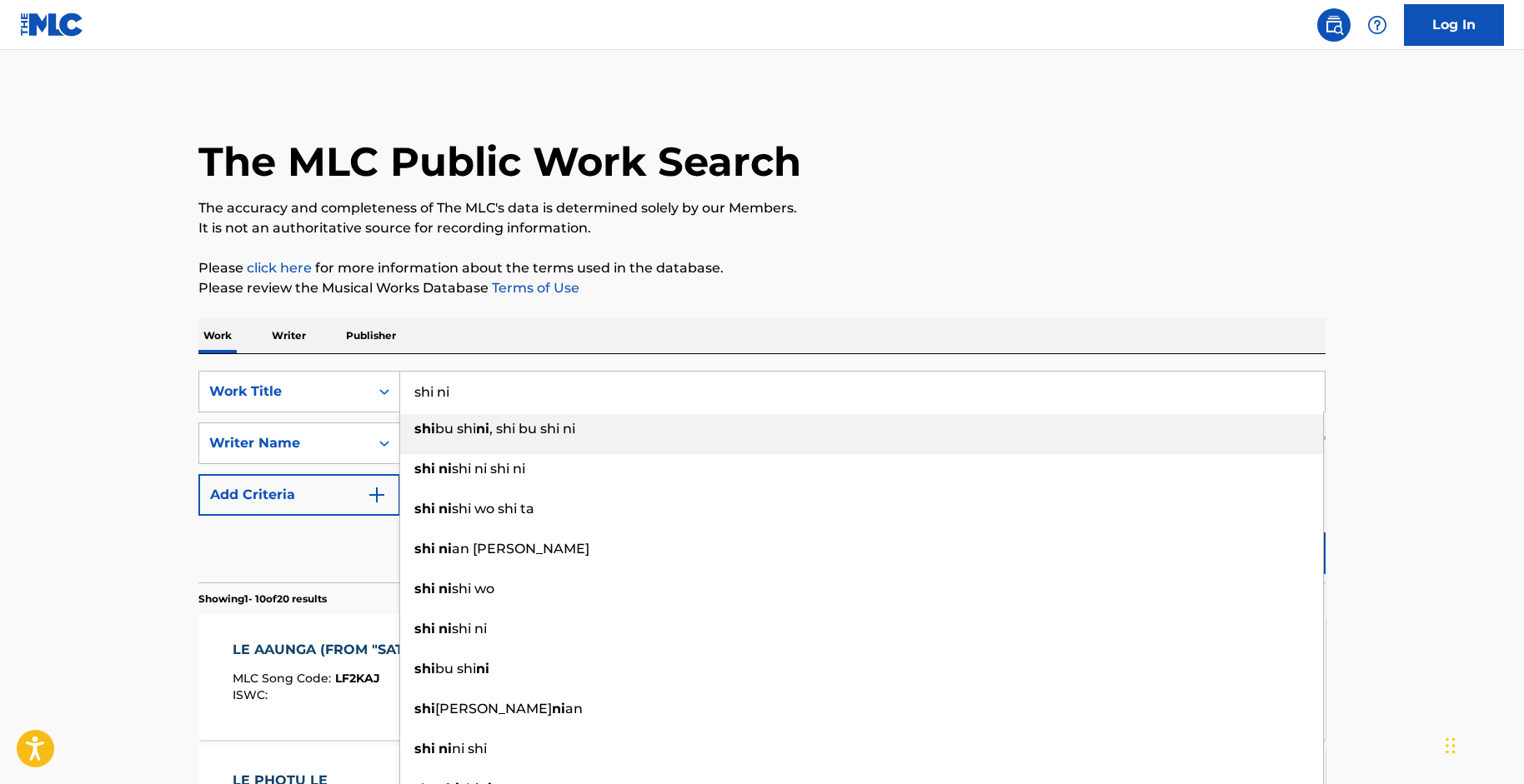
type input "shi ni"
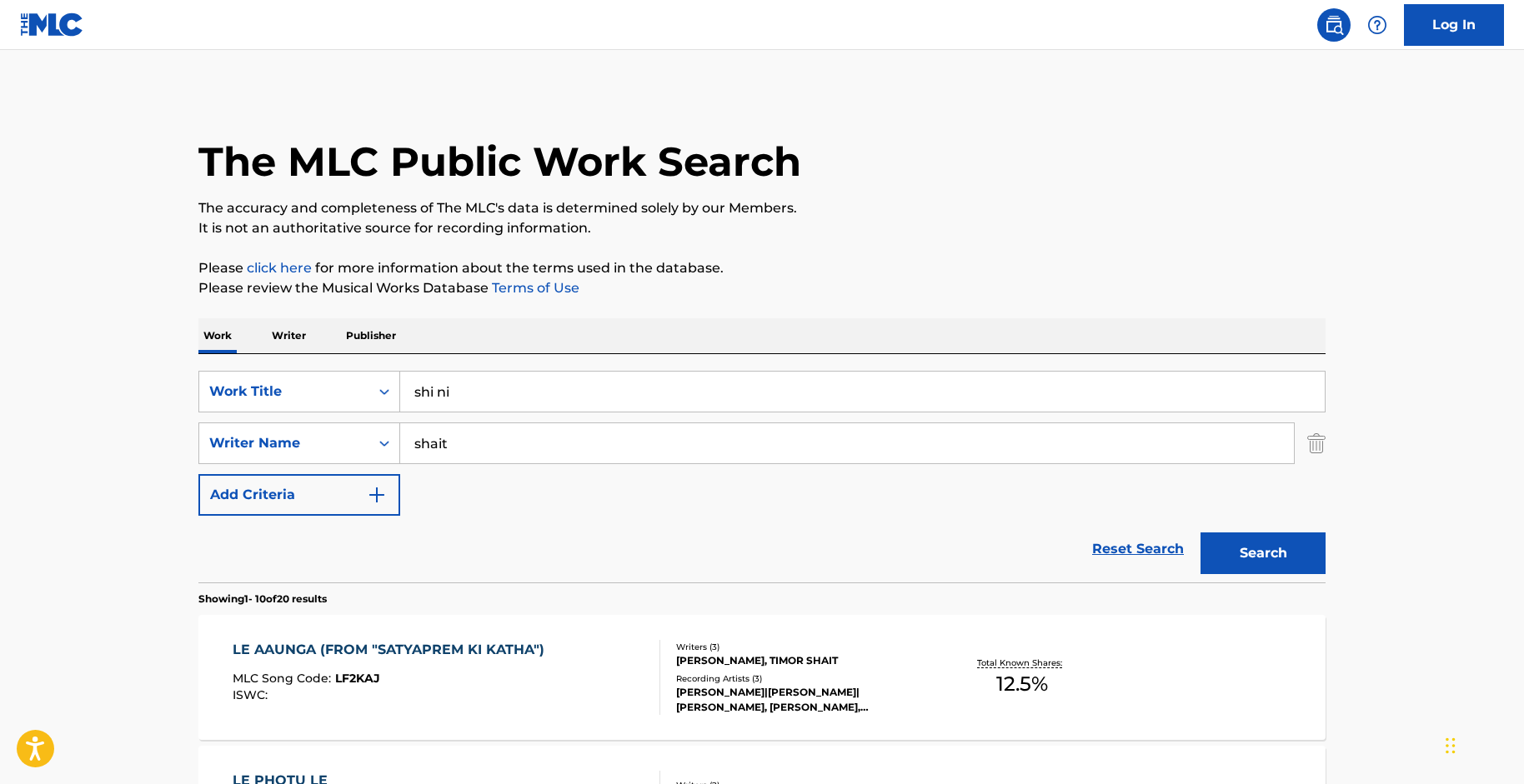
click at [1269, 550] on button "Search" at bounding box center [1264, 554] width 126 height 42
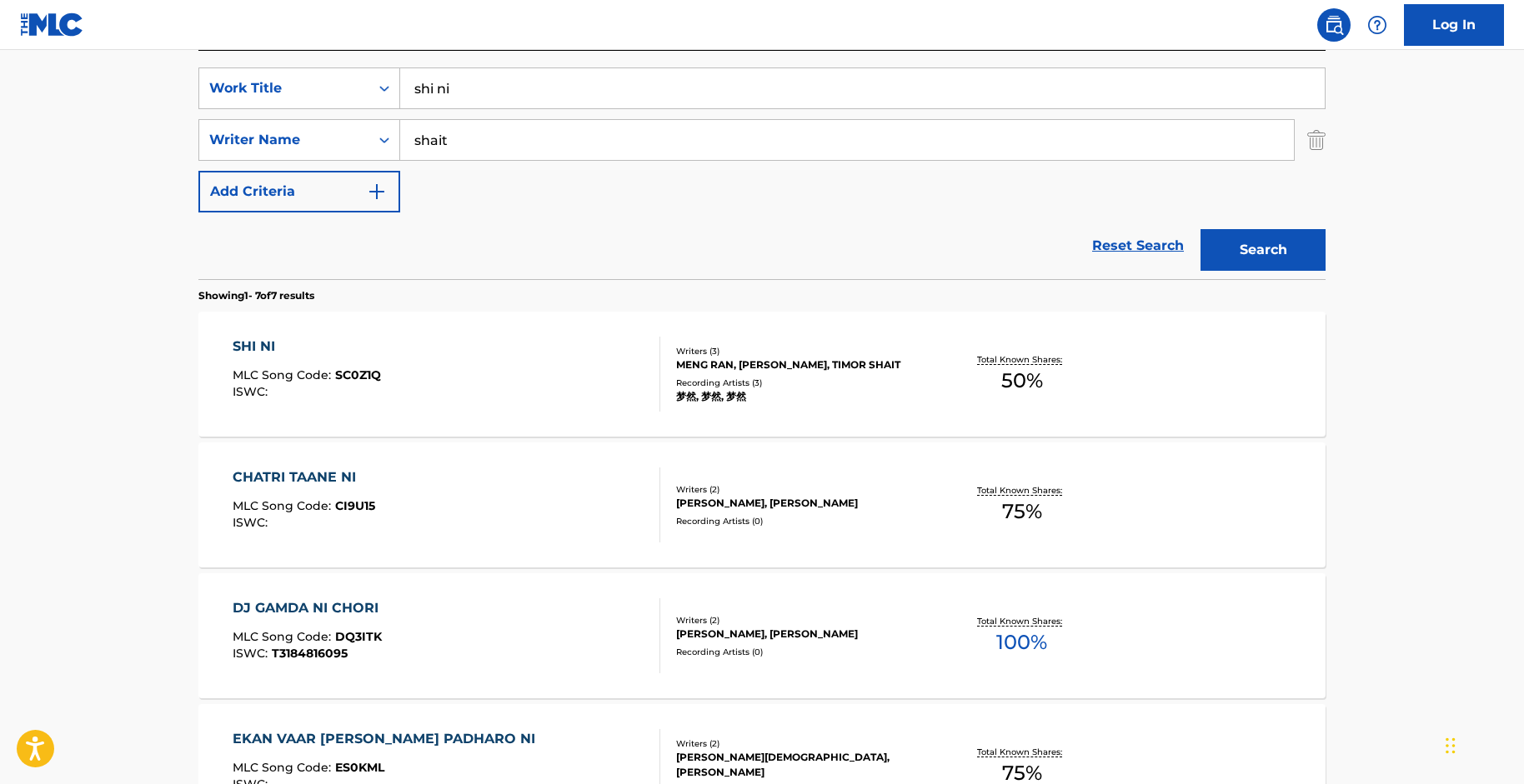
scroll to position [311, 0]
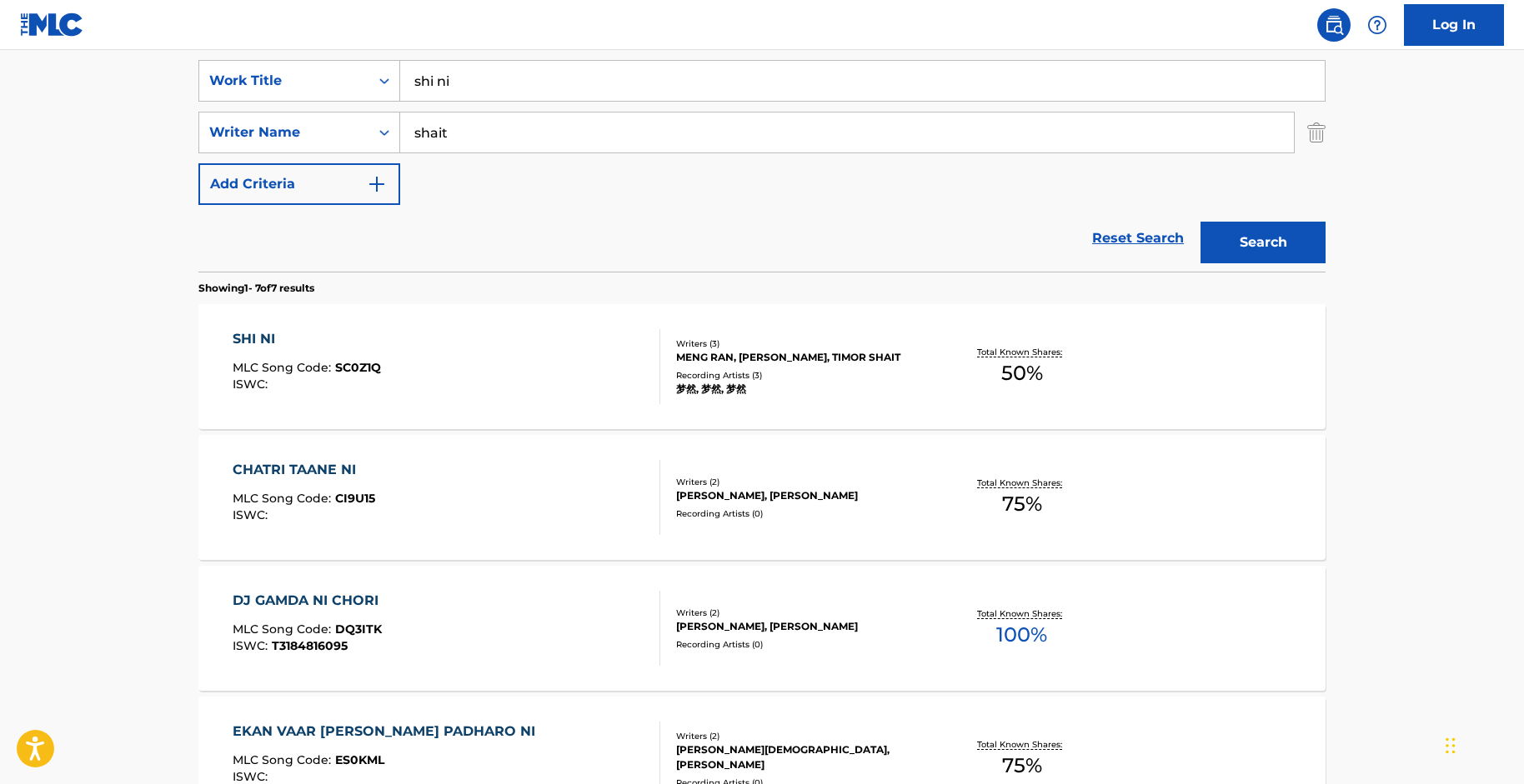
click at [345, 393] on div "SHI NI MLC Song Code : SC0Z1Q ISWC :" at bounding box center [306, 366] width 149 height 75
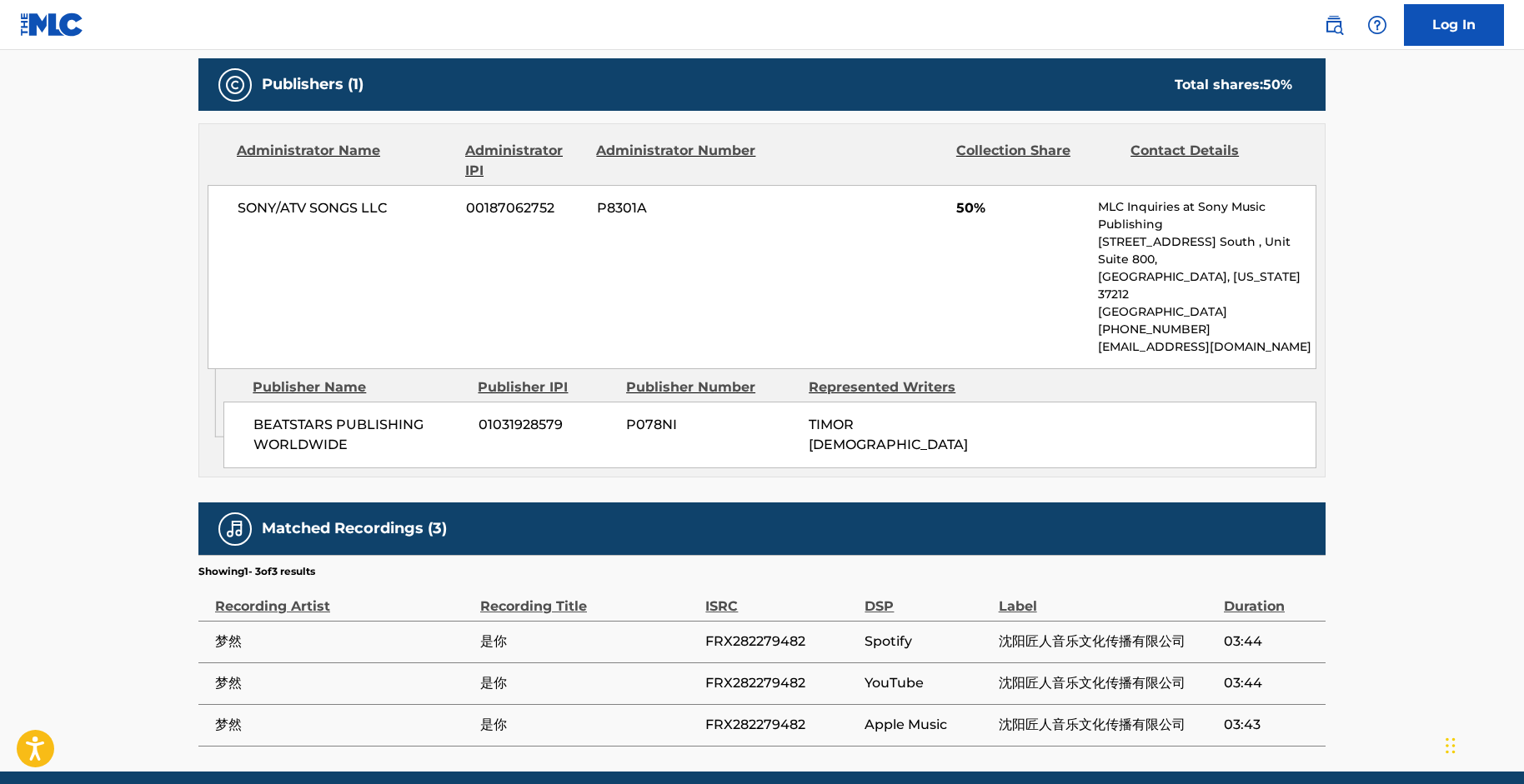
scroll to position [783, 0]
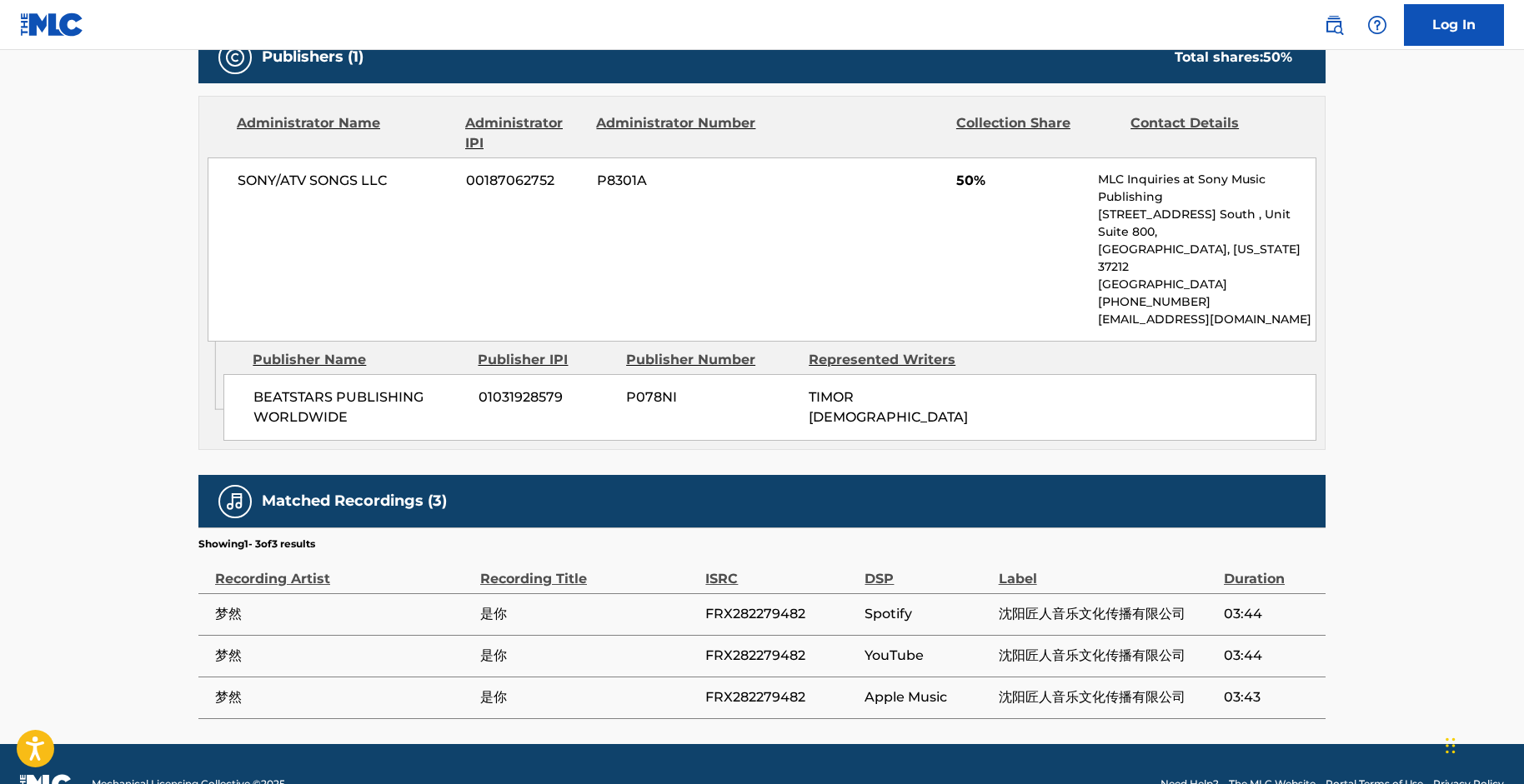
click at [210, 372] on icon "Admin Original Publisher Connecting Line" at bounding box center [211, 376] width 24 height 69
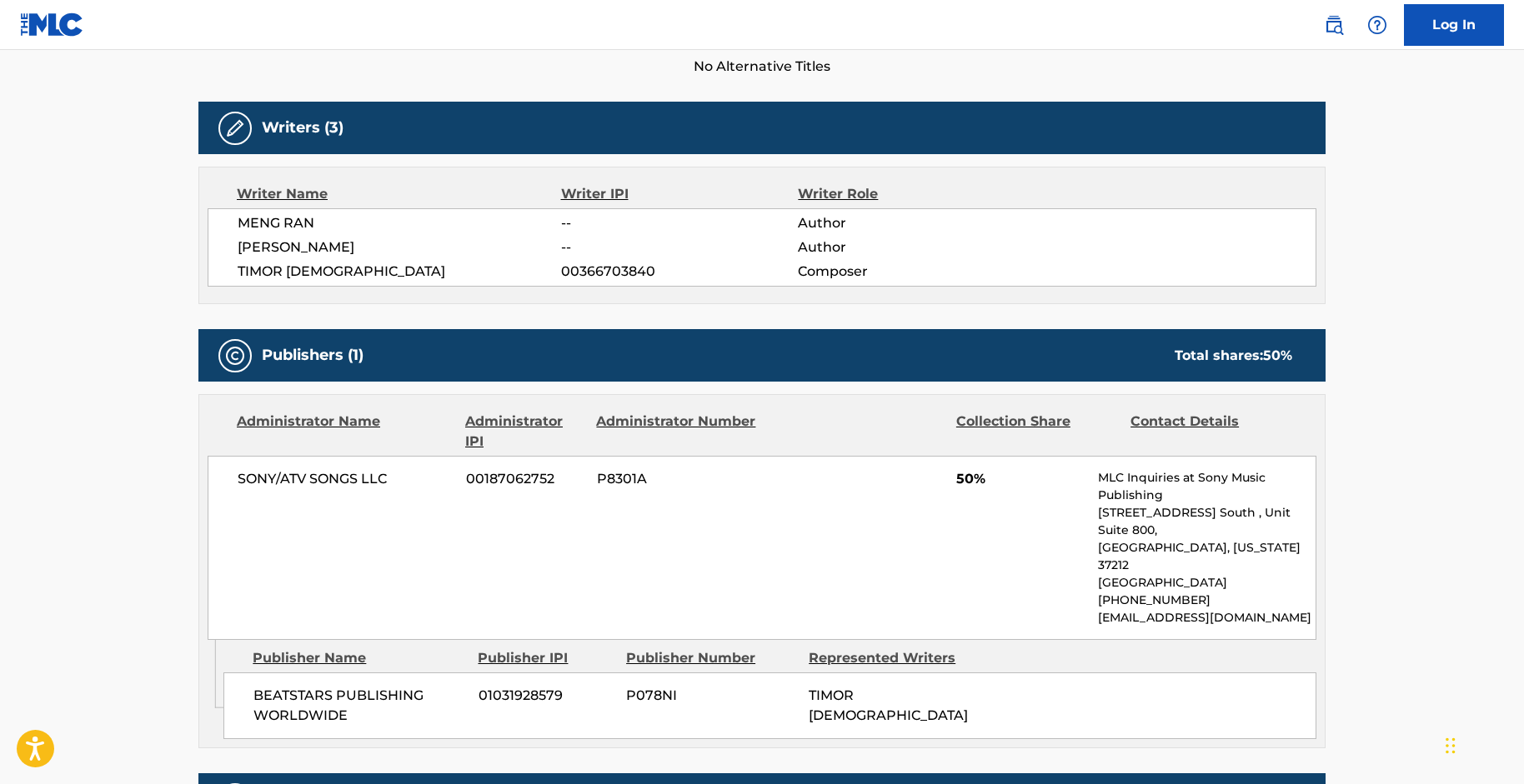
scroll to position [472, 0]
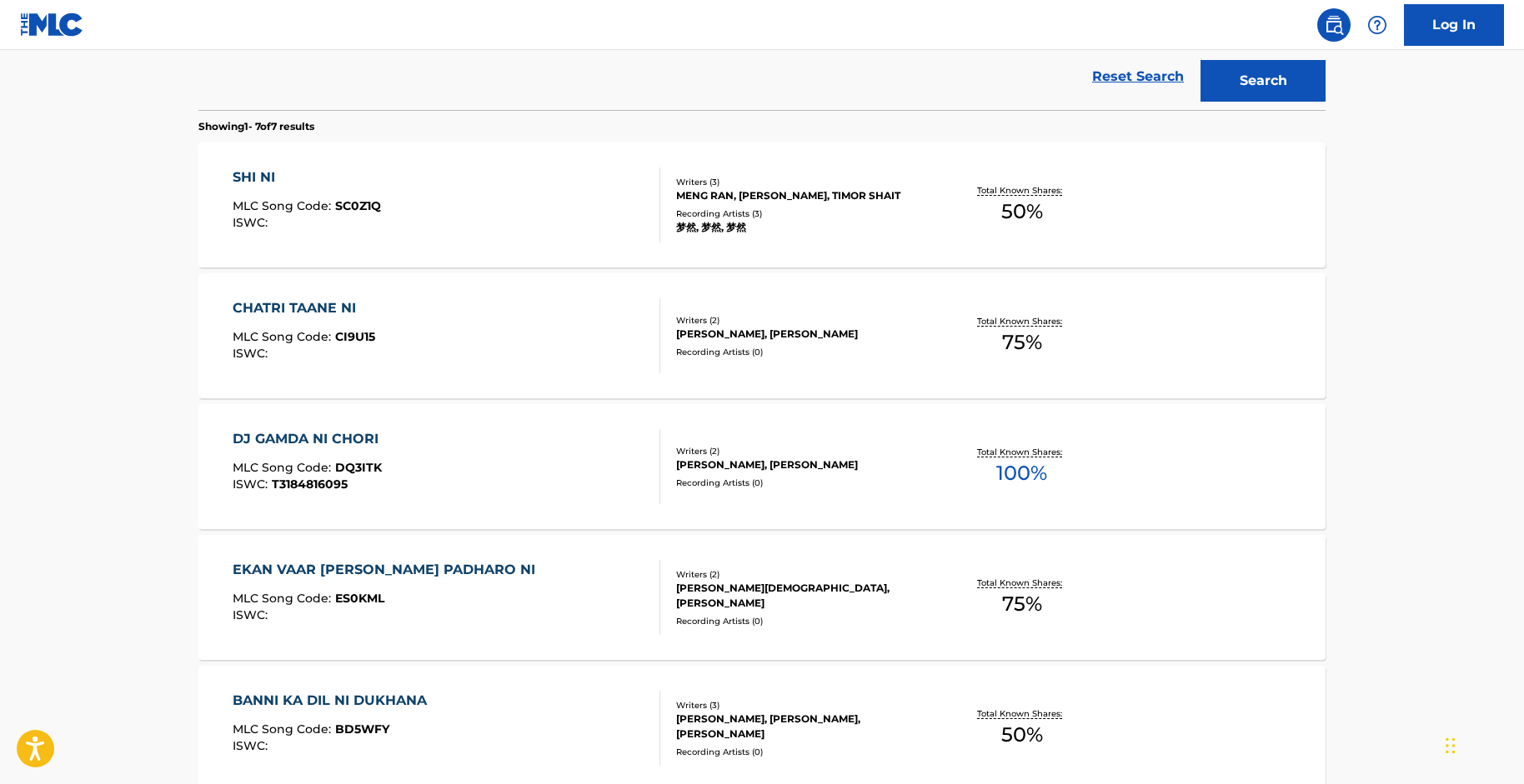
scroll to position [311, 0]
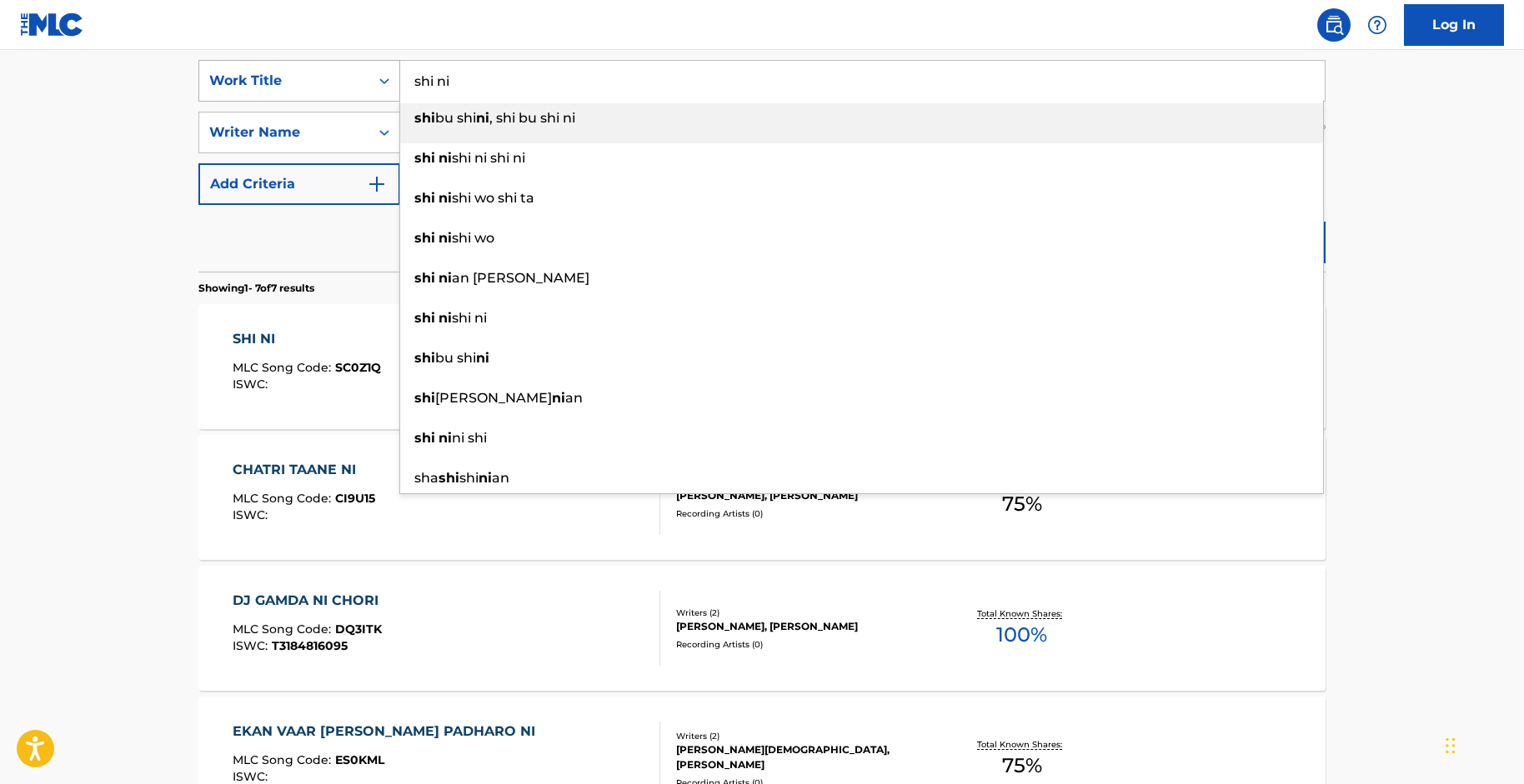
drag, startPoint x: 492, startPoint y: 93, endPoint x: 354, endPoint y: 69, distance: 140.1
click at [354, 69] on div "SearchWithCriteriac1a6a51d-d6df-4878-97c4-0a3b24af5af6 Work Title shi ni shi bu…" at bounding box center [762, 81] width 1127 height 42
paste input "BUT U"
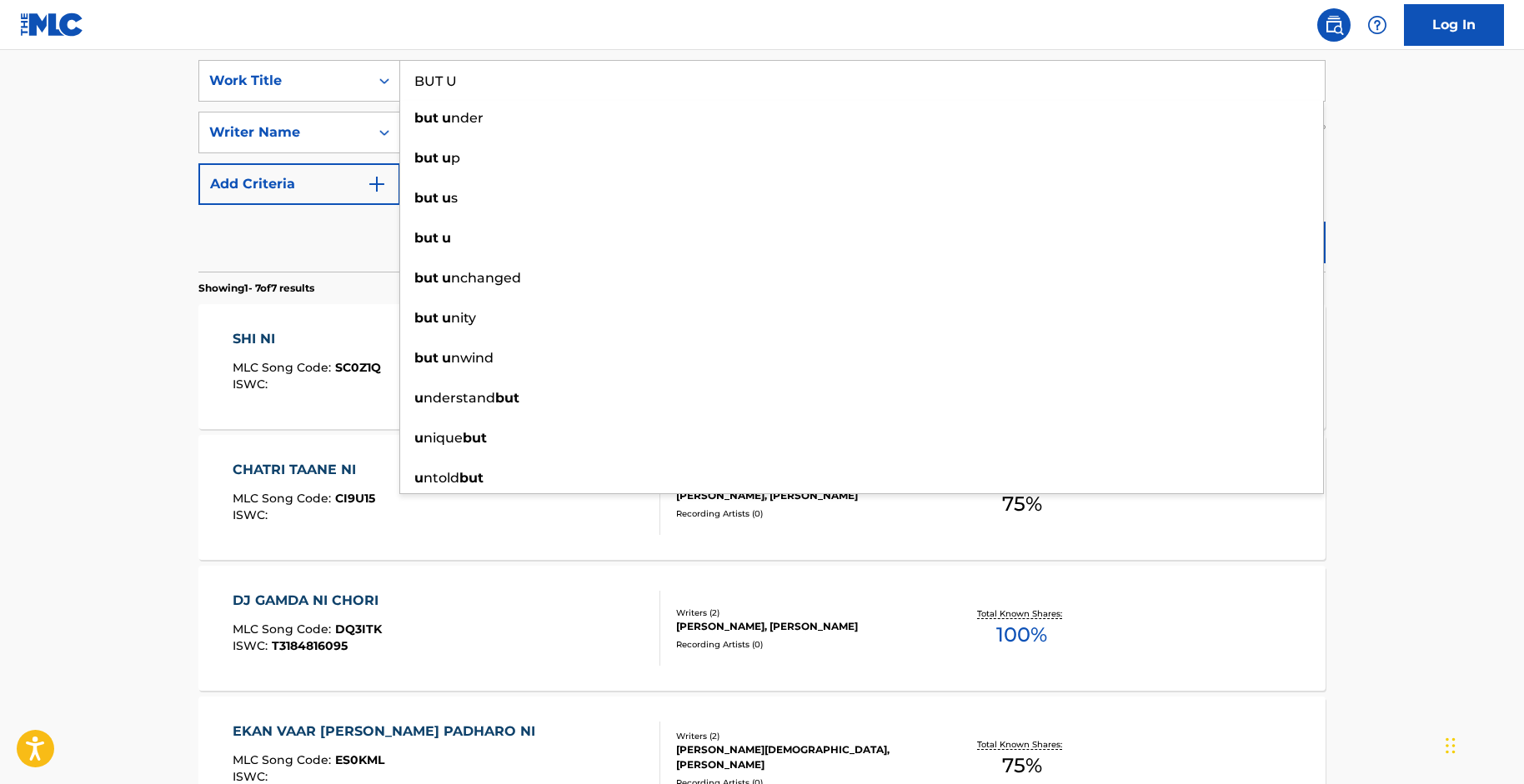
type input "BUT U"
click at [1418, 241] on main "The MLC Public Work Search The accuracy and completeness of The MLC's data is d…" at bounding box center [762, 520] width 1524 height 1562
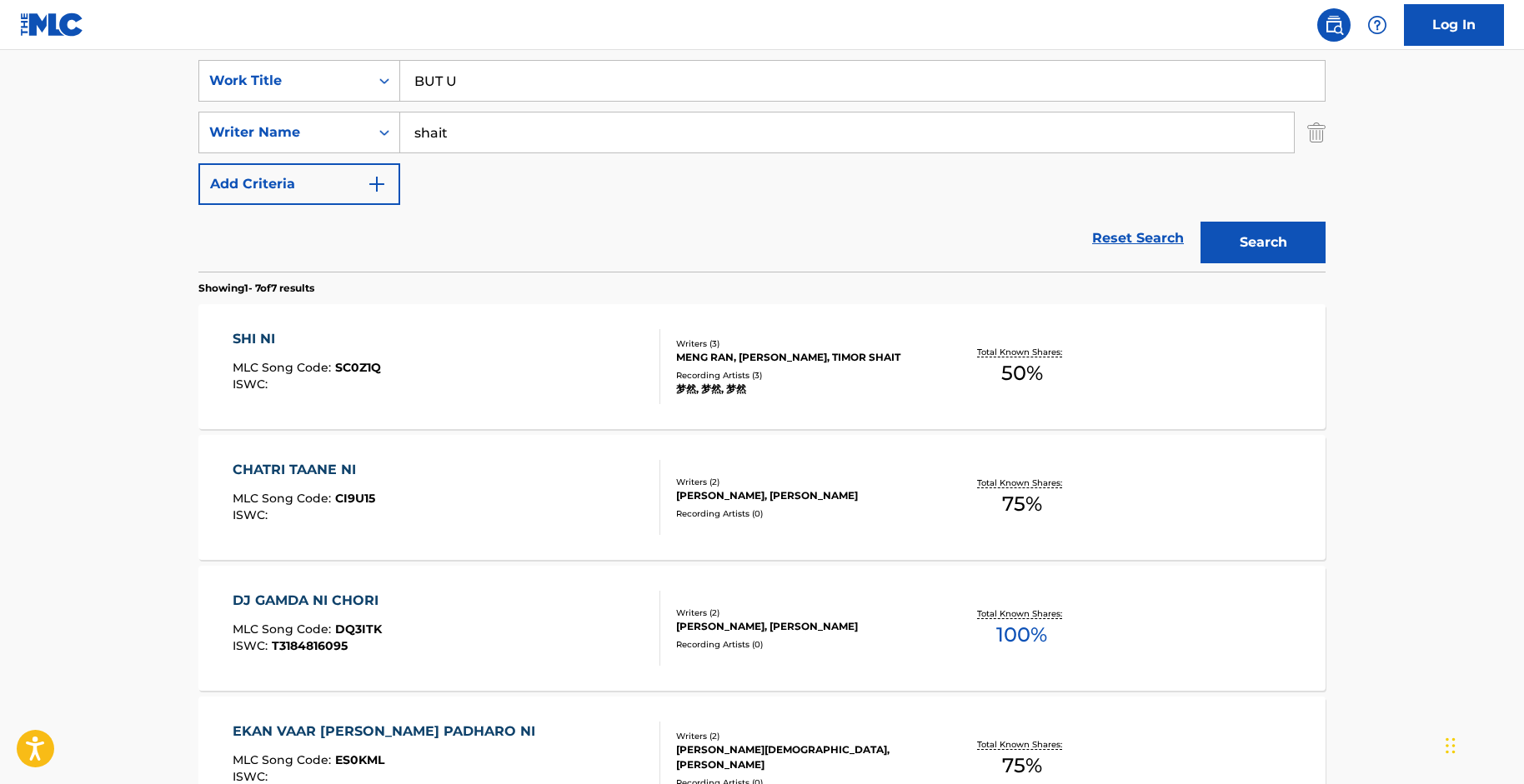
click at [1250, 235] on button "Search" at bounding box center [1264, 243] width 126 height 42
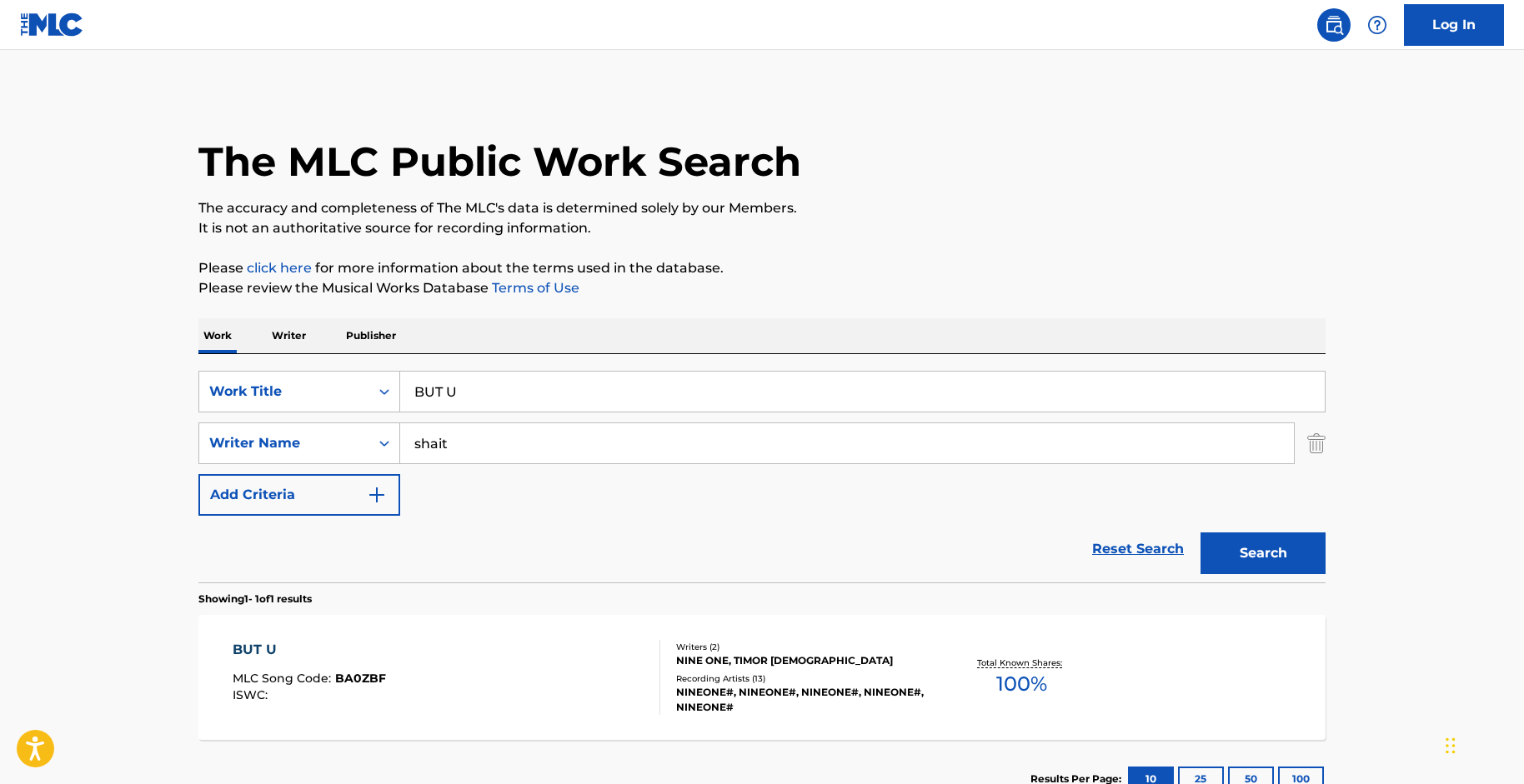
click at [1255, 201] on p "The accuracy and completeness of The MLC's data is determined solely by our Mem…" at bounding box center [762, 208] width 1127 height 20
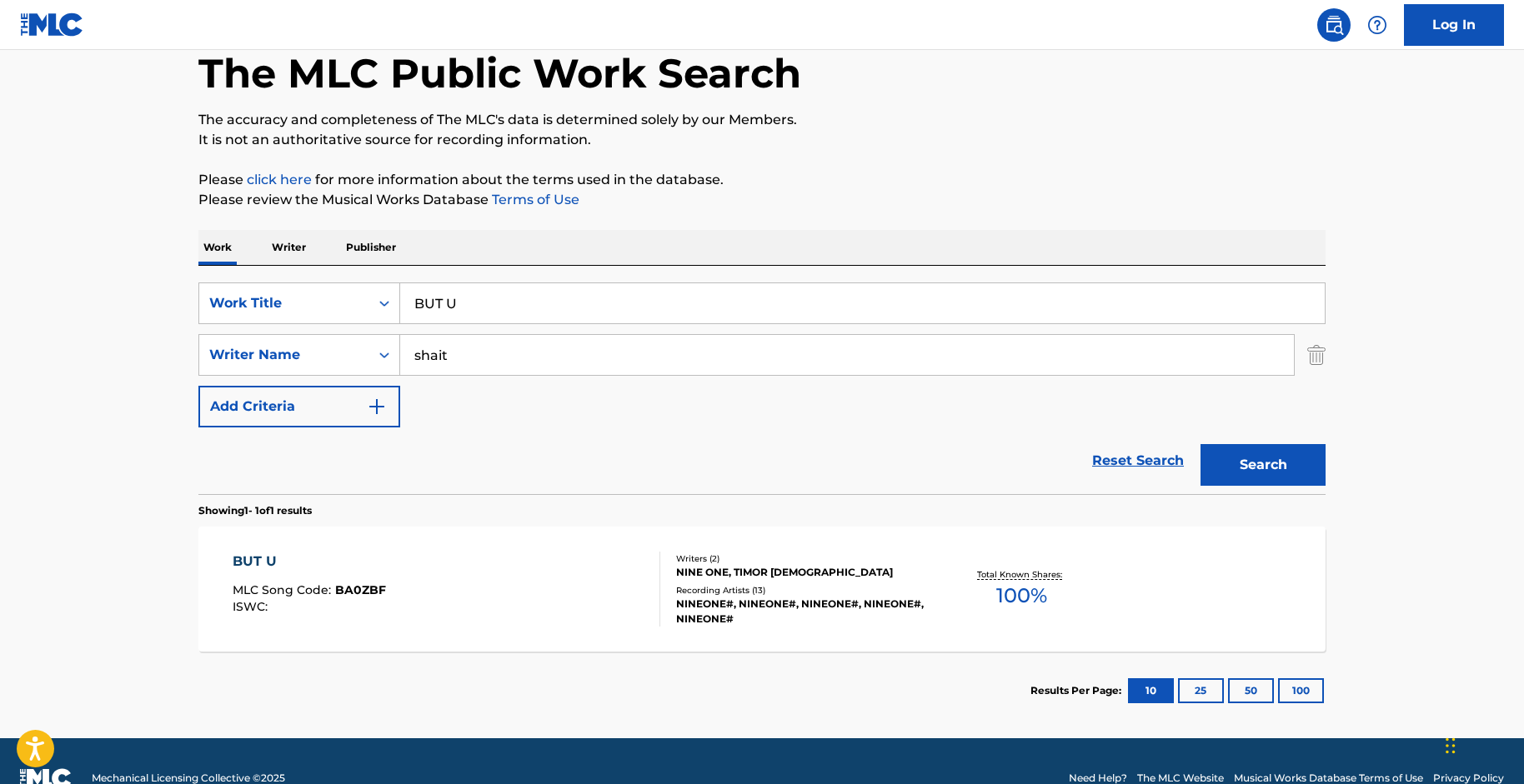
scroll to position [122, 0]
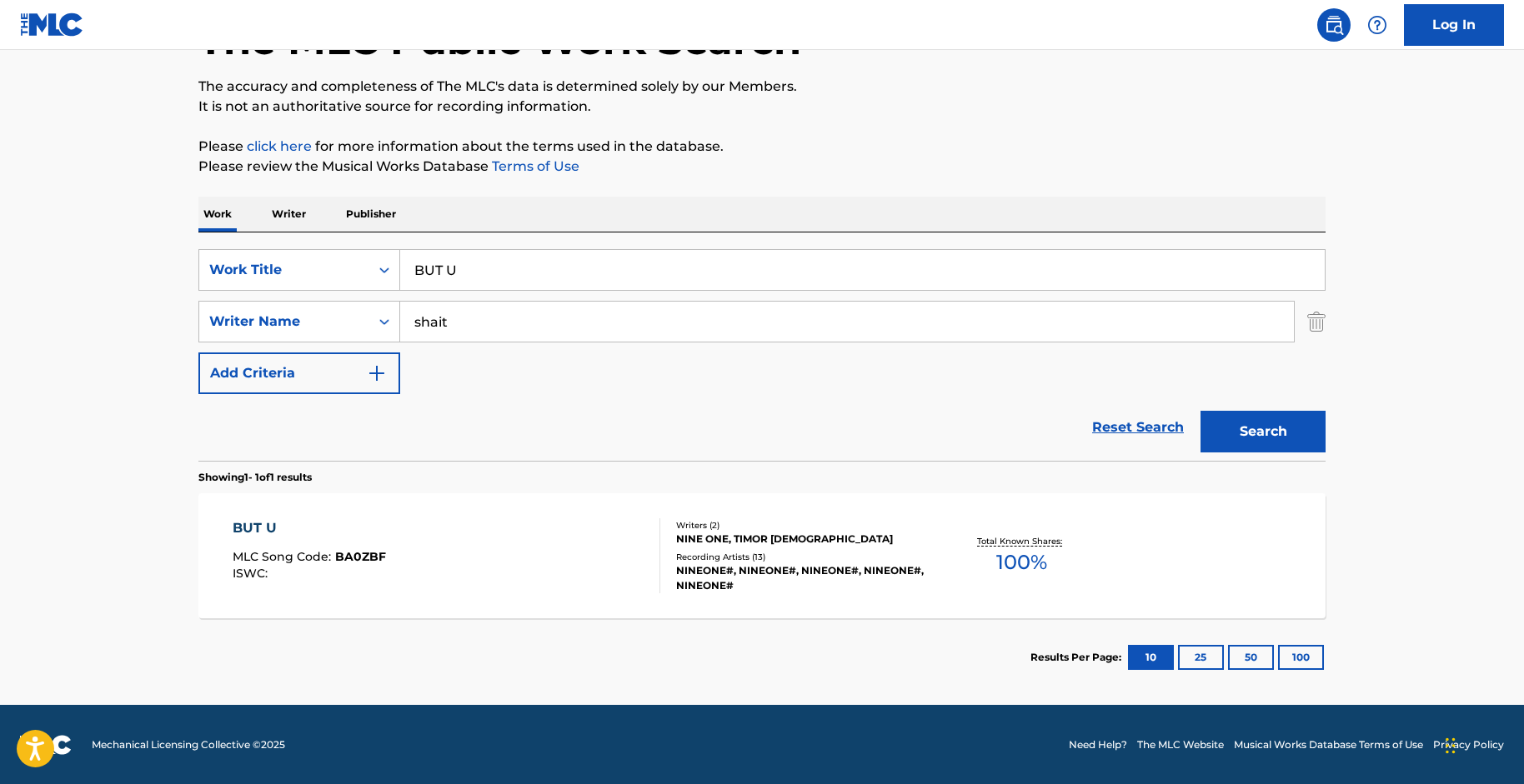
click at [497, 534] on div "BUT U MLC Song Code : BA0ZBF ISWC :" at bounding box center [447, 555] width 429 height 75
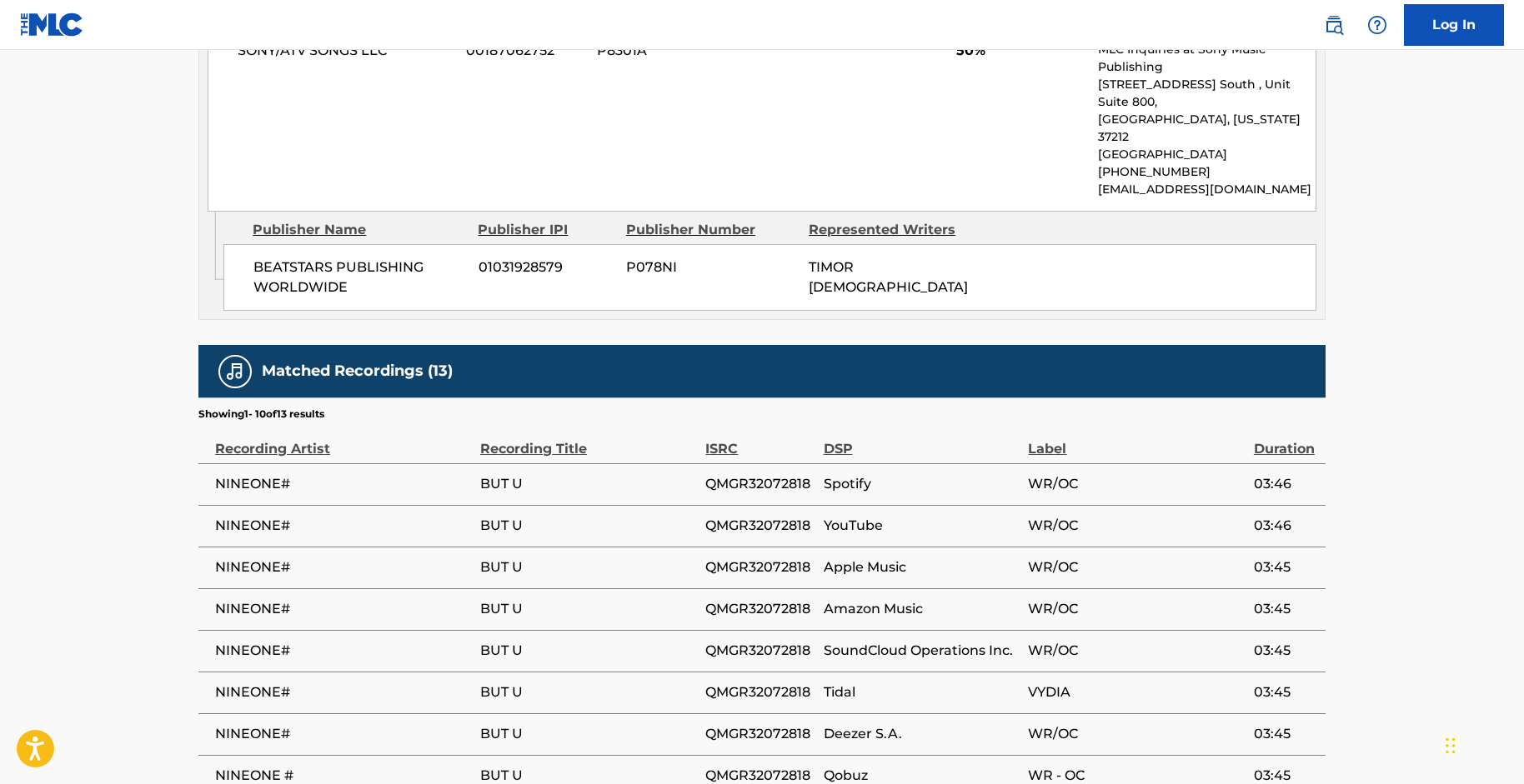
scroll to position [1111, 0]
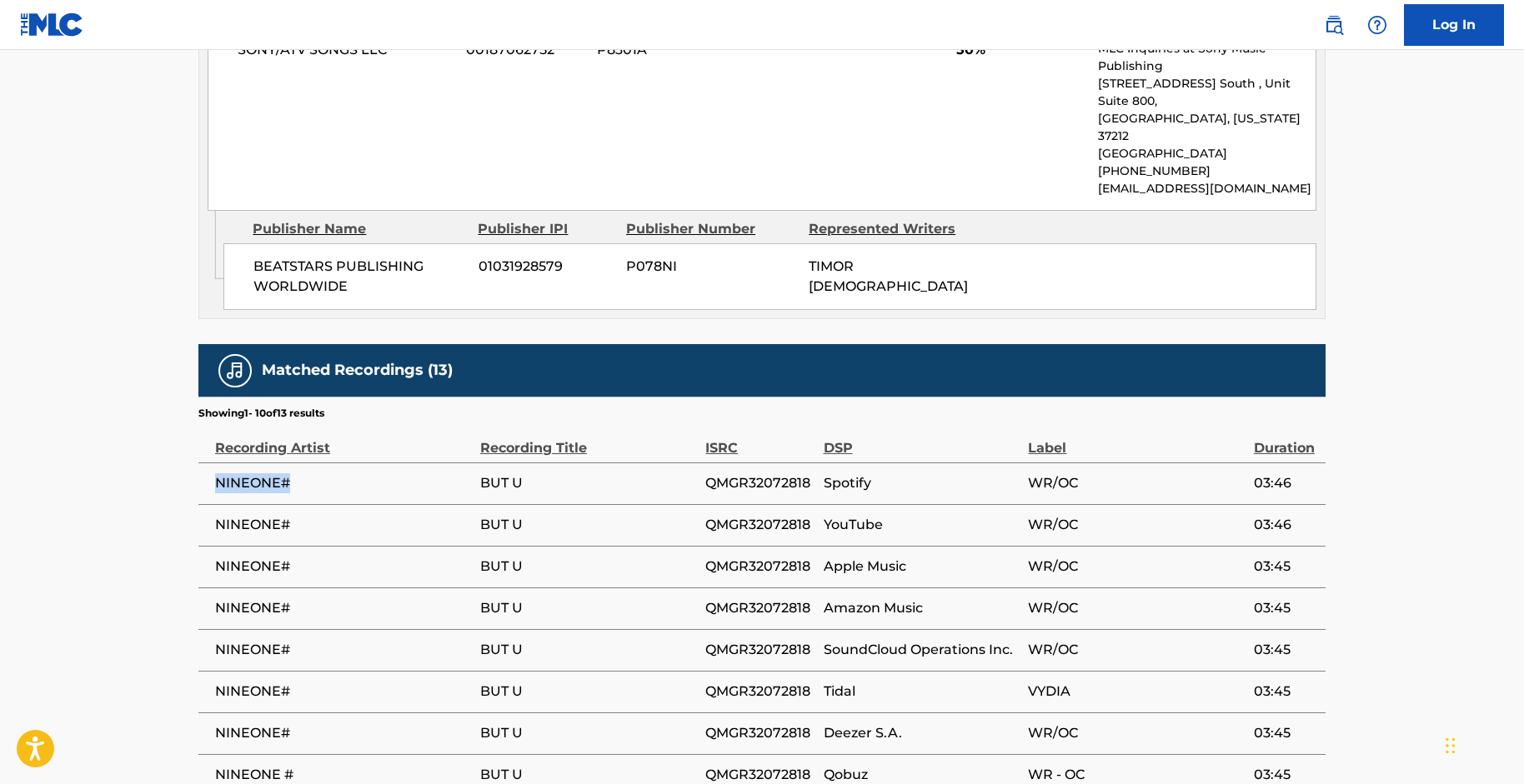
drag, startPoint x: 297, startPoint y: 422, endPoint x: 206, endPoint y: 431, distance: 91.4
click at [206, 462] on td "NINEONE#" at bounding box center [339, 483] width 282 height 42
copy span "NINEONE#"
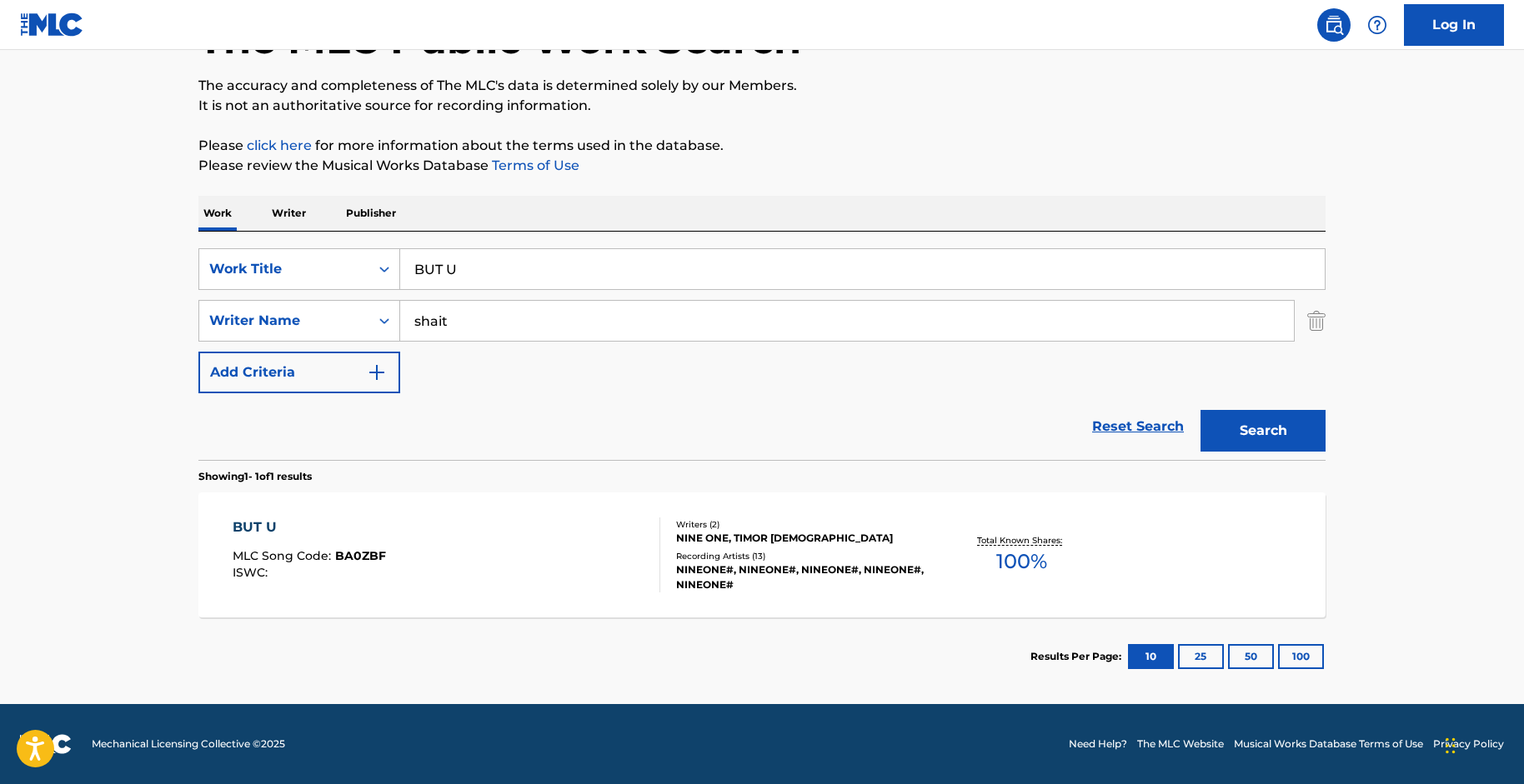
scroll to position [122, 0]
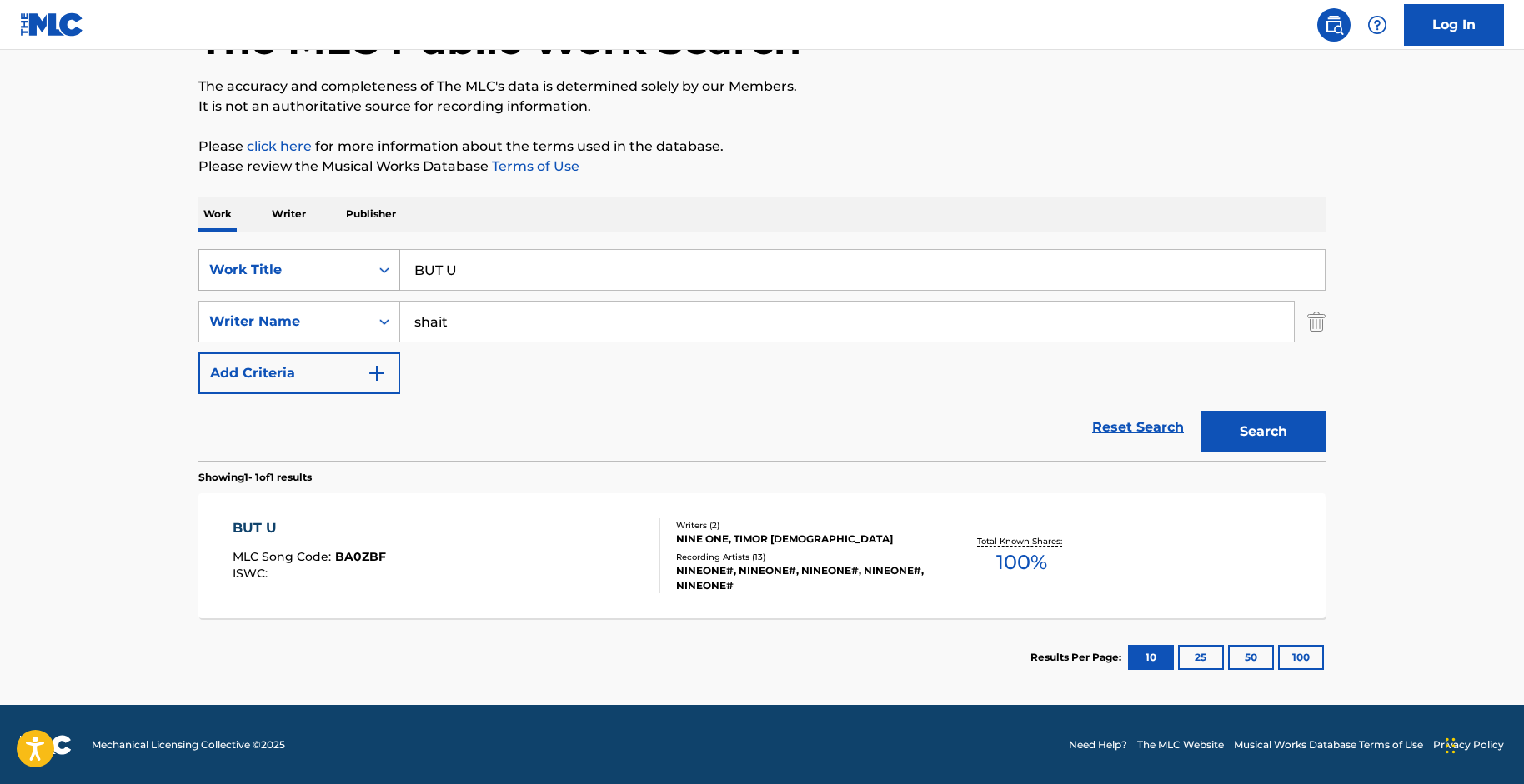
drag, startPoint x: 471, startPoint y: 281, endPoint x: 328, endPoint y: 258, distance: 144.8
click at [328, 258] on div "SearchWithCriteriac1a6a51d-d6df-4878-97c4-0a3b24af5af6 Work Title BUT U" at bounding box center [762, 270] width 1127 height 42
drag, startPoint x: 587, startPoint y: 274, endPoint x: 449, endPoint y: 268, distance: 138.1
click at [449, 268] on input "why so much pain" at bounding box center [863, 270] width 925 height 40
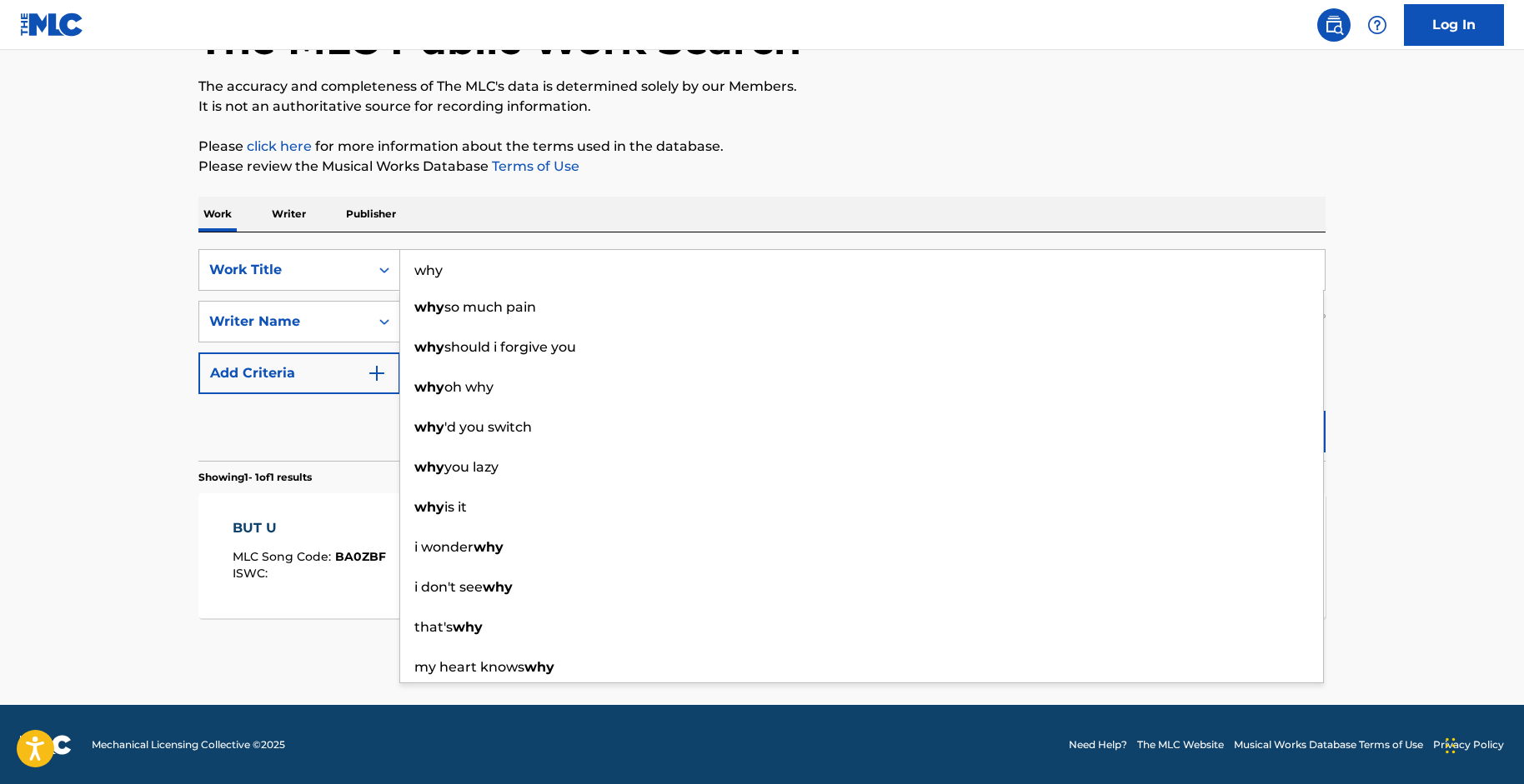
type input "why"
click at [101, 340] on main "The MLC Public Work Search The accuracy and completeness of The MLC's data is d…" at bounding box center [762, 317] width 1524 height 777
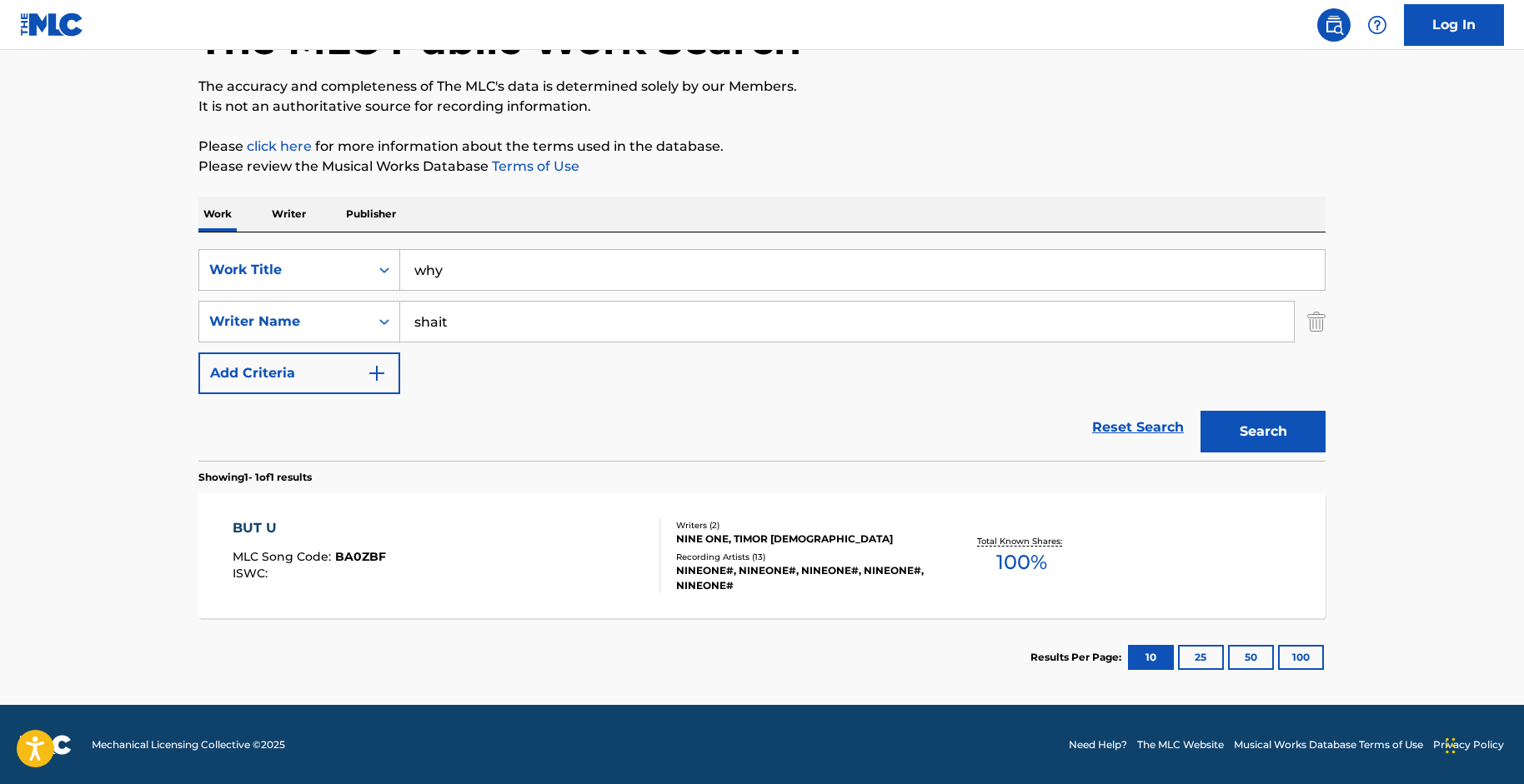
click at [1259, 420] on button "Search" at bounding box center [1264, 431] width 126 height 42
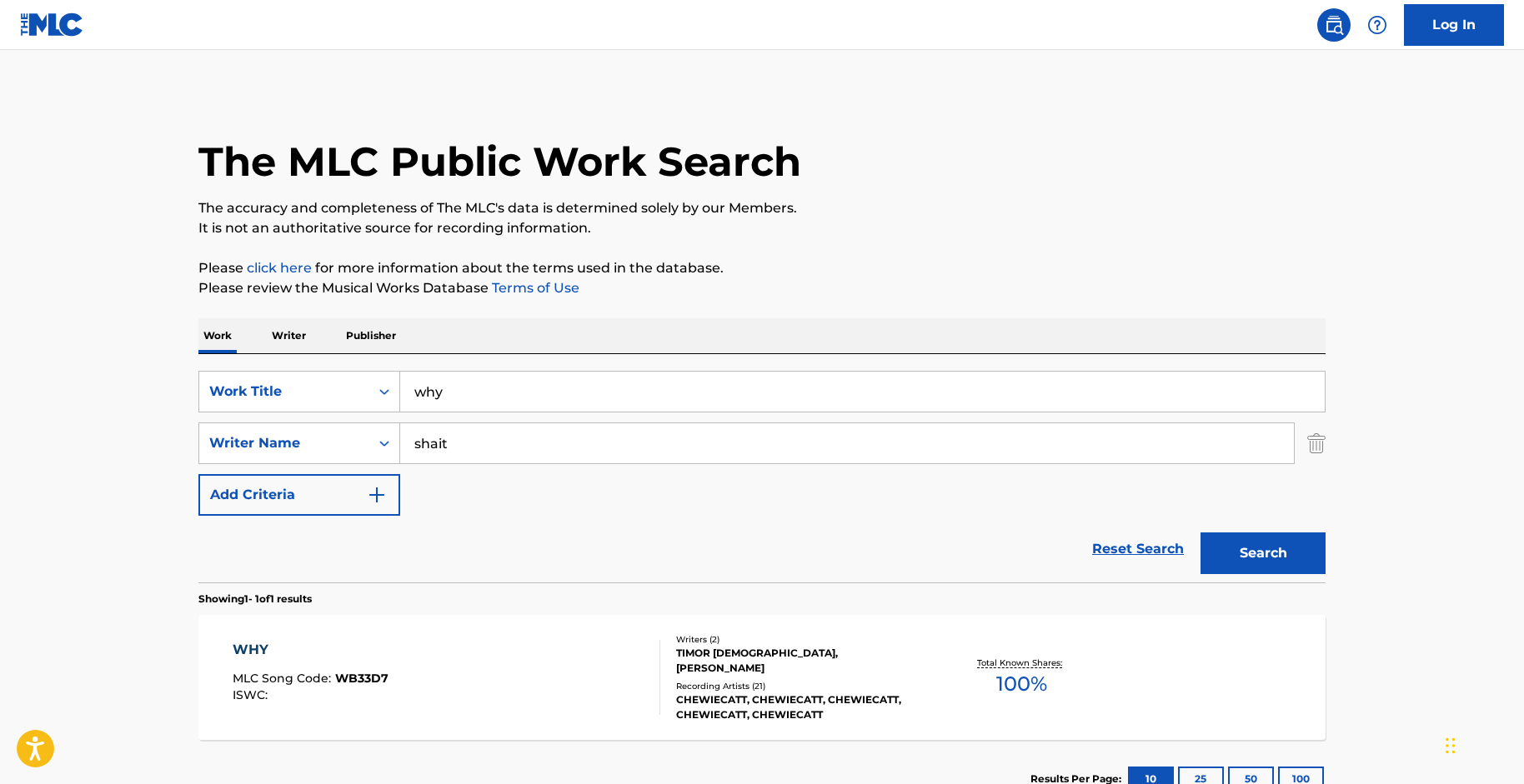
click at [330, 641] on div "WHY" at bounding box center [310, 651] width 155 height 20
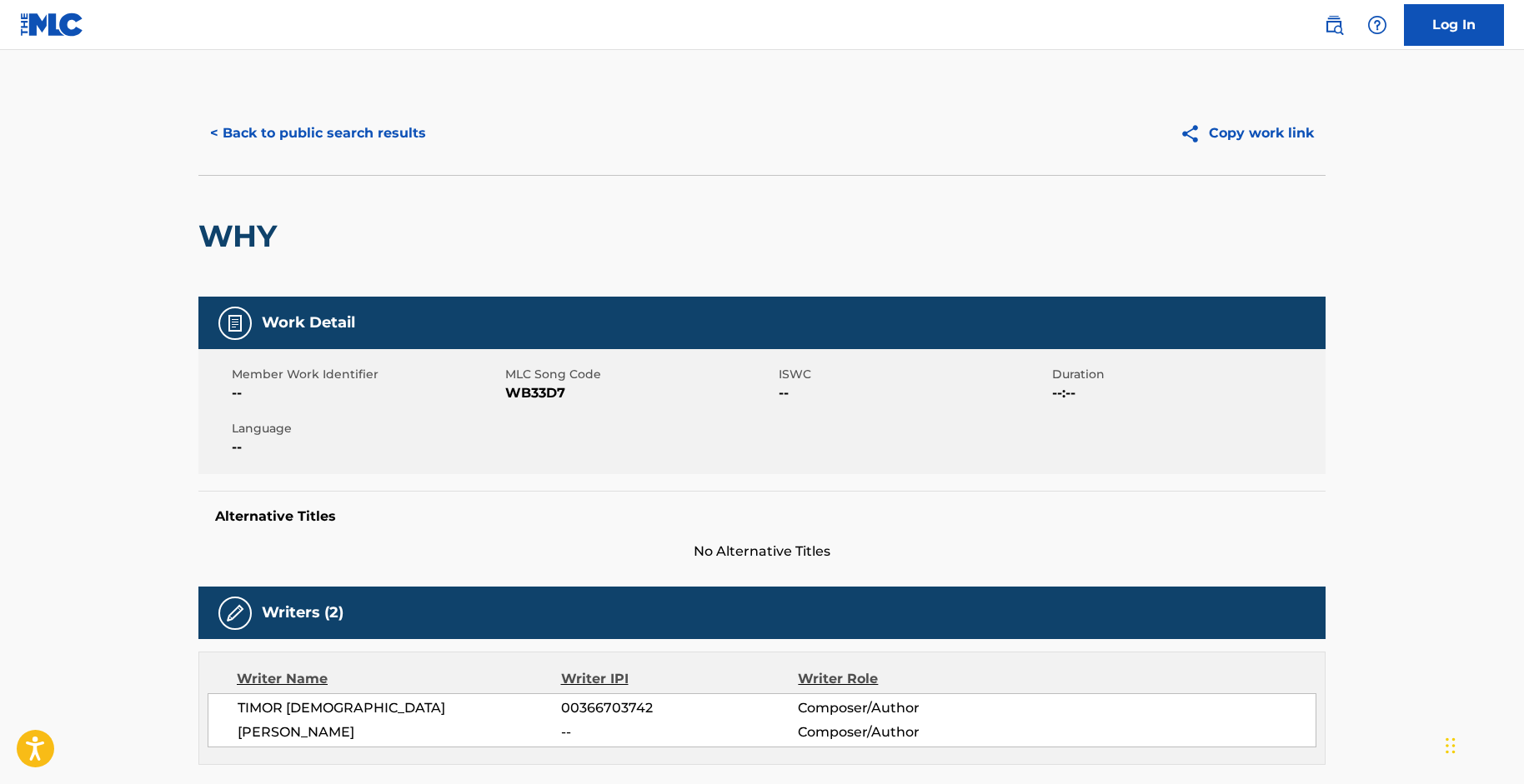
drag, startPoint x: 1524, startPoint y: 226, endPoint x: 1528, endPoint y: 299, distance: 73.1
click at [1524, 299] on html "Accessibility Screen-Reader Guide, Feedback, and Issue Reporting | New window L…" at bounding box center [762, 392] width 1524 height 784
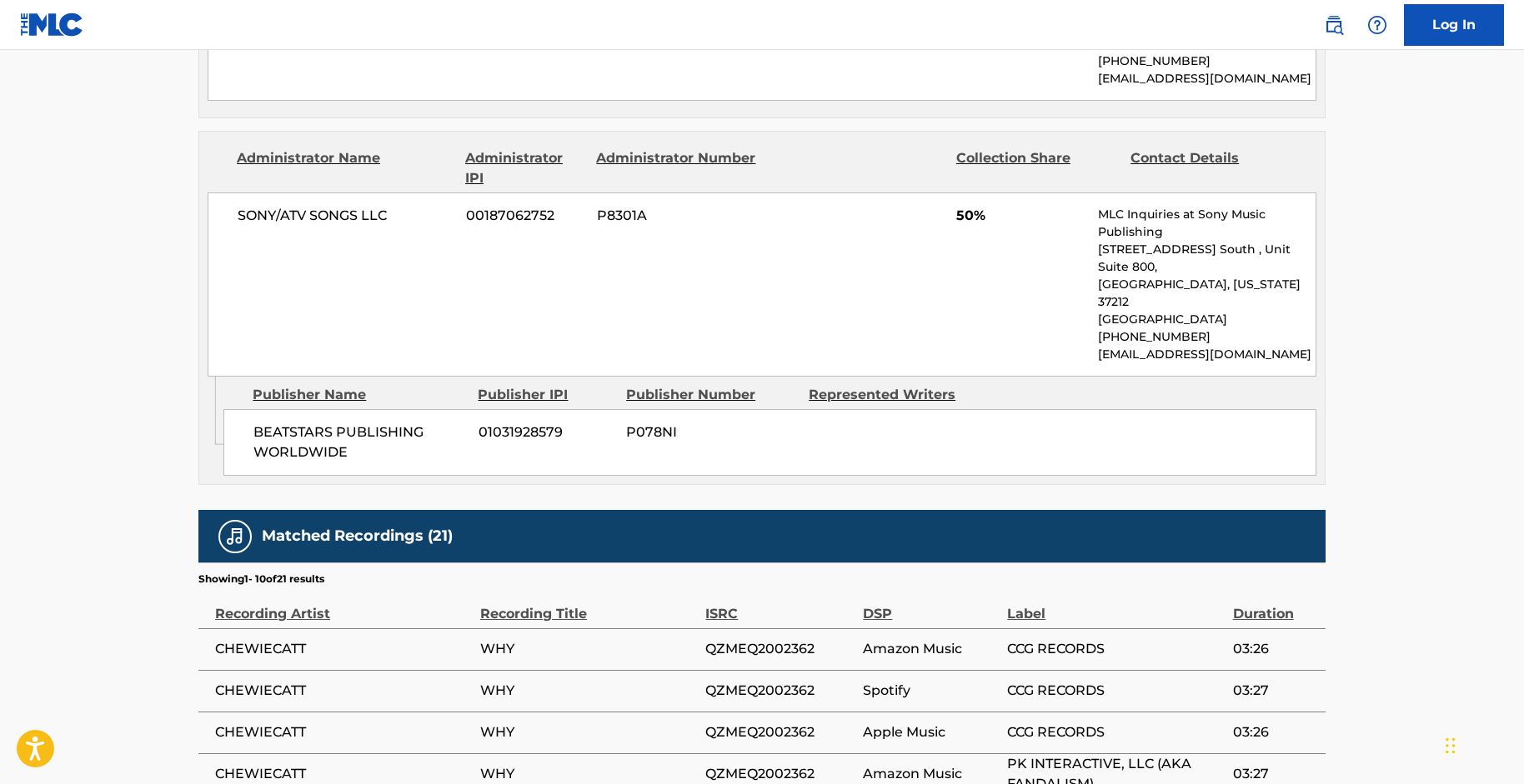
scroll to position [950, 0]
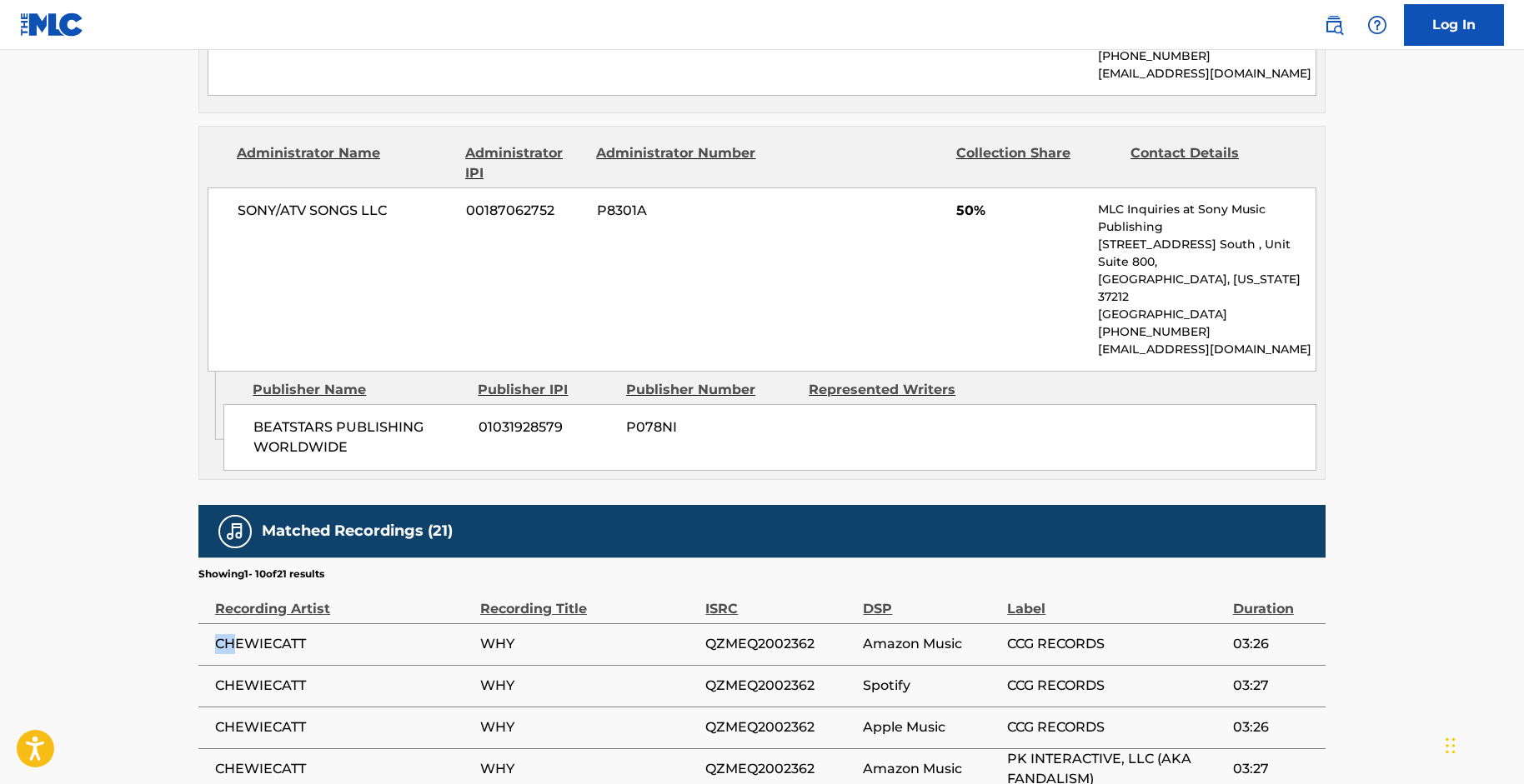
drag, startPoint x: 327, startPoint y: 577, endPoint x: 245, endPoint y: 588, distance: 82.7
click at [237, 635] on span "CHEWIECATT" at bounding box center [344, 645] width 257 height 20
click at [308, 635] on span "CHEWIECATT" at bounding box center [344, 645] width 257 height 20
drag, startPoint x: 324, startPoint y: 589, endPoint x: 205, endPoint y: 585, distance: 119.1
click at [205, 624] on td "CHEWIECATT" at bounding box center [339, 645] width 282 height 42
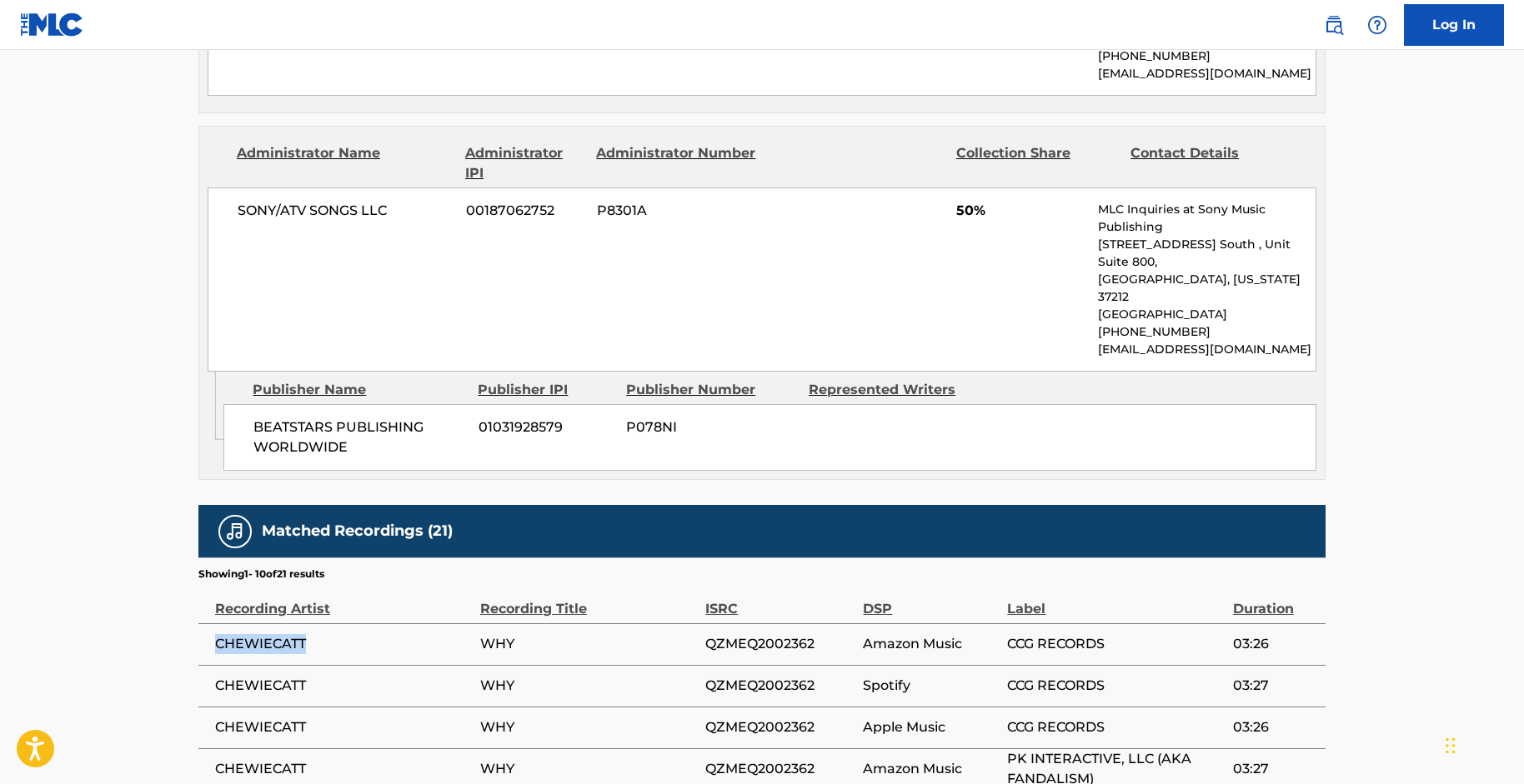
copy span "CHEWIECATT"
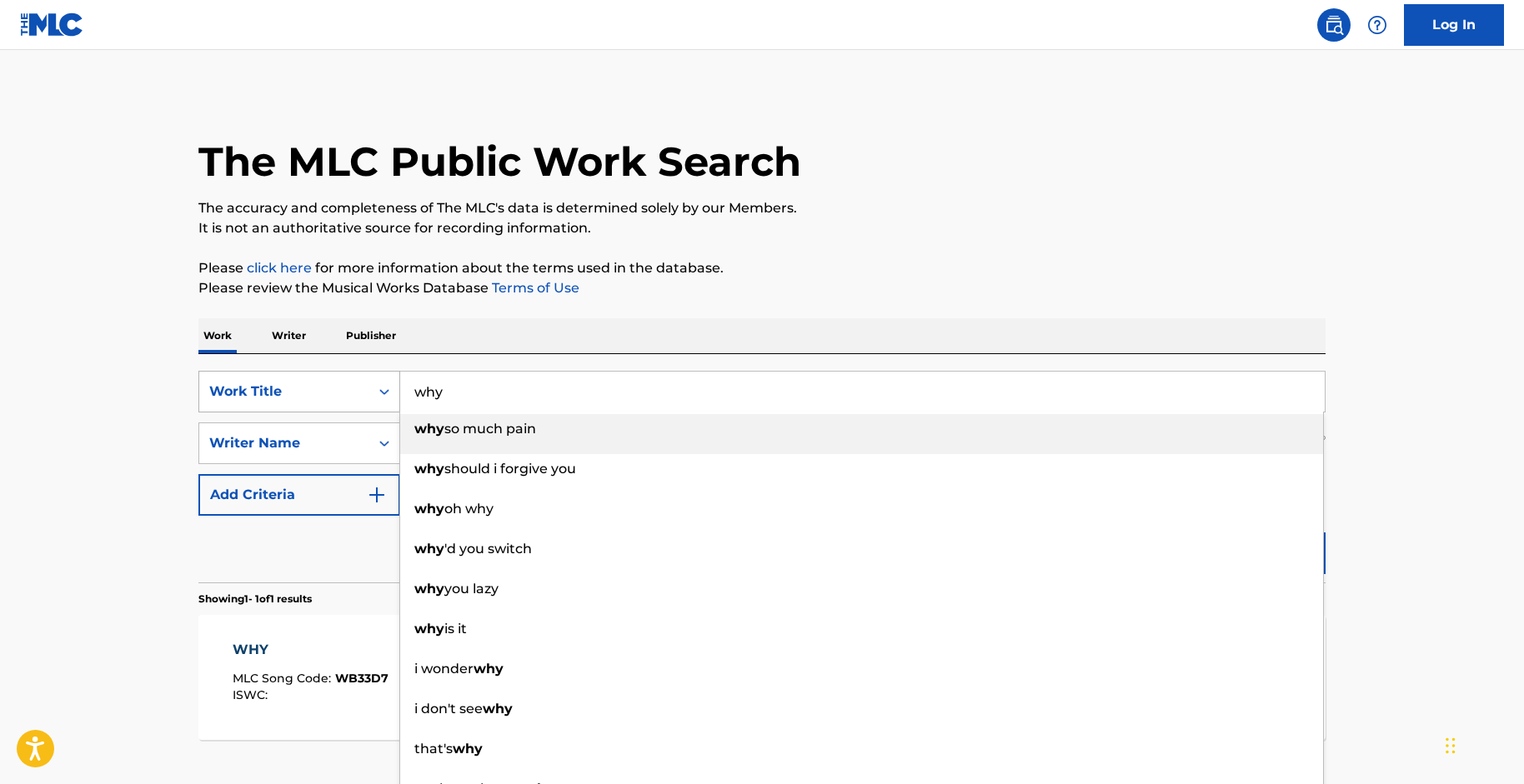
drag, startPoint x: 476, startPoint y: 392, endPoint x: 345, endPoint y: 381, distance: 131.5
click at [345, 381] on div "SearchWithCriteriac1a6a51d-d6df-4878-97c4-0a3b24af5af6 Work Title why why so mu…" at bounding box center [762, 392] width 1127 height 42
paste input "I Wish I Had Cheated"
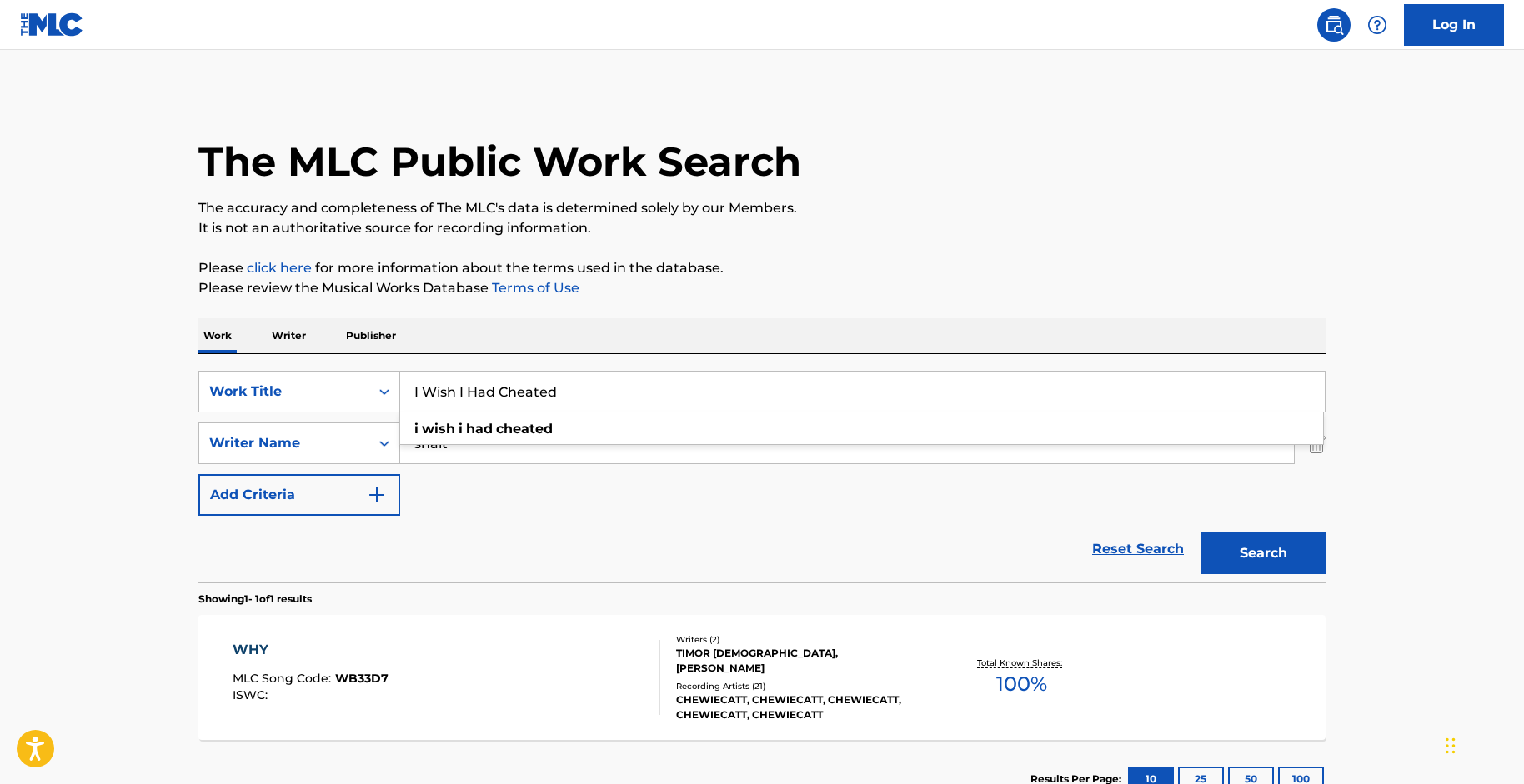
type input "I Wish I Had Cheated"
click at [161, 360] on main "The MLC Public Work Search The accuracy and completeness of The MLC's data is d…" at bounding box center [762, 438] width 1524 height 777
click at [1281, 555] on button "Search" at bounding box center [1264, 554] width 126 height 42
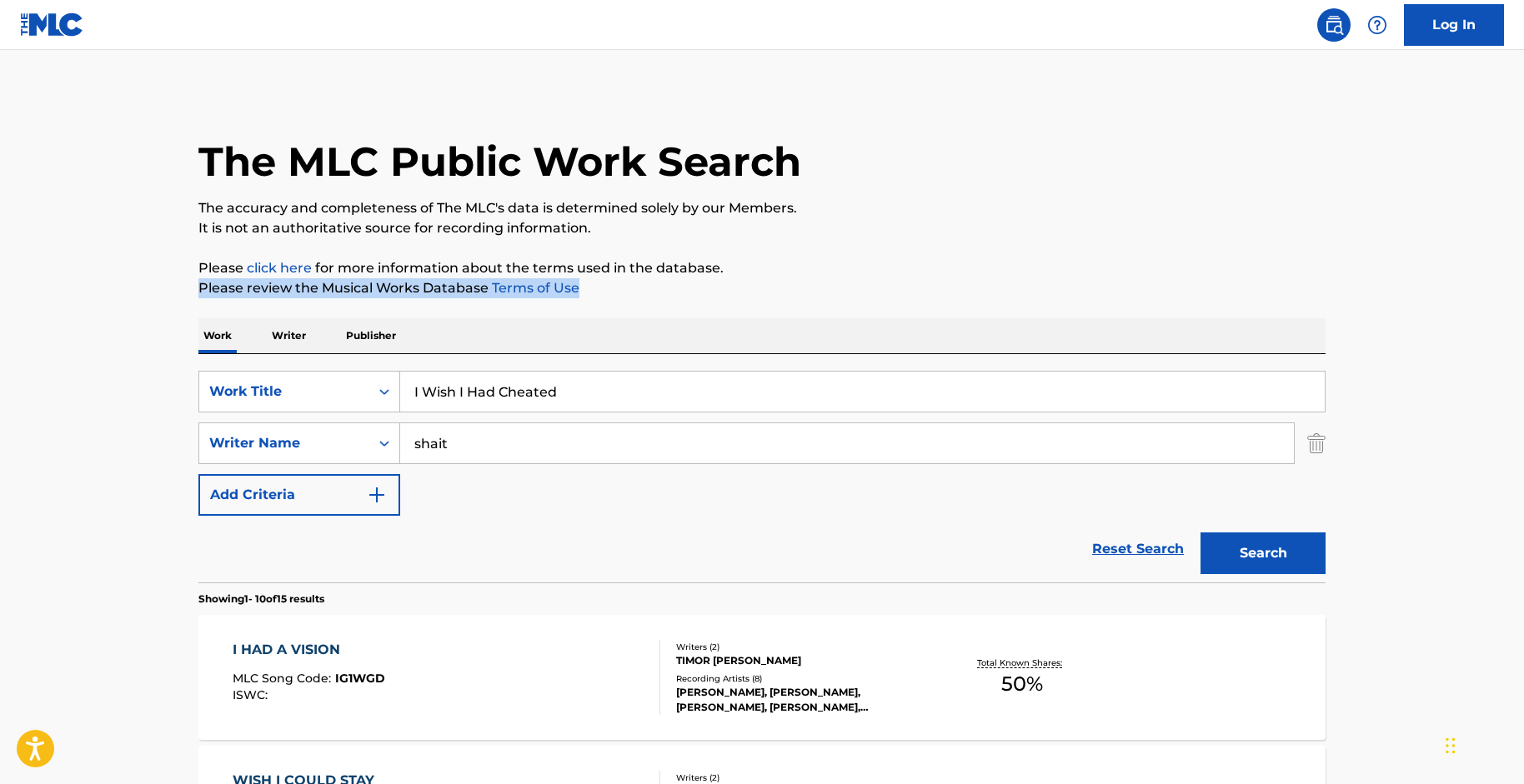
drag, startPoint x: 1522, startPoint y: 278, endPoint x: 1524, endPoint y: 290, distance: 12.2
click at [239, 451] on div "Writer Name" at bounding box center [284, 443] width 151 height 20
click at [457, 447] on input "shait" at bounding box center [847, 443] width 894 height 40
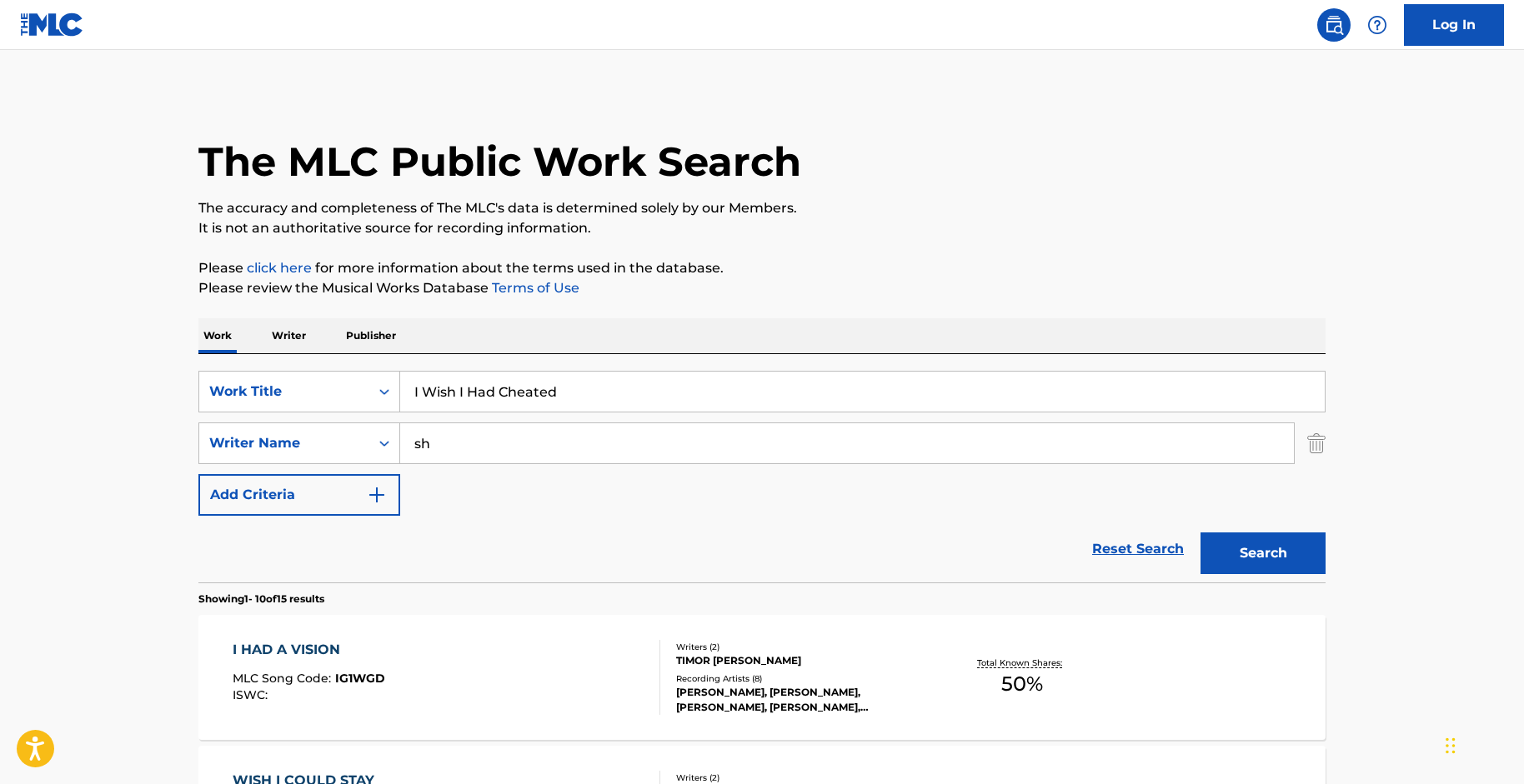
type input "s"
click at [303, 446] on div "Writer Name" at bounding box center [284, 443] width 151 height 20
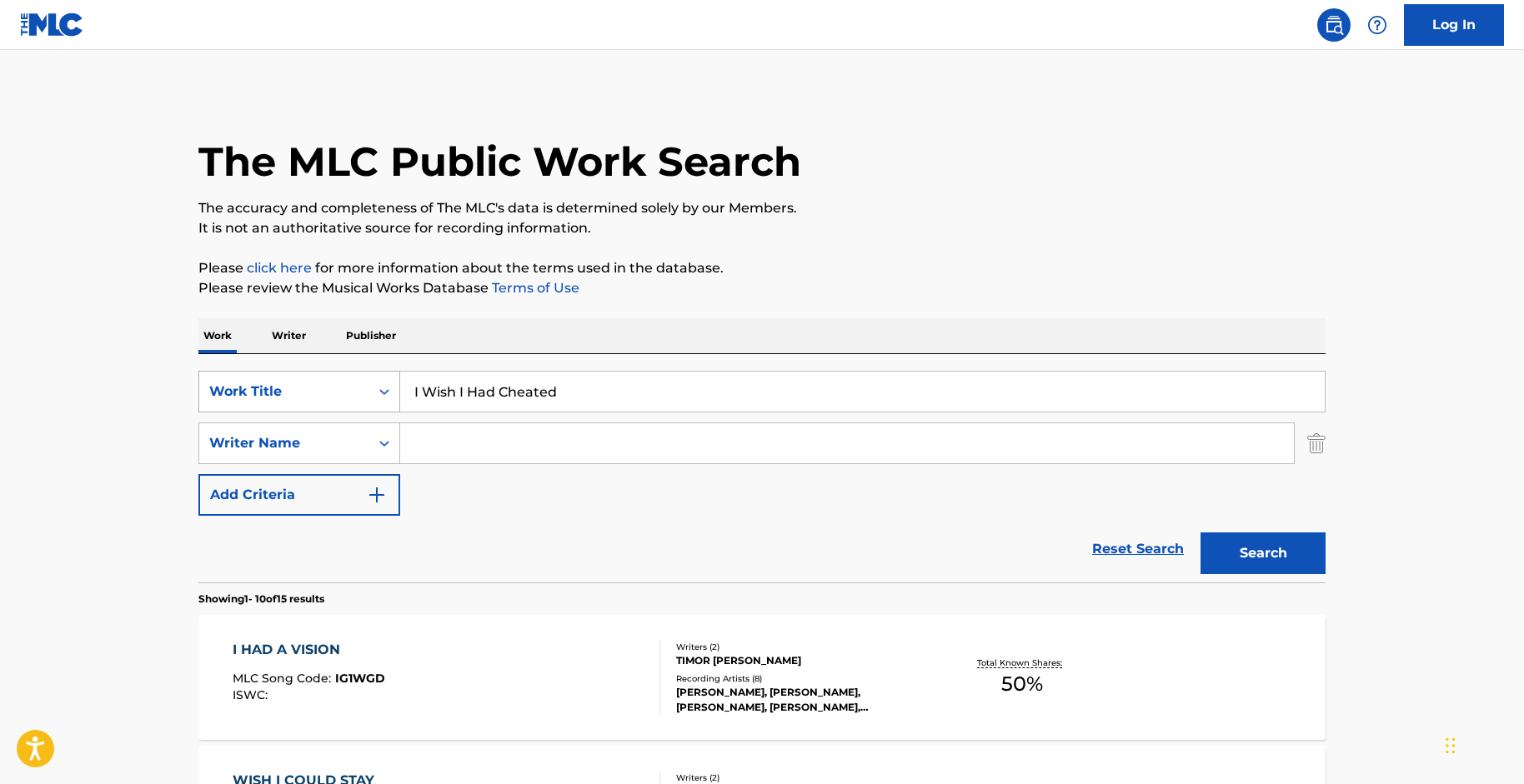
click at [253, 405] on div "Work Title" at bounding box center [284, 392] width 170 height 32
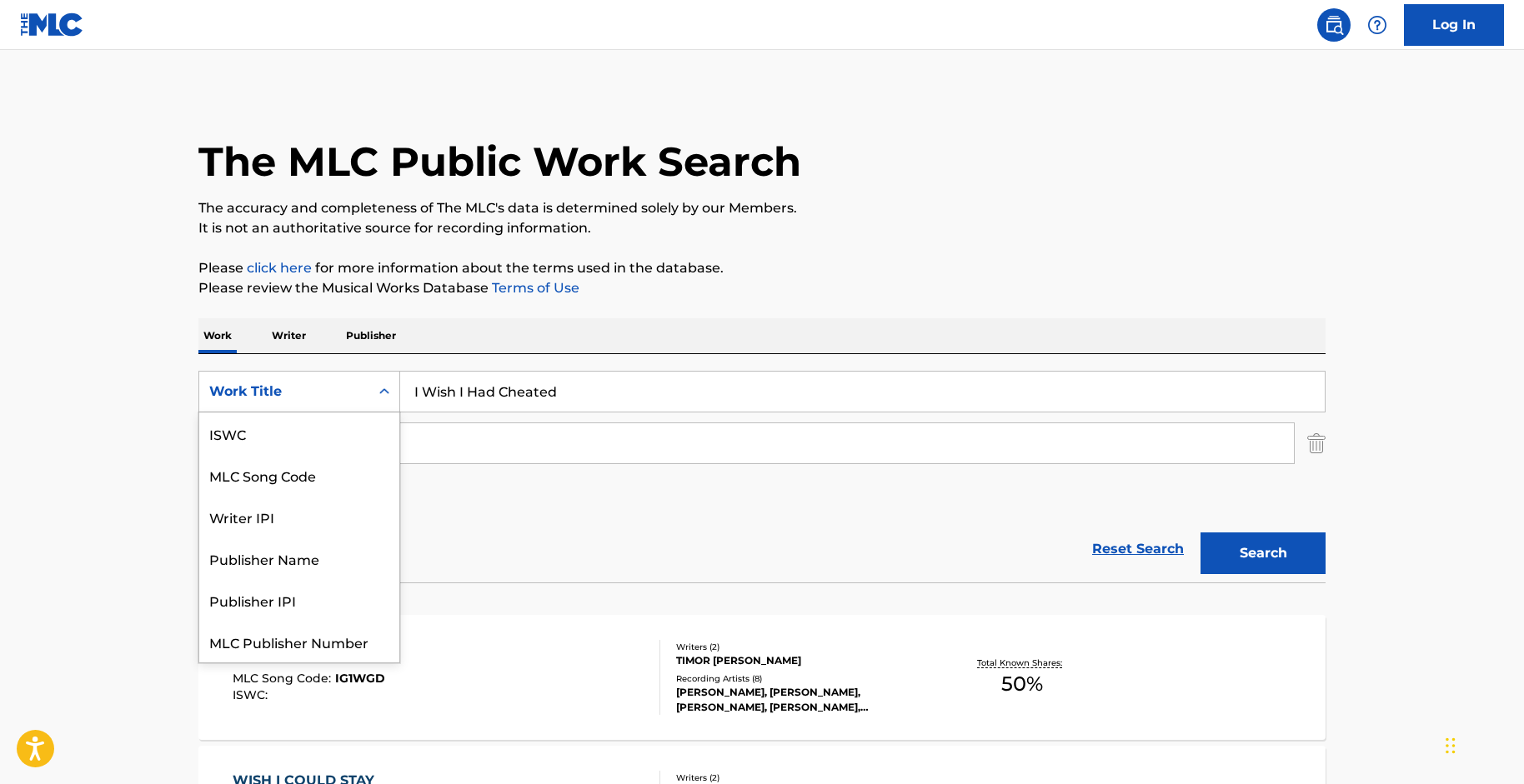
scroll to position [42, 0]
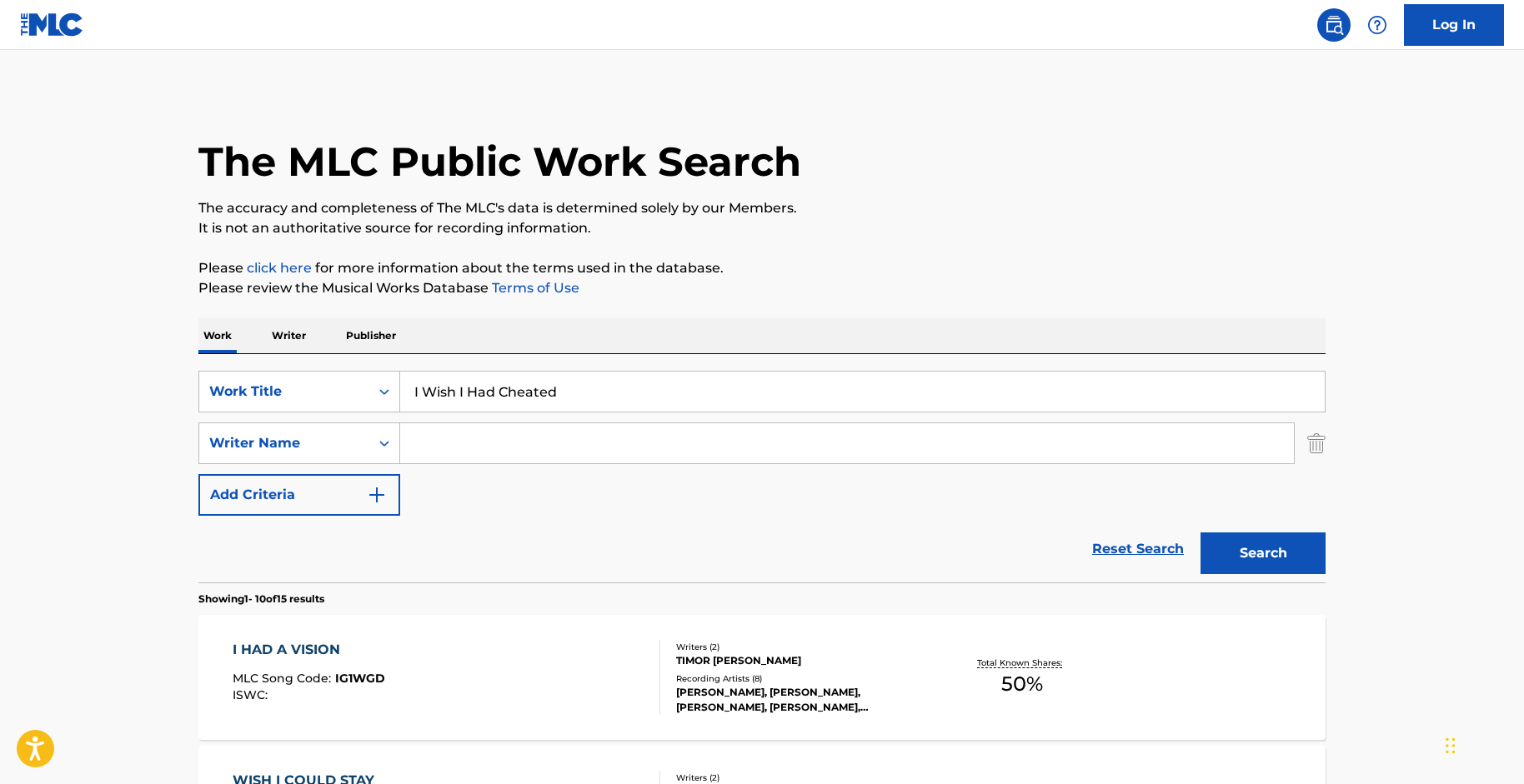
click at [1252, 542] on button "Search" at bounding box center [1264, 554] width 126 height 42
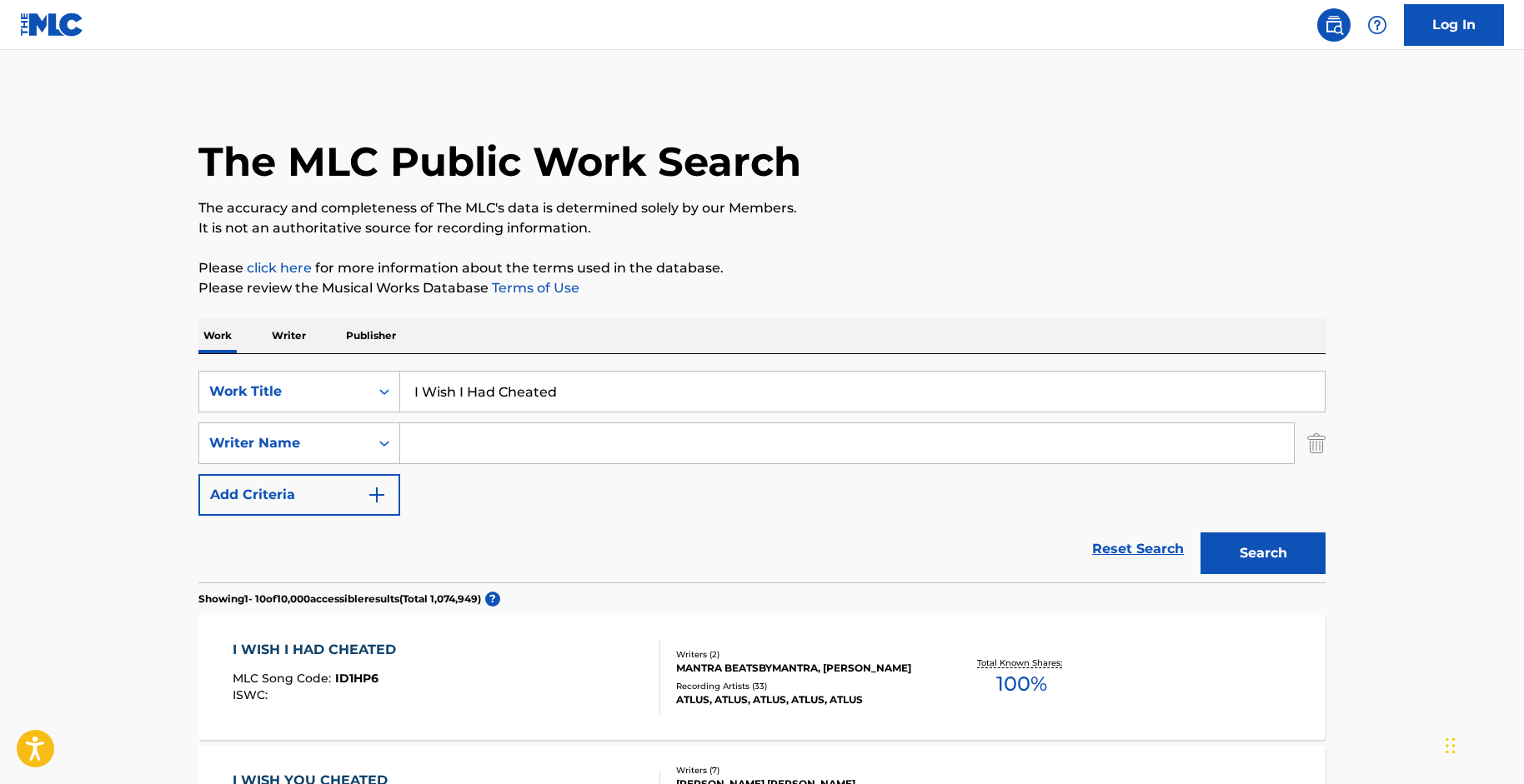
drag, startPoint x: 1524, startPoint y: 171, endPoint x: 1524, endPoint y: 186, distance: 15.0
click at [1524, 186] on html "Accessibility Screen-Reader Guide, Feedback, and Issue Reporting | New window L…" at bounding box center [762, 392] width 1524 height 784
click at [559, 654] on div "I WISH I HAD CHEATED MLC Song Code : ID1HP6 ISWC :" at bounding box center [447, 677] width 429 height 75
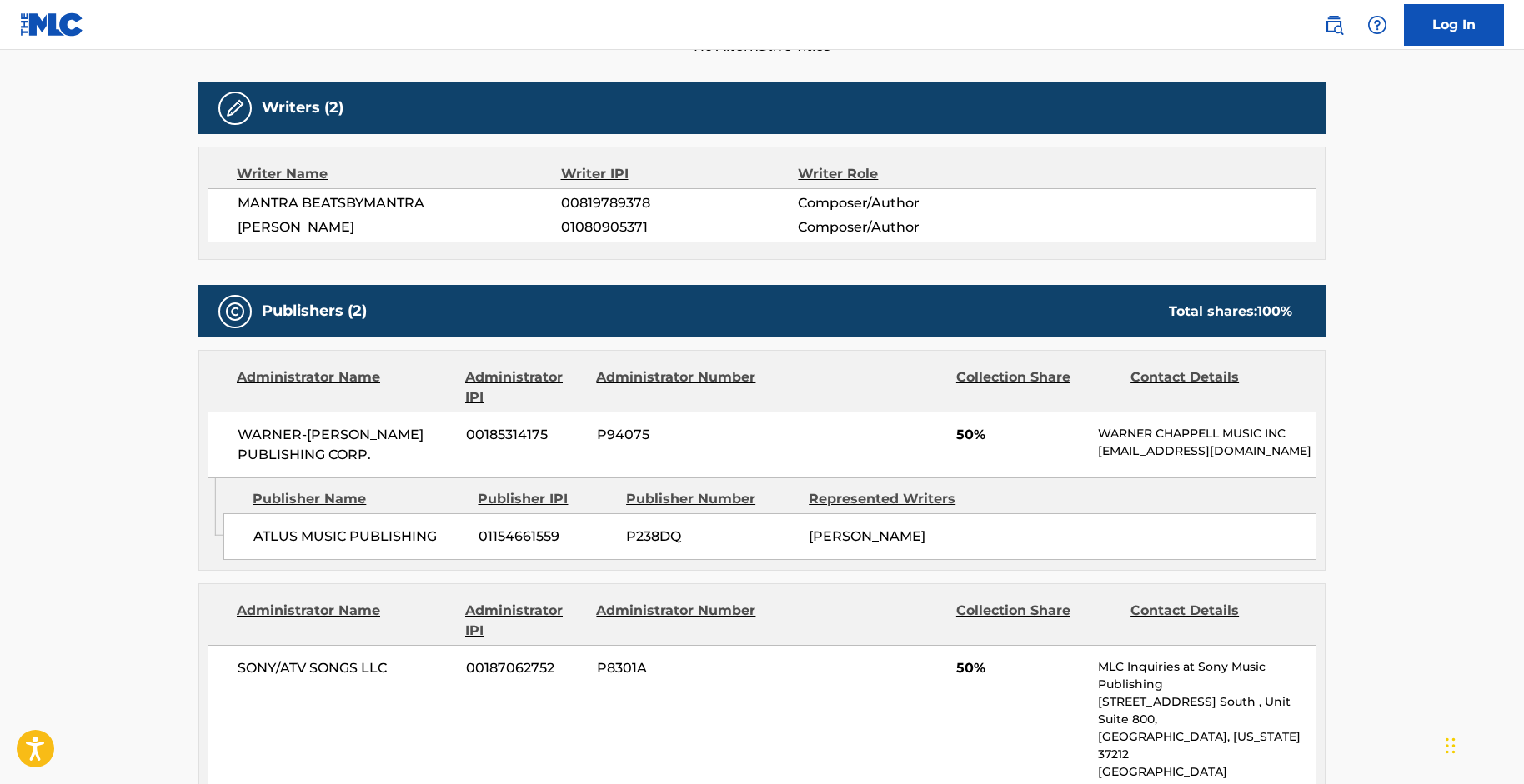
scroll to position [488, 0]
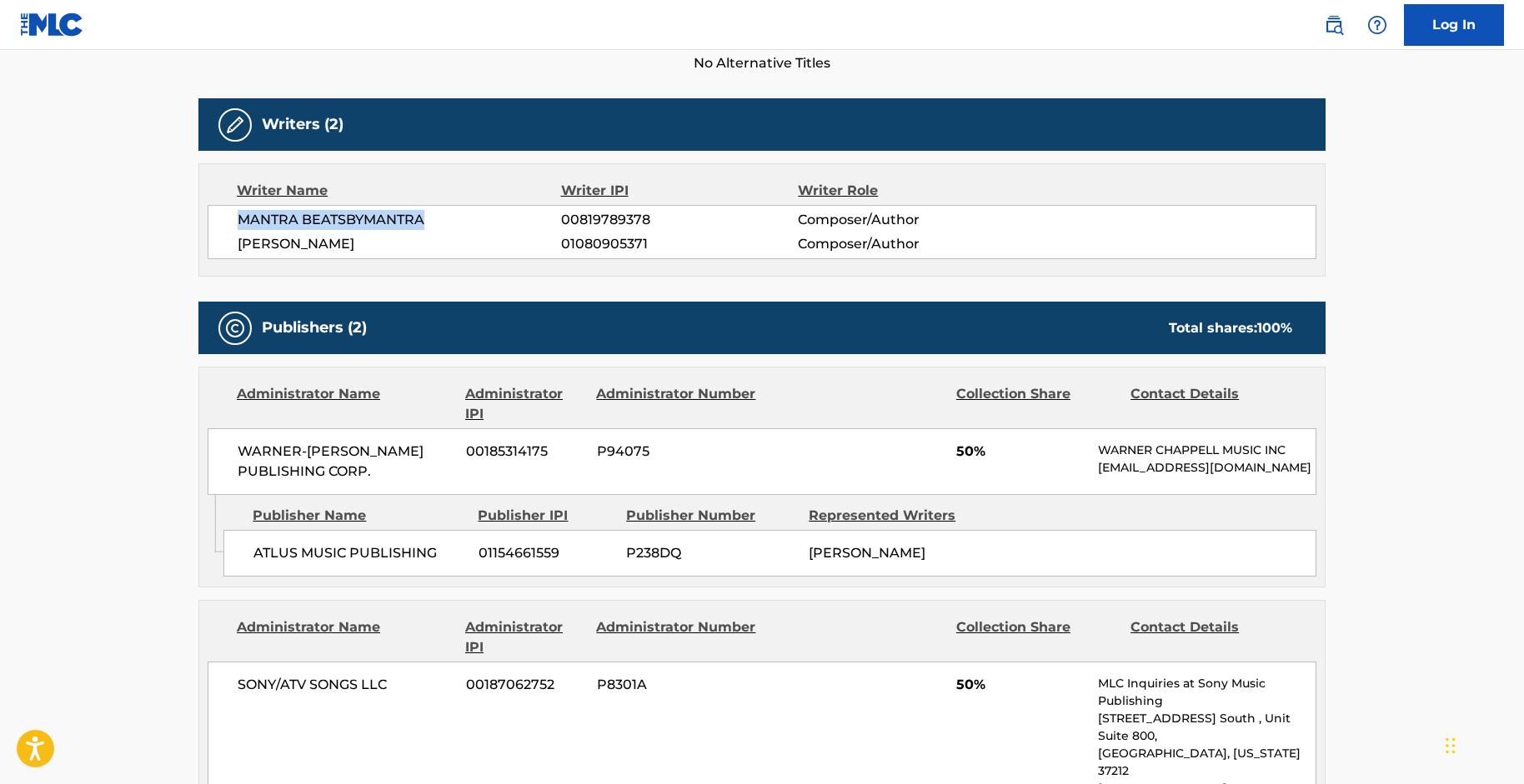
drag, startPoint x: 435, startPoint y: 212, endPoint x: 238, endPoint y: 217, distance: 197.1
click at [238, 217] on span "MANTRA BEATSBYMANTRA" at bounding box center [399, 220] width 324 height 20
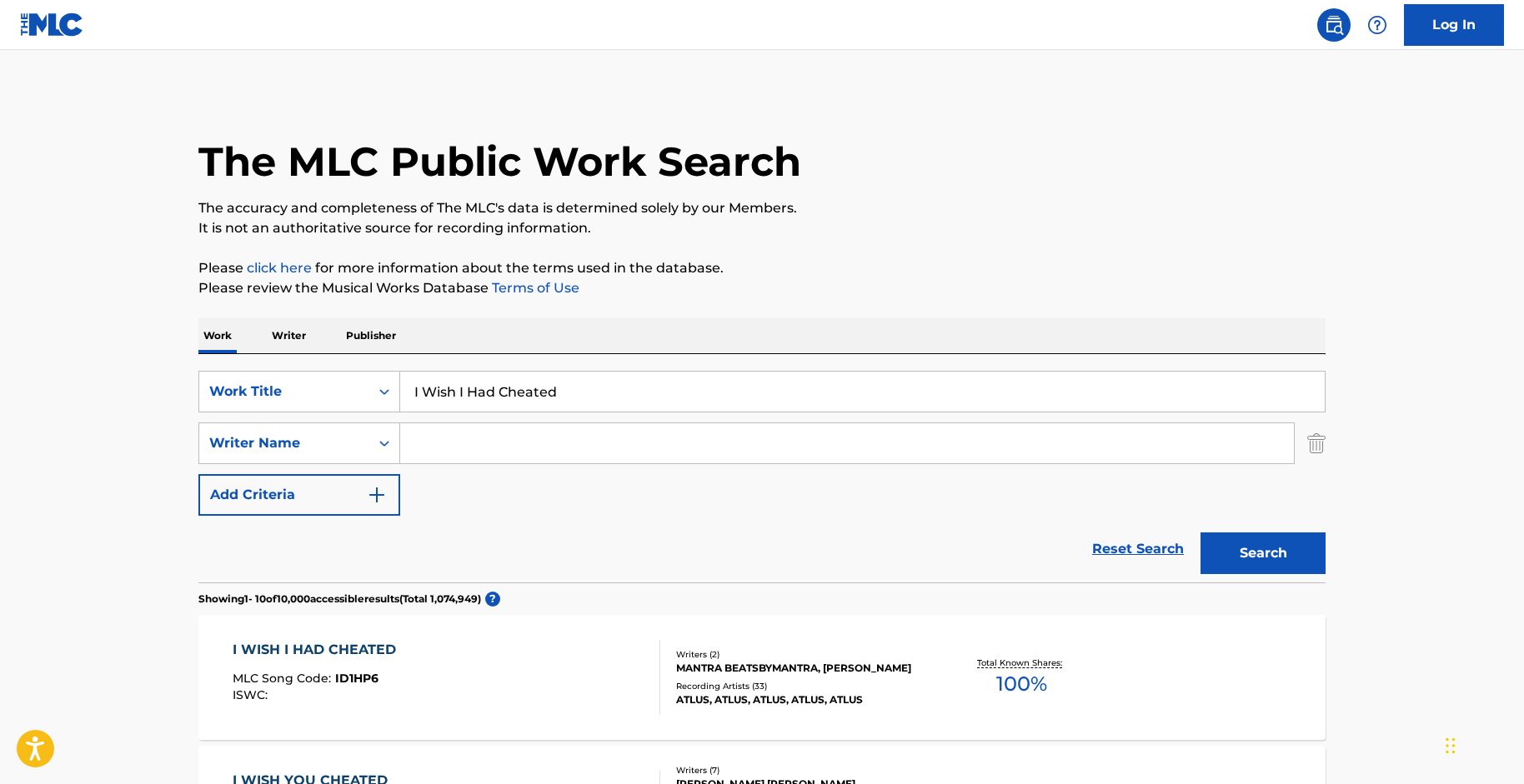
drag, startPoint x: 587, startPoint y: 392, endPoint x: 329, endPoint y: 365, distance: 259.4
click at [329, 365] on div "SearchWithCriteriac1a6a51d-d6df-4878-97c4-0a3b24af5af6 Work Title I Wish I Had …" at bounding box center [762, 468] width 1127 height 228
paste input "Outta Love"
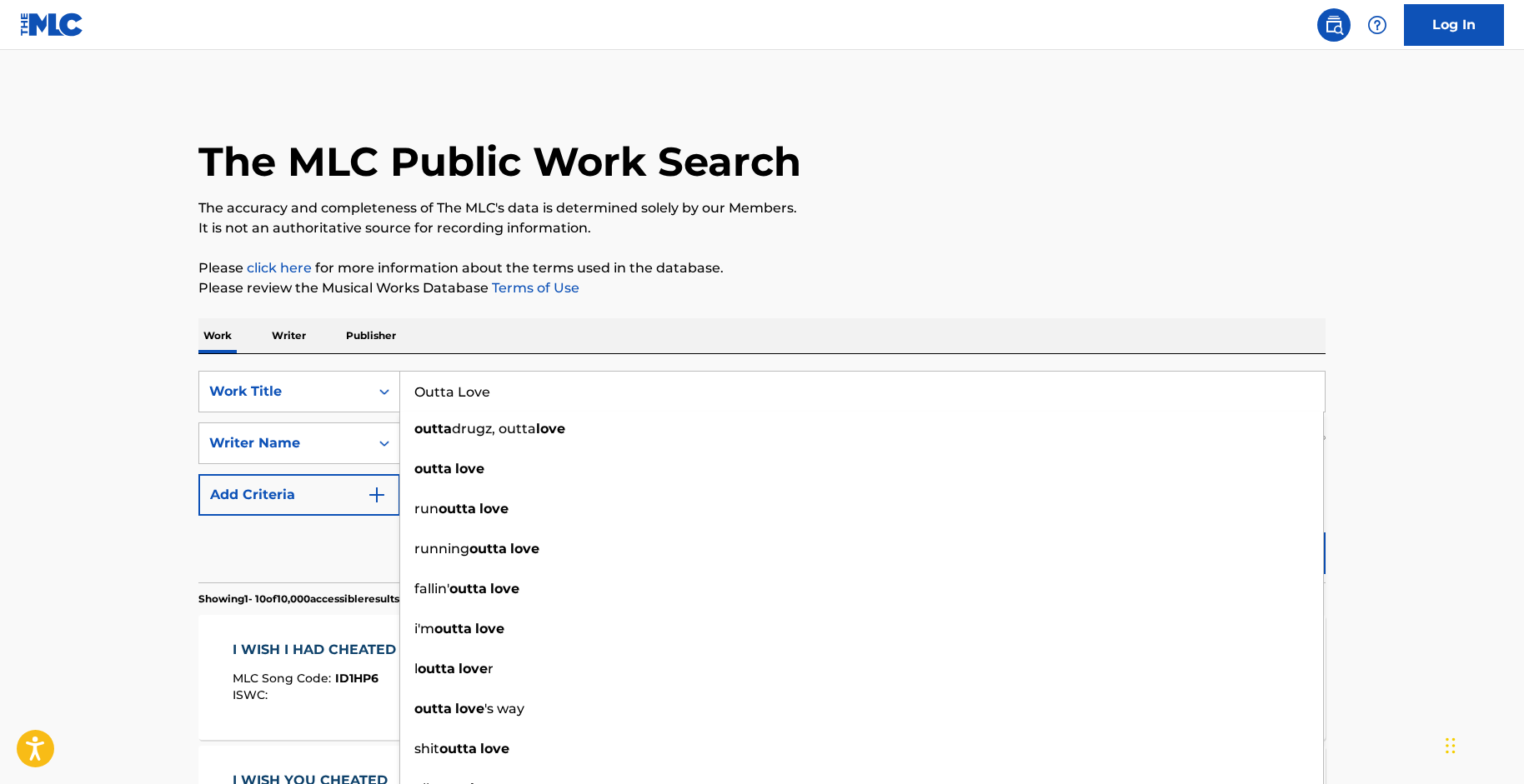
type input "Outta Love"
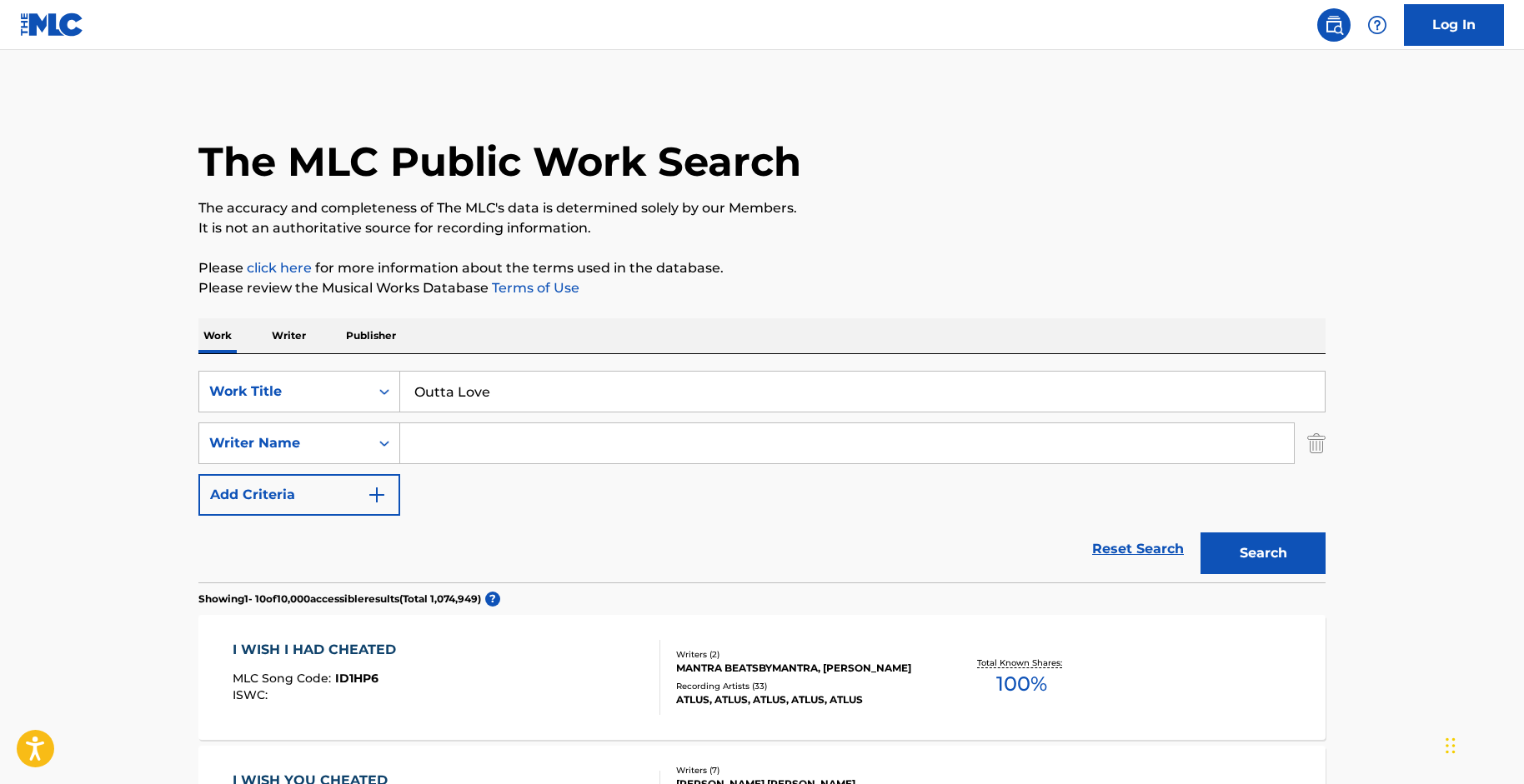
click at [642, 456] on input "Search Form" at bounding box center [847, 443] width 894 height 40
type input "shait"
click at [1201, 533] on button "Search" at bounding box center [1264, 554] width 126 height 42
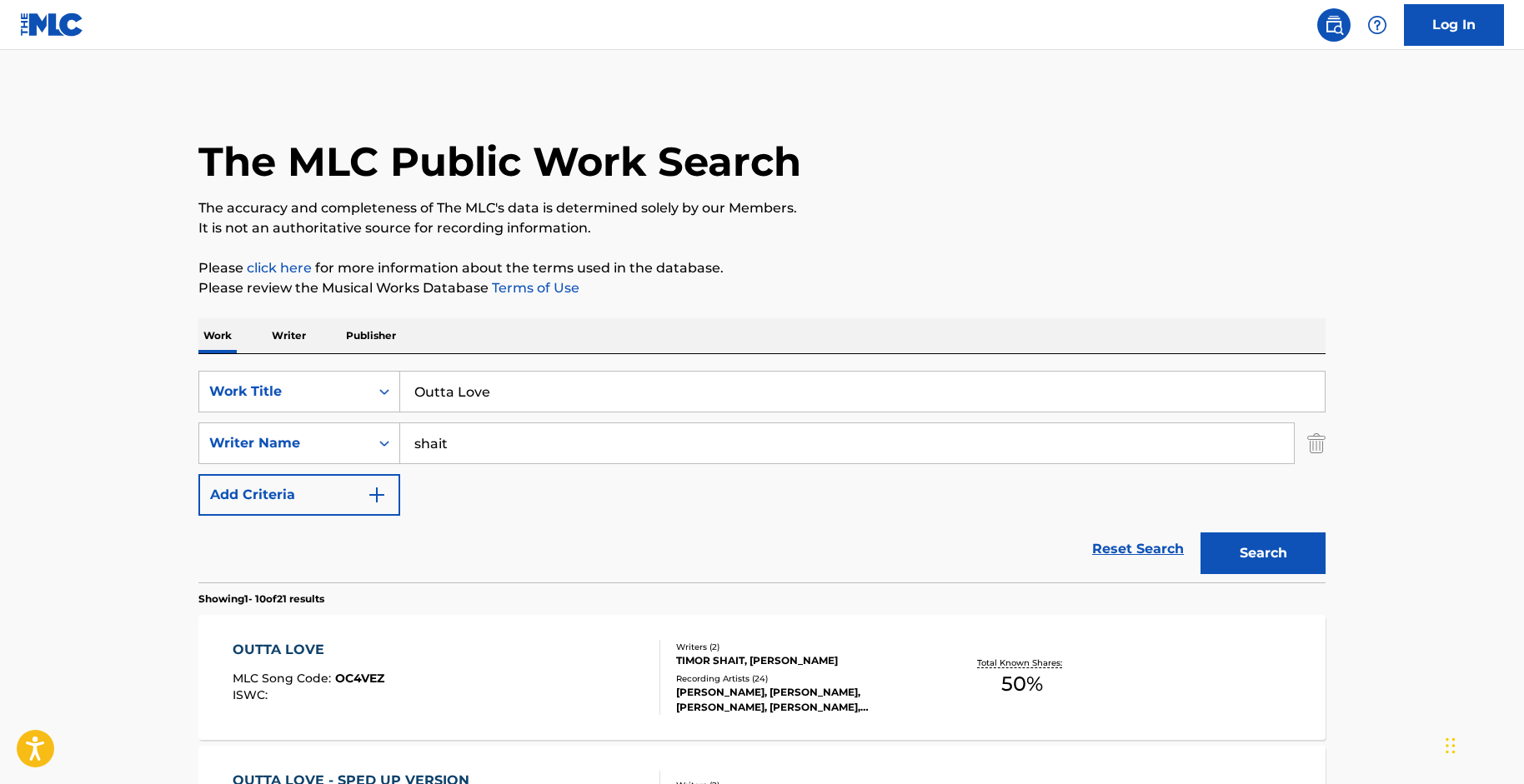
click at [353, 641] on div "OUTTA LOVE" at bounding box center [308, 651] width 152 height 20
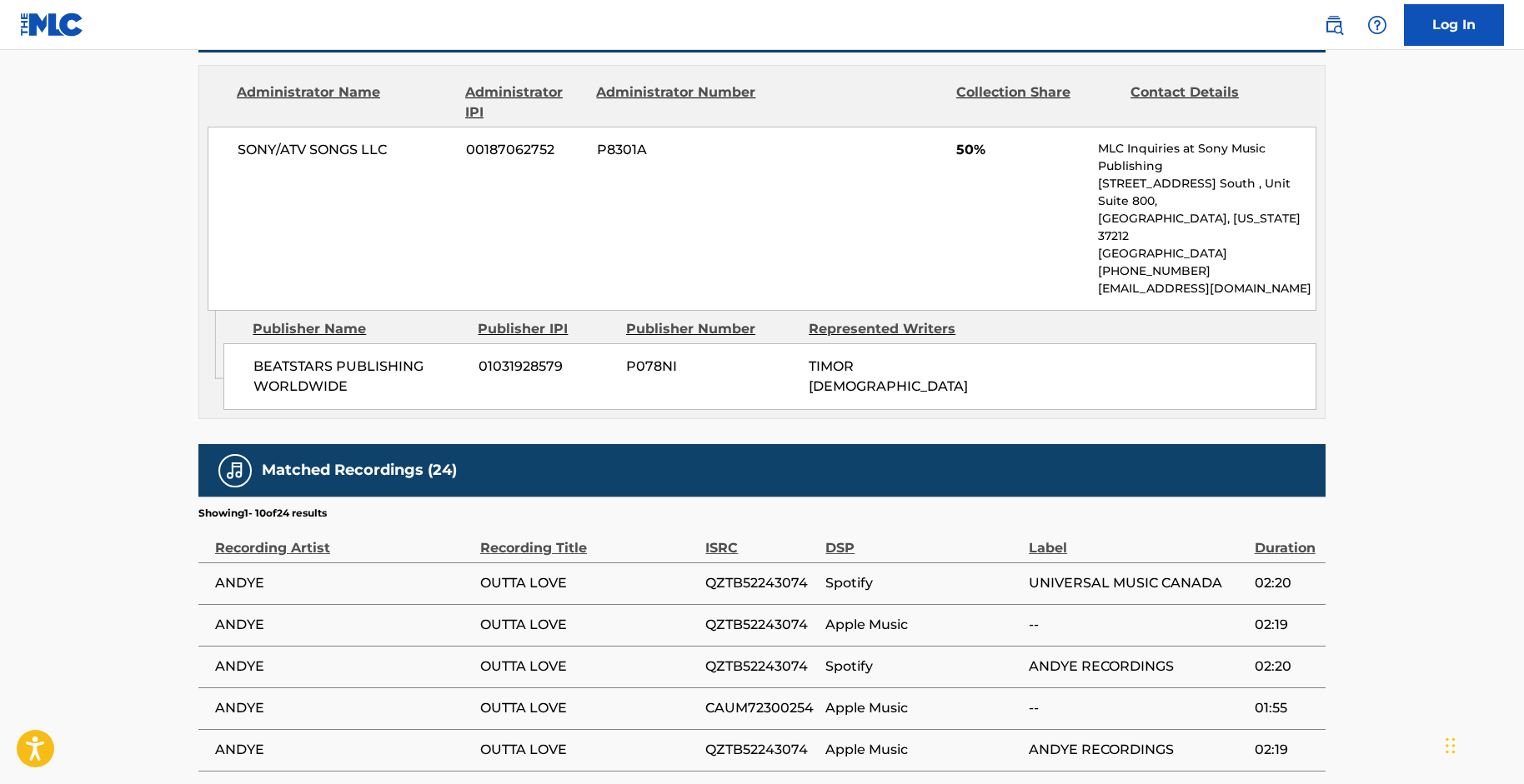
scroll to position [791, 0]
drag, startPoint x: 287, startPoint y: 535, endPoint x: 207, endPoint y: 550, distance: 81.4
click at [207, 562] on td "ANDYE" at bounding box center [339, 583] width 282 height 42
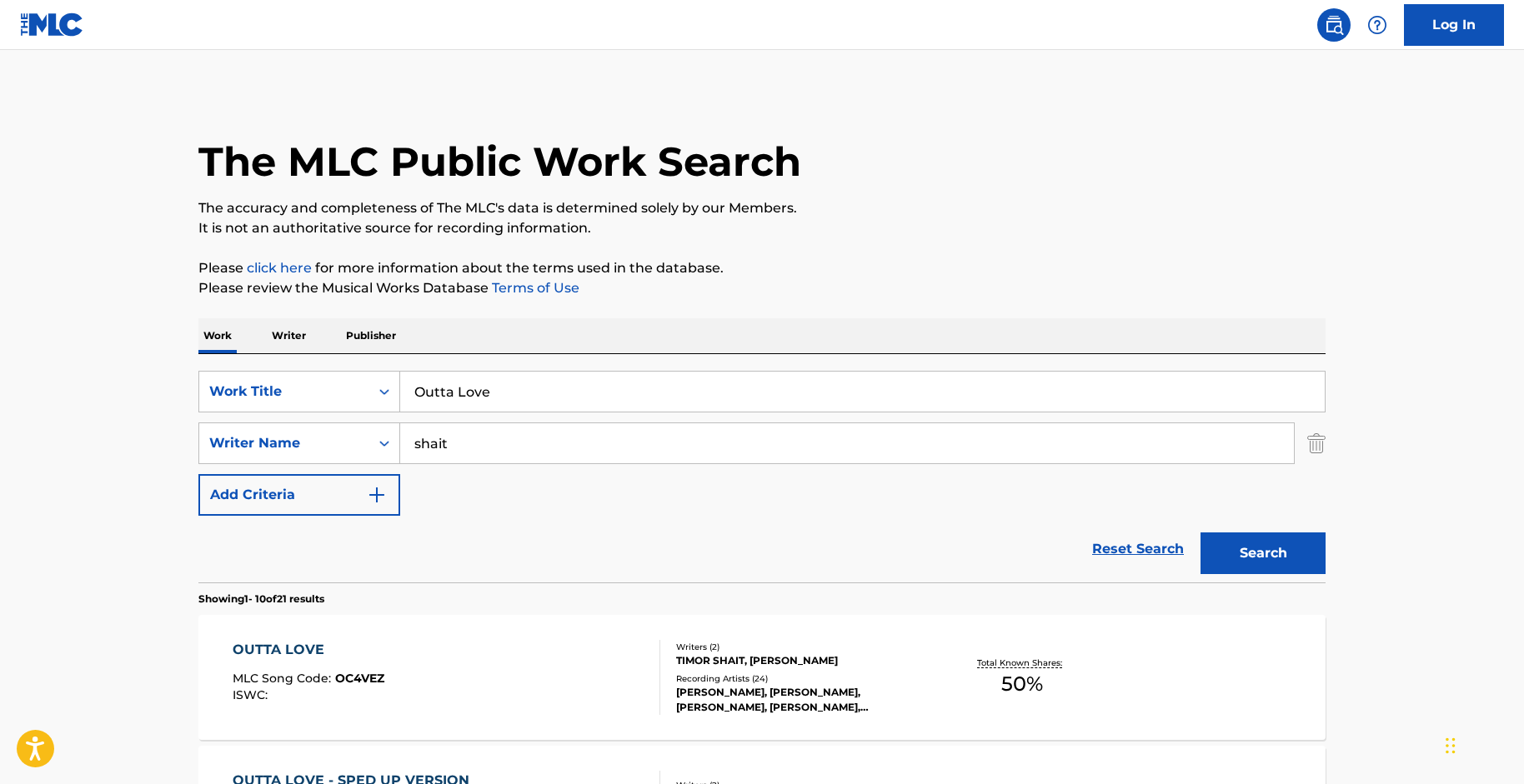
drag, startPoint x: 504, startPoint y: 389, endPoint x: 299, endPoint y: 367, distance: 206.2
click at [299, 367] on div "SearchWithCriteriac1a6a51d-d6df-4878-97c4-0a3b24af5af6 Work Title Outta Love Se…" at bounding box center [762, 468] width 1127 height 228
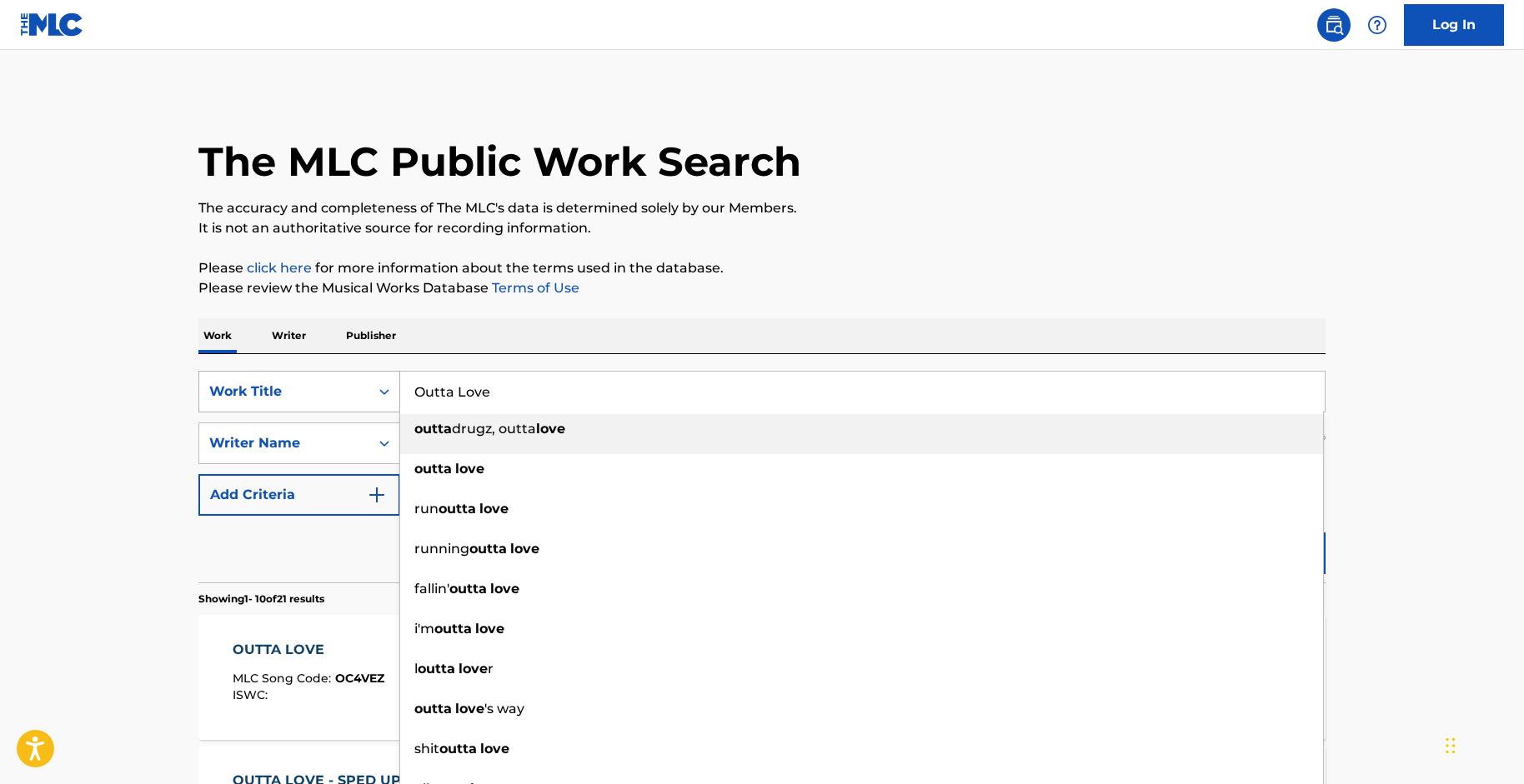
paste input "BEST FUCKING SUMMER"
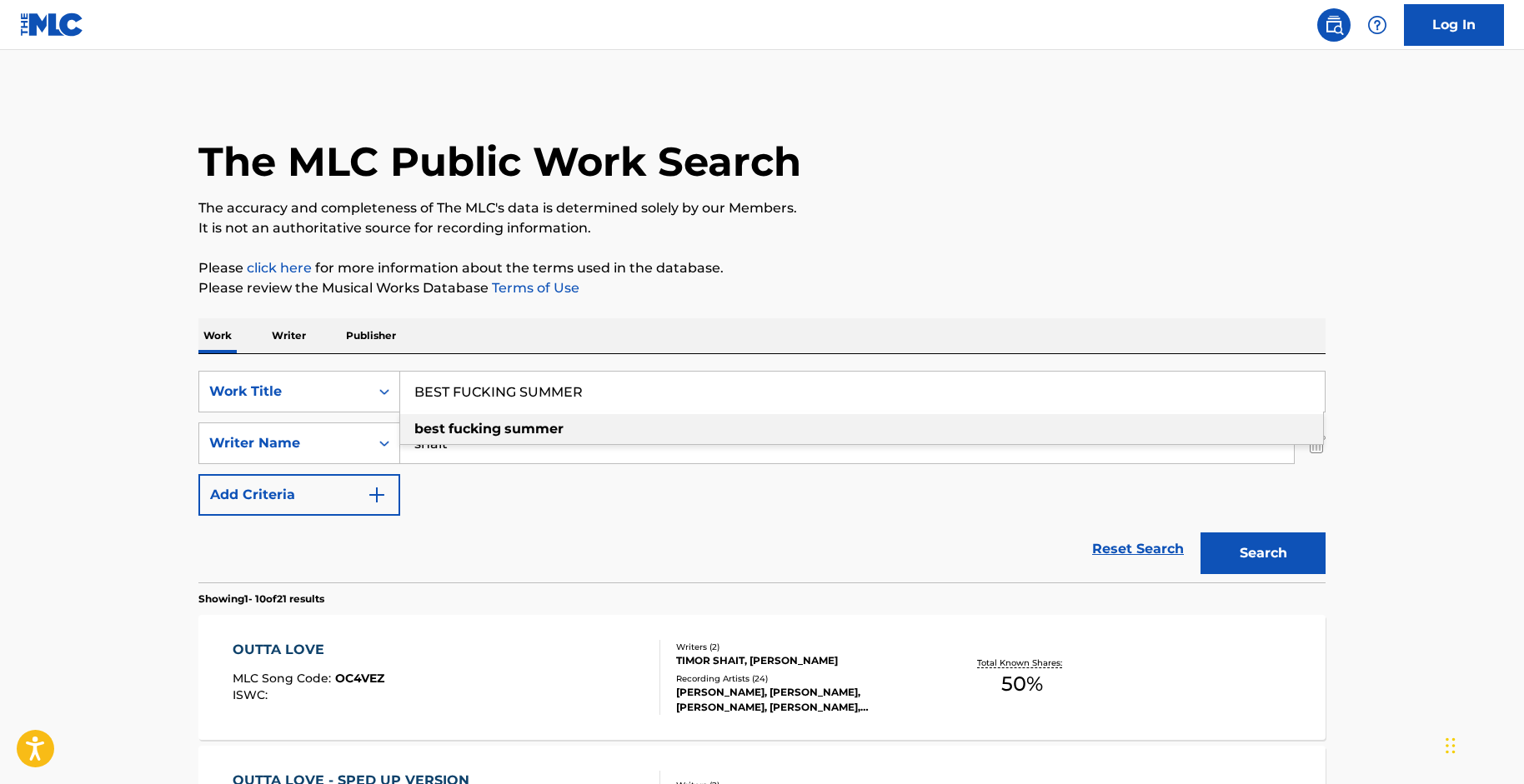
type input "BEST FUCKING SUMMER"
click at [930, 298] on p "Please review the Musical Works Database Terms of Use" at bounding box center [762, 288] width 1127 height 20
click at [1266, 569] on button "Search" at bounding box center [1264, 554] width 126 height 42
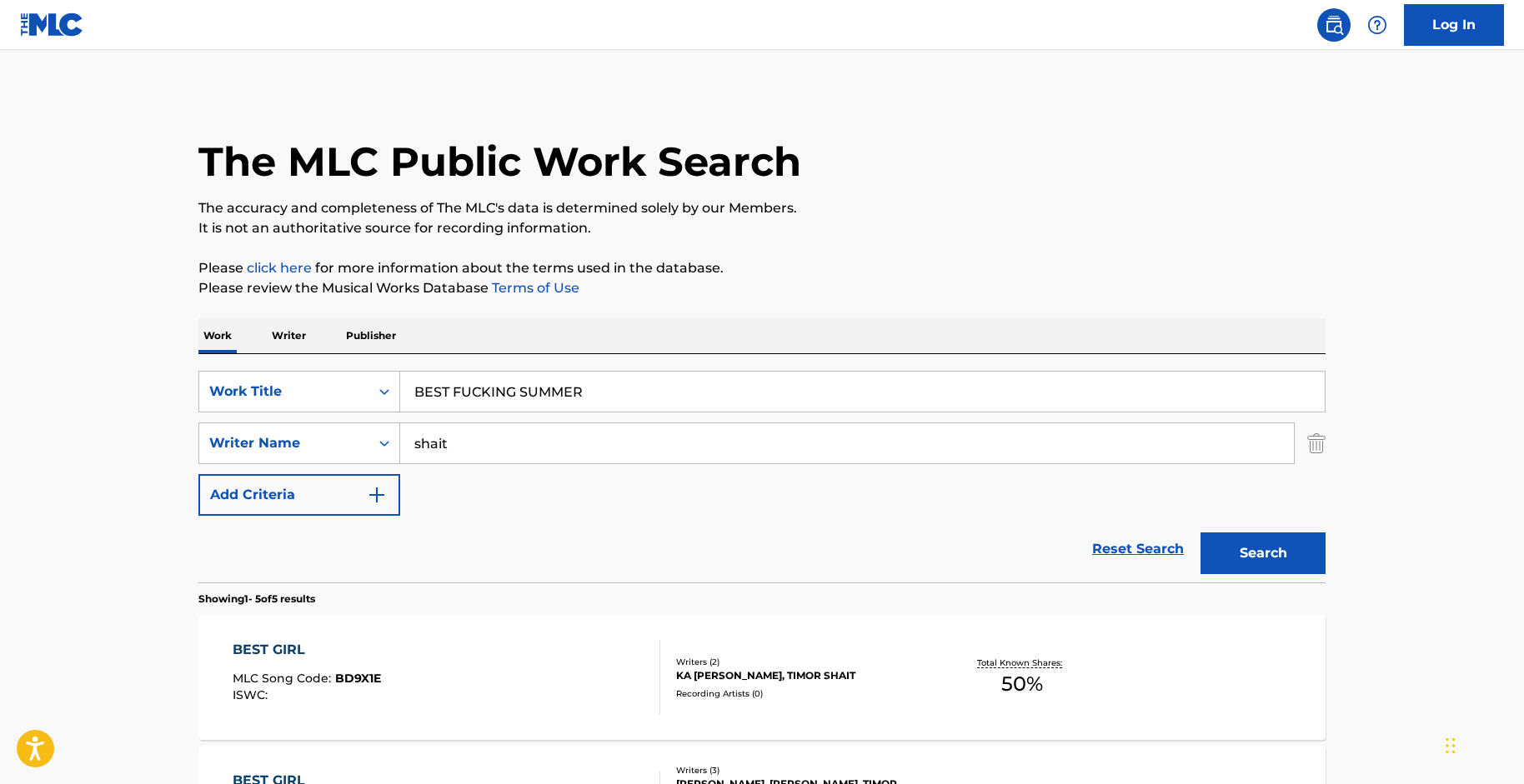
click at [585, 415] on div "SearchWithCriteriac1a6a51d-d6df-4878-97c4-0a3b24af5af6 Work Title BEST FUCKING …" at bounding box center [762, 443] width 1127 height 145
drag, startPoint x: 592, startPoint y: 393, endPoint x: 392, endPoint y: 387, distance: 200.1
click at [392, 387] on div "SearchWithCriteriac1a6a51d-d6df-4878-97c4-0a3b24af5af6 Work Title BEST FUCKING …" at bounding box center [762, 392] width 1127 height 42
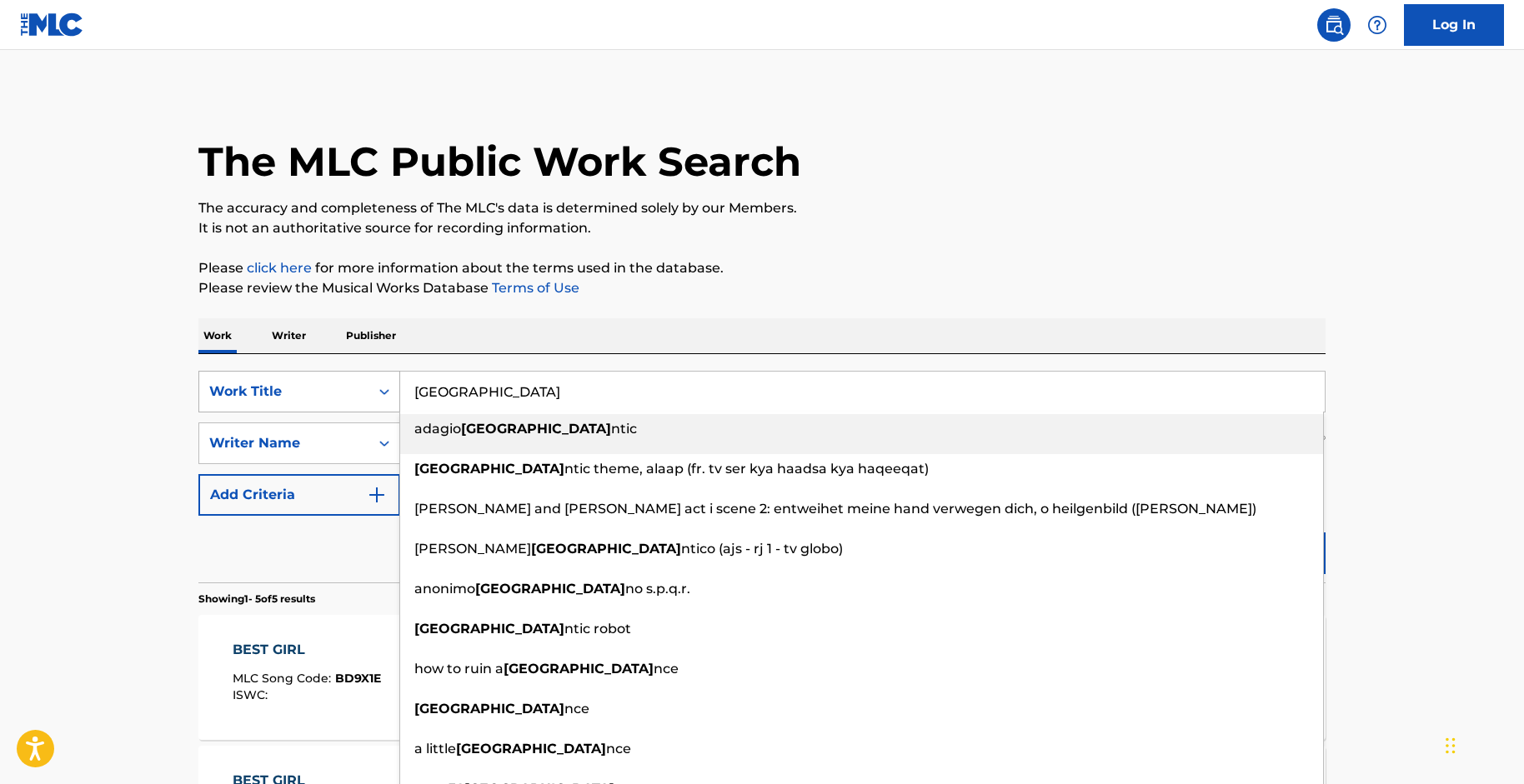
type input "adagio romantic"
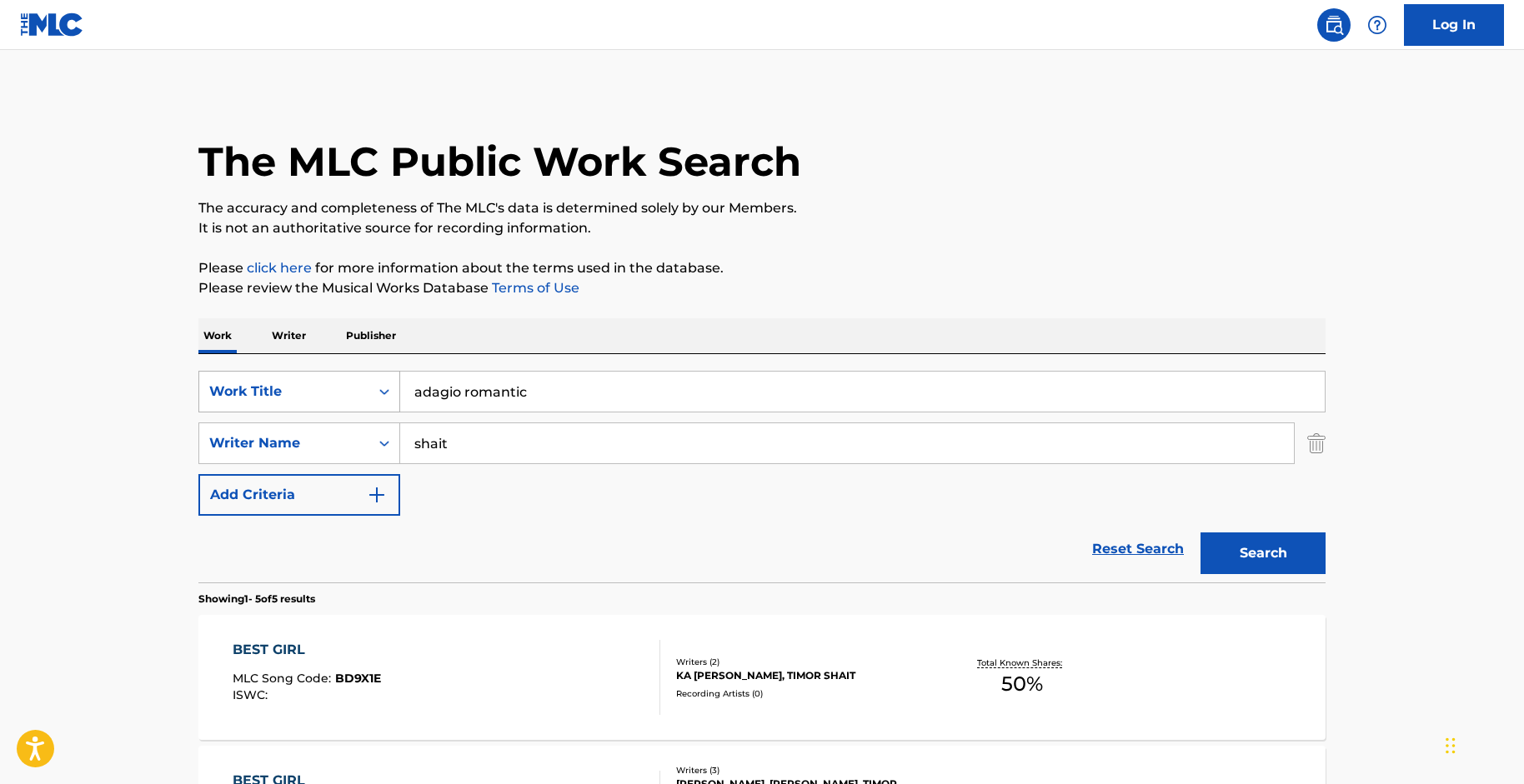
drag, startPoint x: 555, startPoint y: 392, endPoint x: 363, endPoint y: 386, distance: 192.1
click at [363, 386] on div "SearchWithCriteriac1a6a51d-d6df-4878-97c4-0a3b24af5af6 Work Title adagio romant…" at bounding box center [762, 392] width 1127 height 42
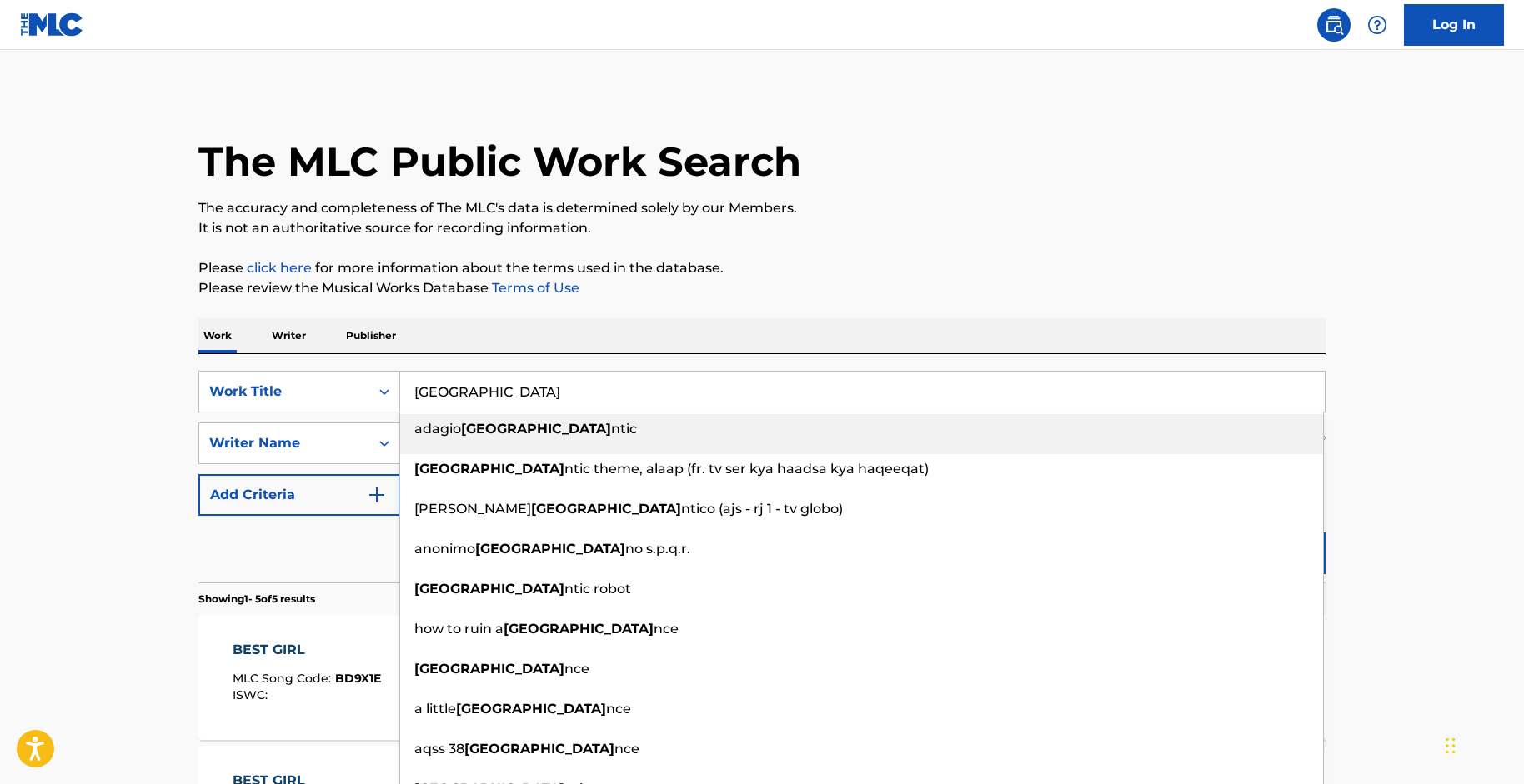
type input "[GEOGRAPHIC_DATA]"
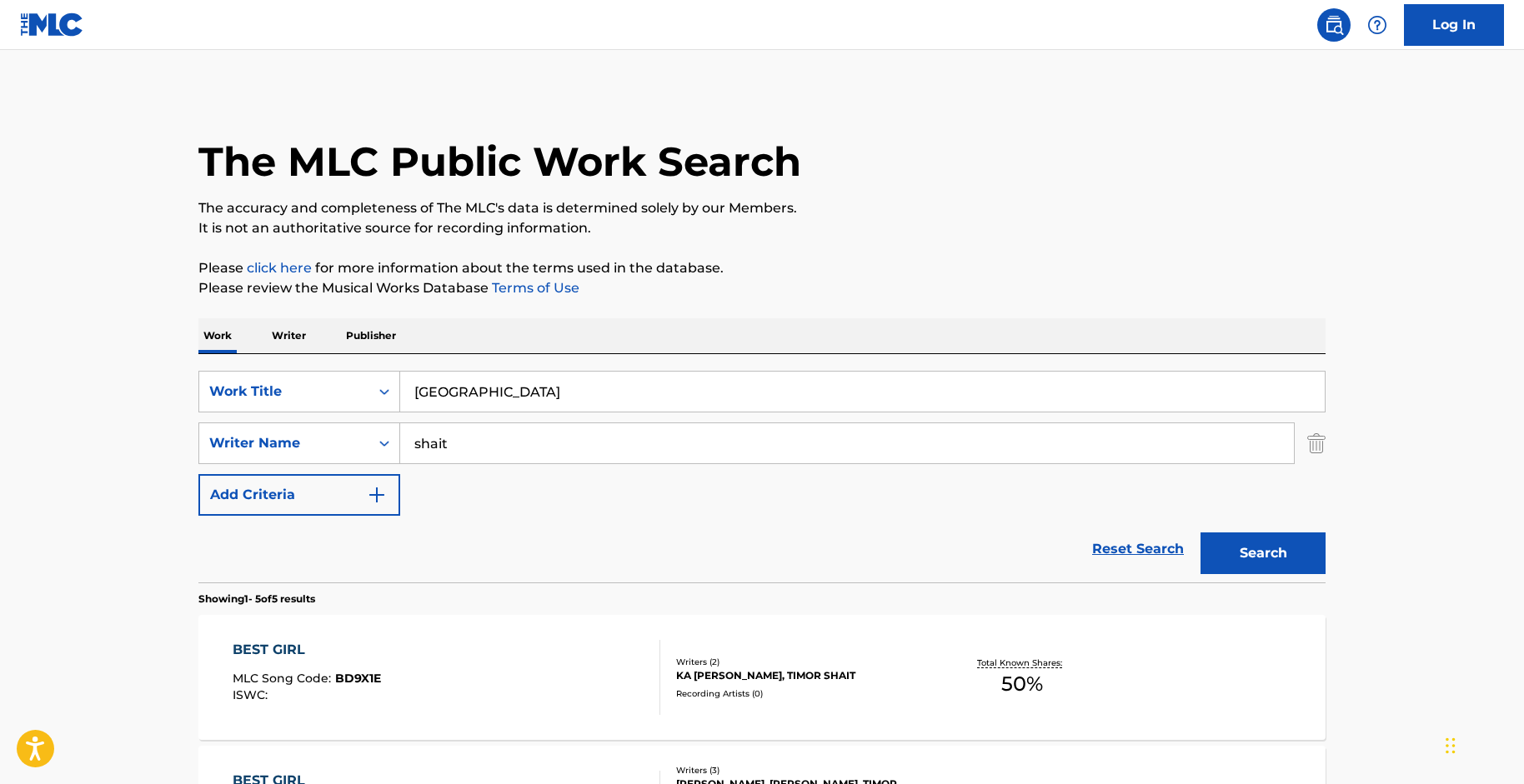
click at [119, 360] on main "The MLC Public Work Search The accuracy and completeness of The MLC's data is d…" at bounding box center [762, 699] width 1524 height 1300
click at [1225, 551] on button "Search" at bounding box center [1264, 554] width 126 height 42
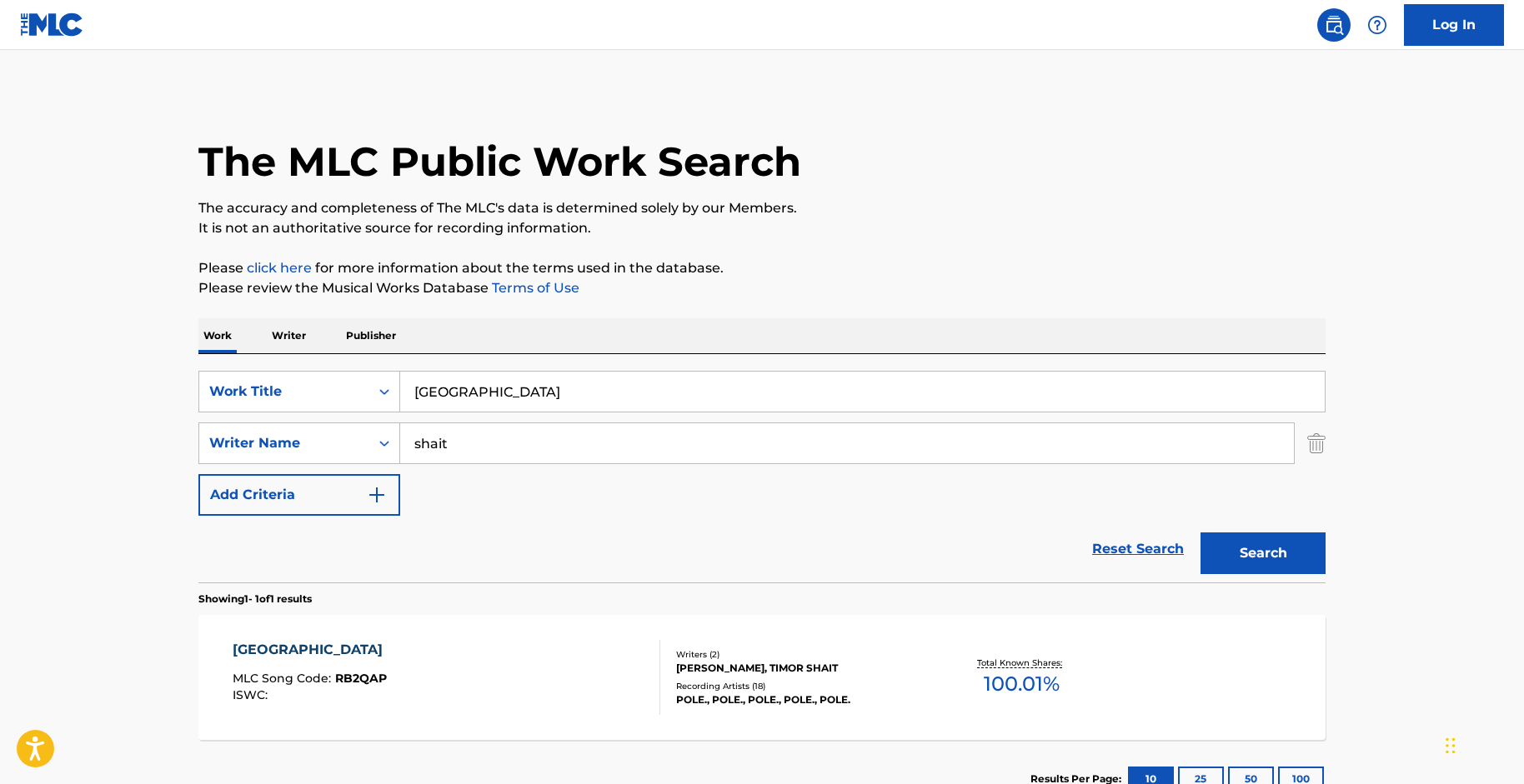
click at [354, 630] on div "ROMA MLC Song Code : RB2QAP ISWC : Writers ( 2 ) [PERSON_NAME], TIMOR SHAIT Rec…" at bounding box center [762, 677] width 1127 height 126
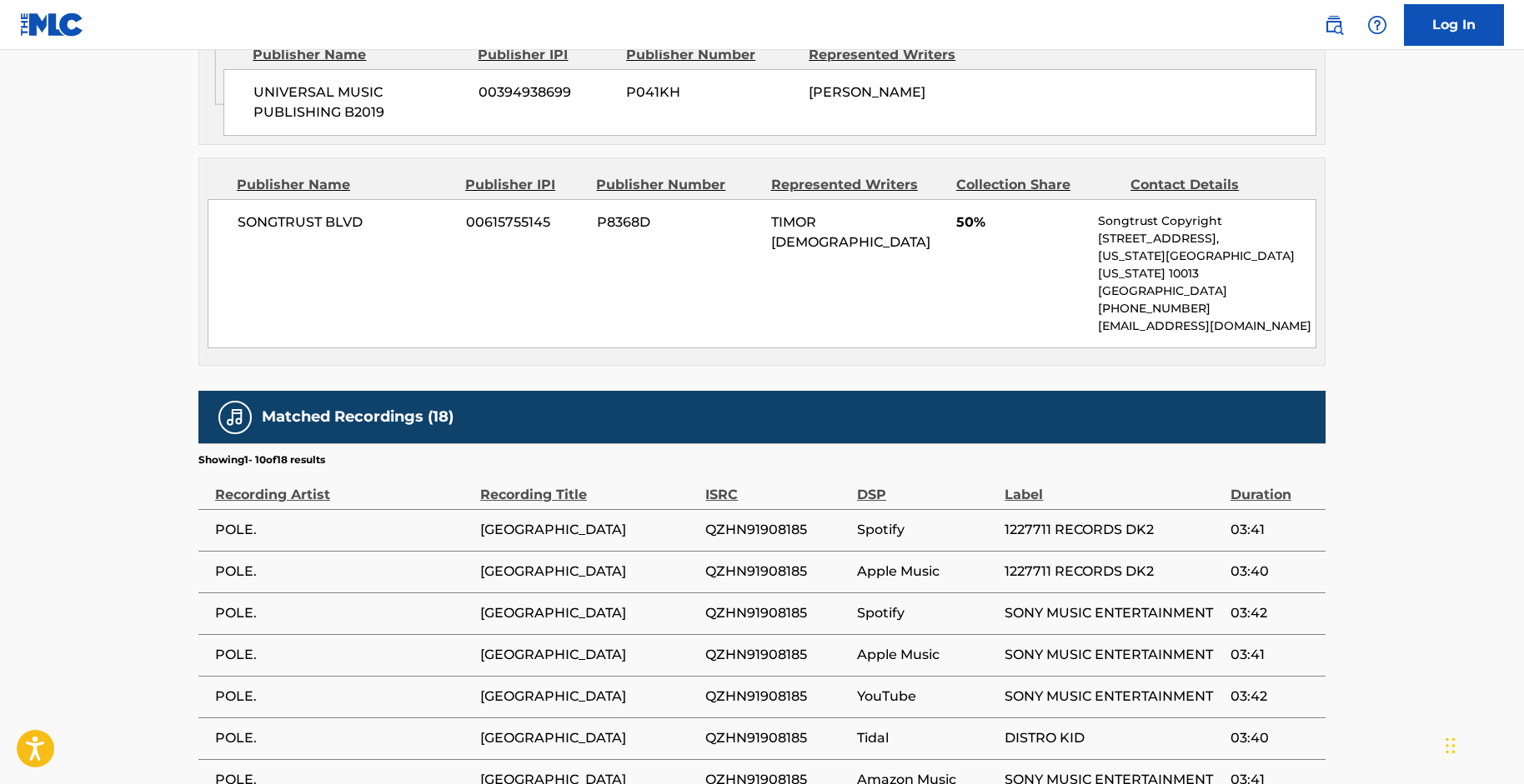
scroll to position [1311, 0]
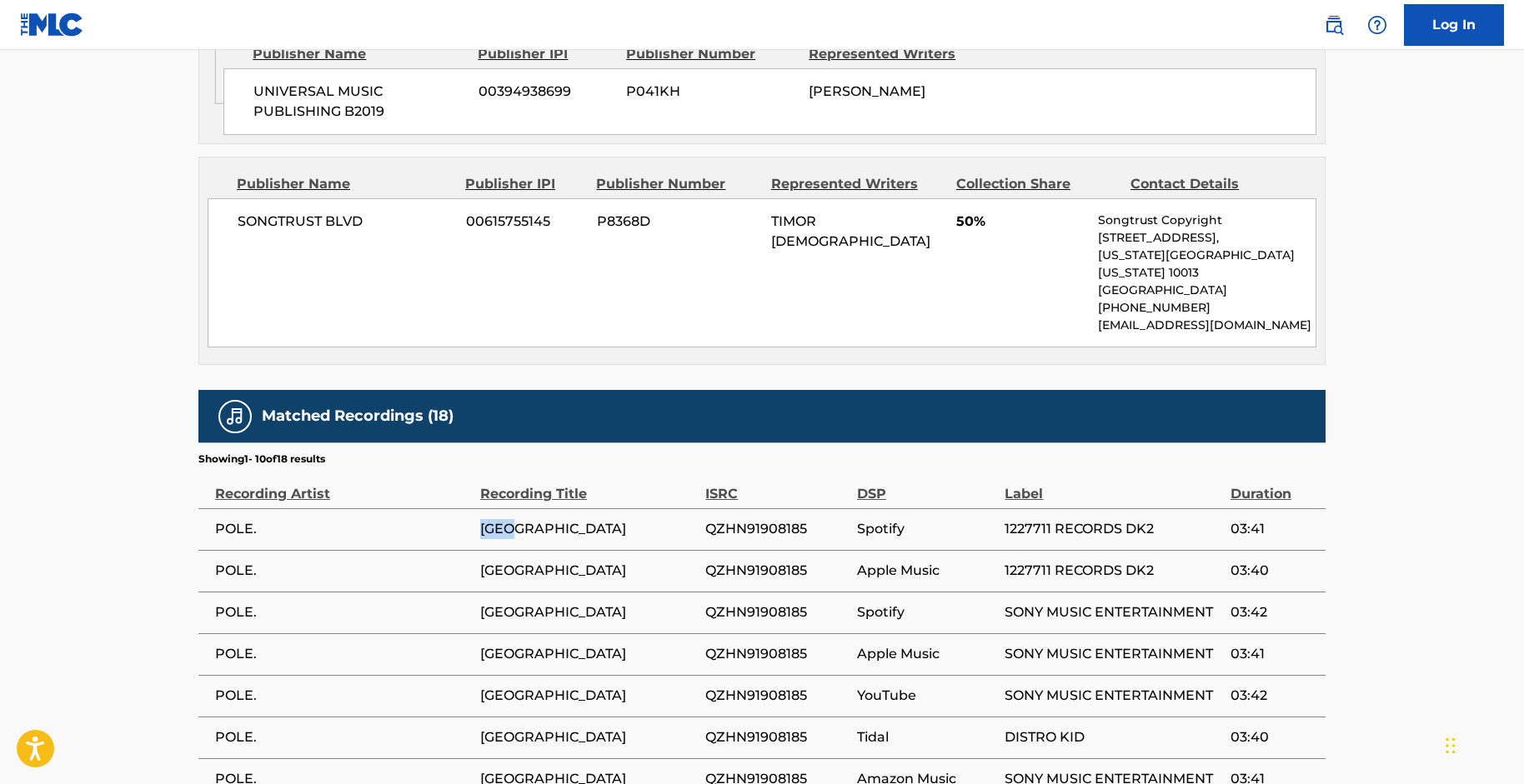
drag, startPoint x: 523, startPoint y: 452, endPoint x: 448, endPoint y: 445, distance: 75.3
click at [448, 508] on tr "POLE. ROMA QZHN91908185 Spotify 1227711 RECORDS DK2 03:41" at bounding box center [762, 529] width 1127 height 42
